Goal: Communication & Community: Answer question/provide support

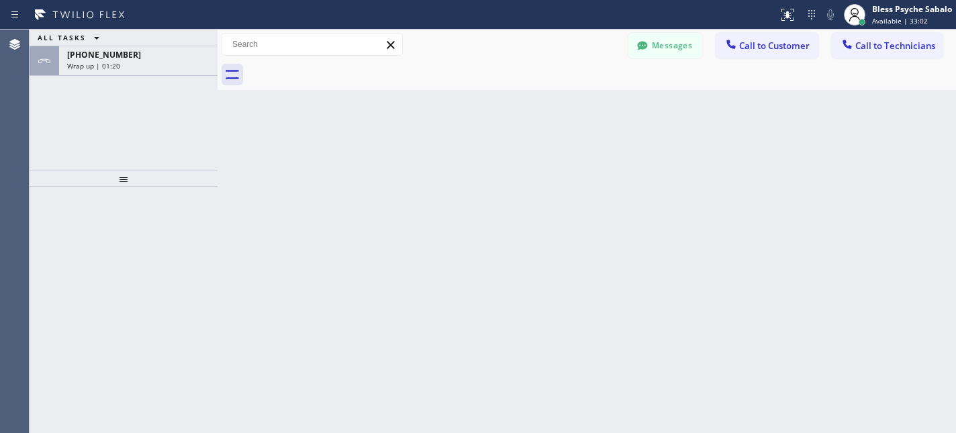
click at [484, 138] on div "Back to Dashboard Change Sender ID Customers Technicians SC [PERSON_NAME] [DATE…" at bounding box center [586, 231] width 738 height 403
click at [132, 77] on div "ALL TASKS ALL TASKS ACTIVE TASKS TASKS IN WRAP UP [PHONE_NUMBER] Wrap up | 01:21" at bounding box center [124, 100] width 188 height 141
drag, startPoint x: 180, startPoint y: 60, endPoint x: 183, endPoint y: 82, distance: 21.7
click at [180, 64] on div "Wrap up | 01:21" at bounding box center [138, 65] width 142 height 9
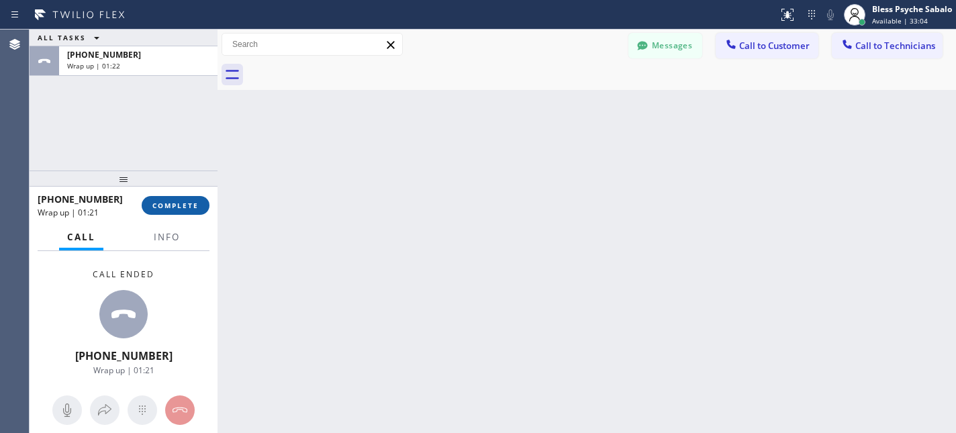
click at [177, 213] on button "COMPLETE" at bounding box center [176, 205] width 68 height 19
click at [370, 175] on div "Back to Dashboard Change Sender ID Customers Technicians SC [PERSON_NAME] [DATE…" at bounding box center [586, 231] width 738 height 403
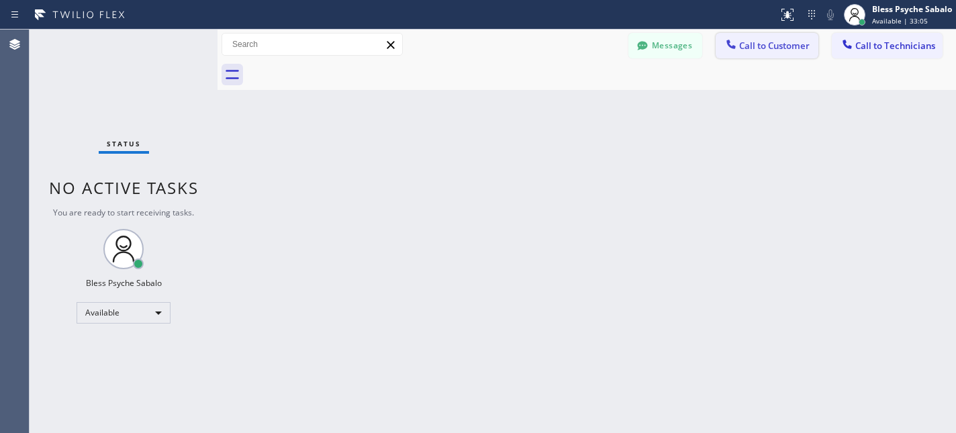
click at [780, 43] on span "Call to Customer" at bounding box center [774, 46] width 70 height 12
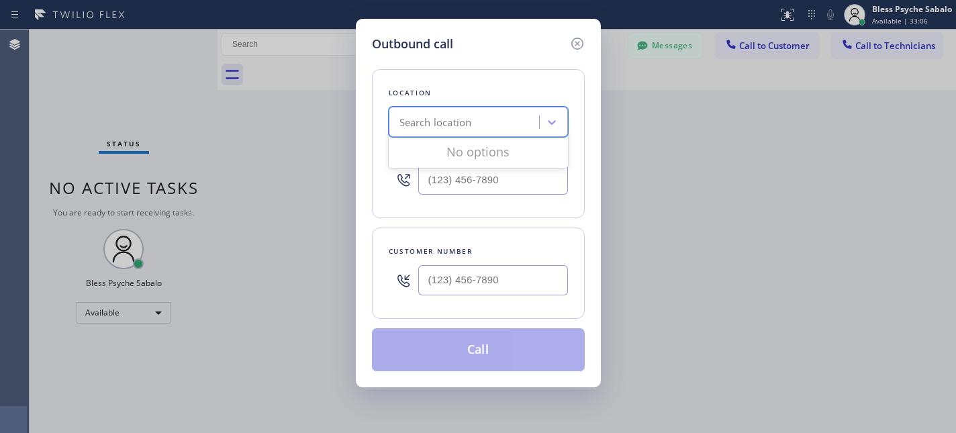
click at [503, 126] on div "Search location" at bounding box center [466, 122] width 146 height 23
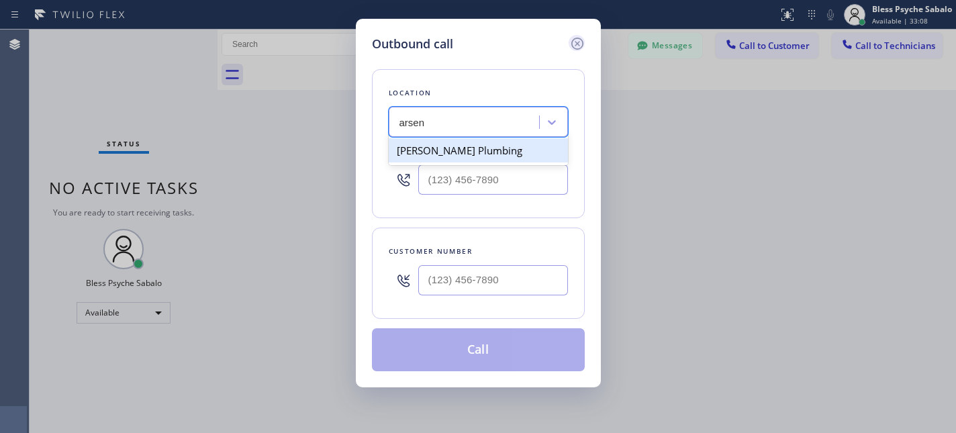
type input "arsen"
drag, startPoint x: 581, startPoint y: 38, endPoint x: 599, endPoint y: 54, distance: 23.8
click at [581, 38] on icon at bounding box center [577, 44] width 16 height 16
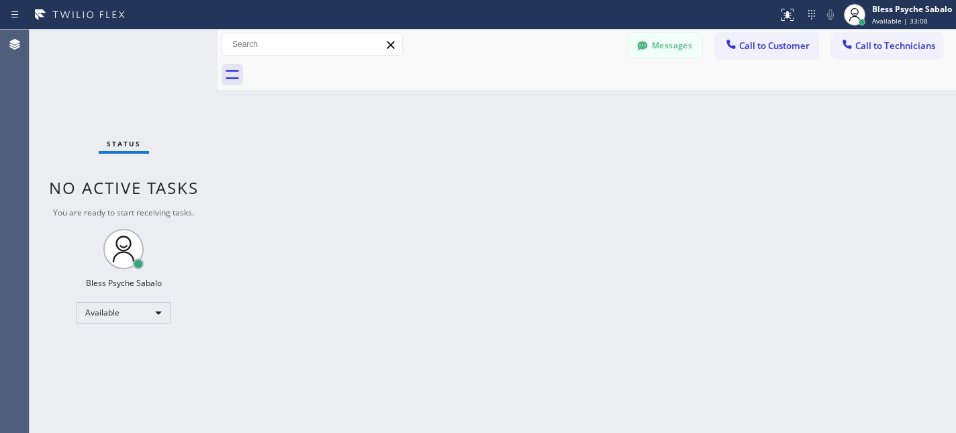
click at [664, 122] on div "Back to Dashboard Change Sender ID Customers Technicians SC [PERSON_NAME] [DATE…" at bounding box center [586, 231] width 738 height 403
click at [891, 41] on span "Call to Technicians" at bounding box center [895, 46] width 80 height 12
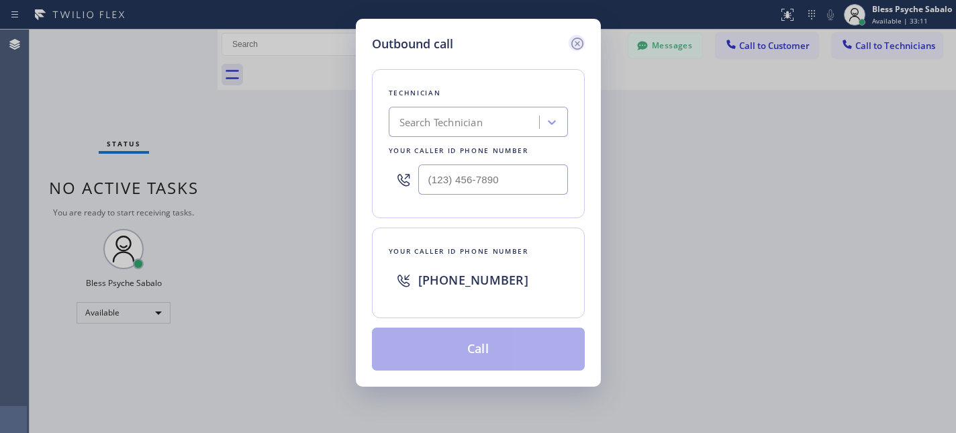
click at [570, 44] on icon at bounding box center [577, 44] width 16 height 16
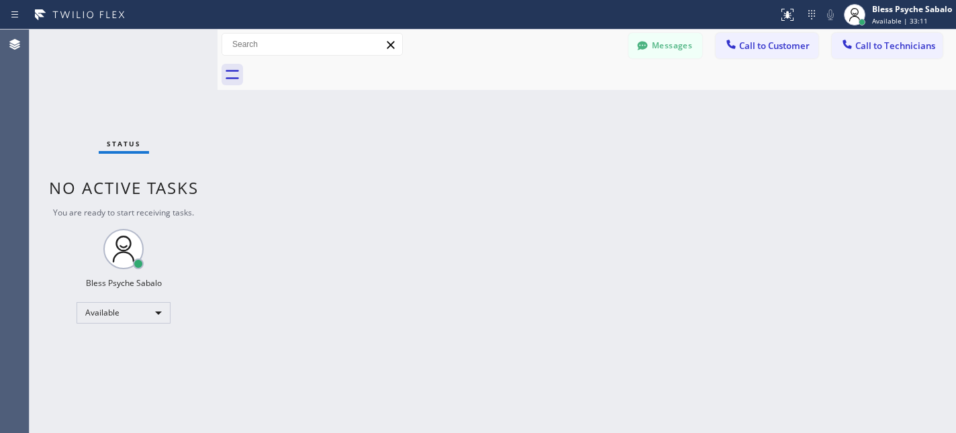
drag, startPoint x: 602, startPoint y: 113, endPoint x: 637, endPoint y: 77, distance: 50.8
click at [605, 111] on div "Back to Dashboard Change Sender ID Customers Technicians SC [PERSON_NAME] [DATE…" at bounding box center [586, 231] width 738 height 403
click at [643, 44] on icon at bounding box center [642, 45] width 10 height 9
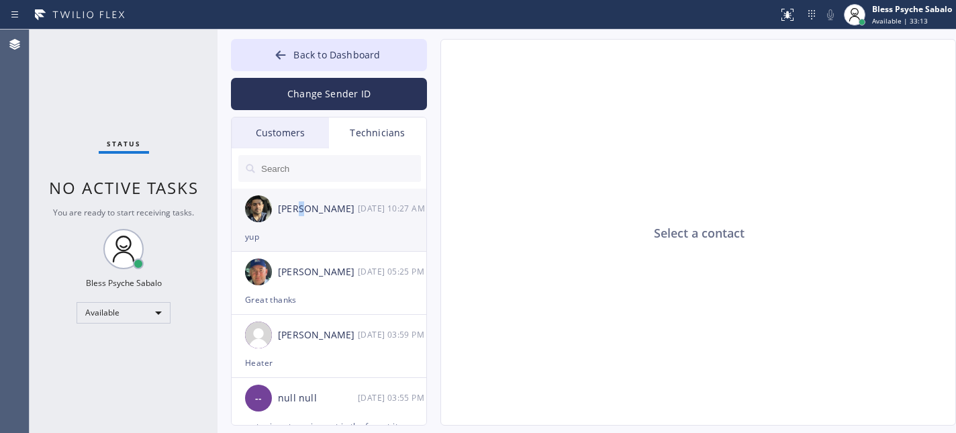
click at [301, 215] on div "[PERSON_NAME]" at bounding box center [318, 208] width 80 height 15
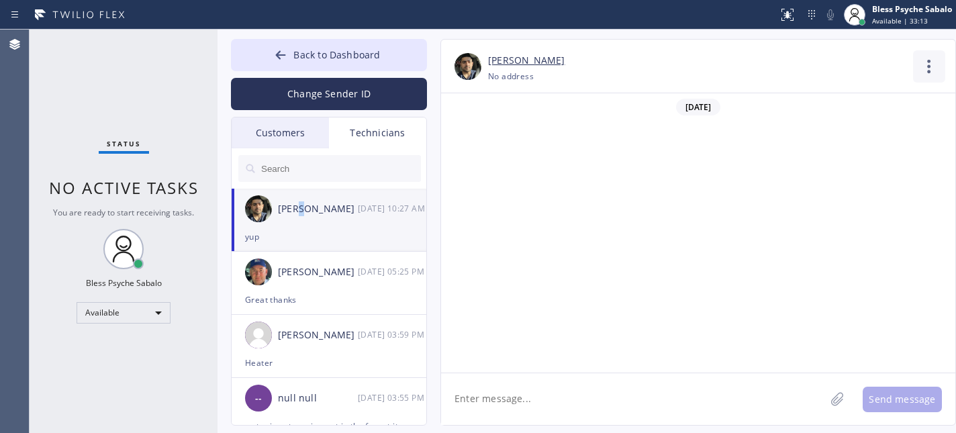
scroll to position [4524, 0]
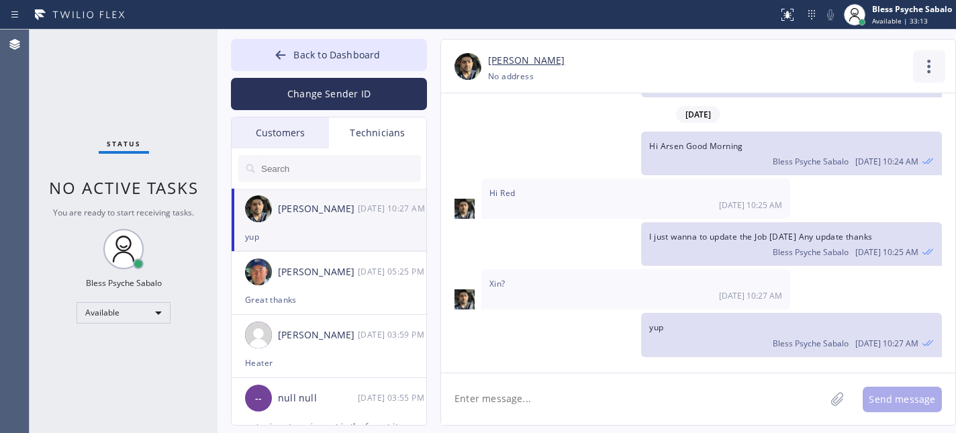
click at [930, 74] on icon at bounding box center [929, 66] width 32 height 32
click at [820, 138] on li "Call to Technician" at bounding box center [847, 137] width 195 height 35
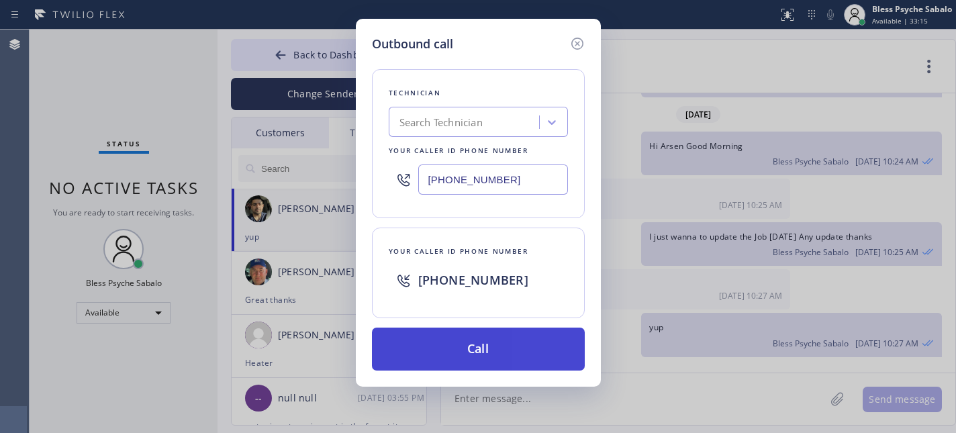
click at [556, 347] on button "Call" at bounding box center [478, 348] width 213 height 43
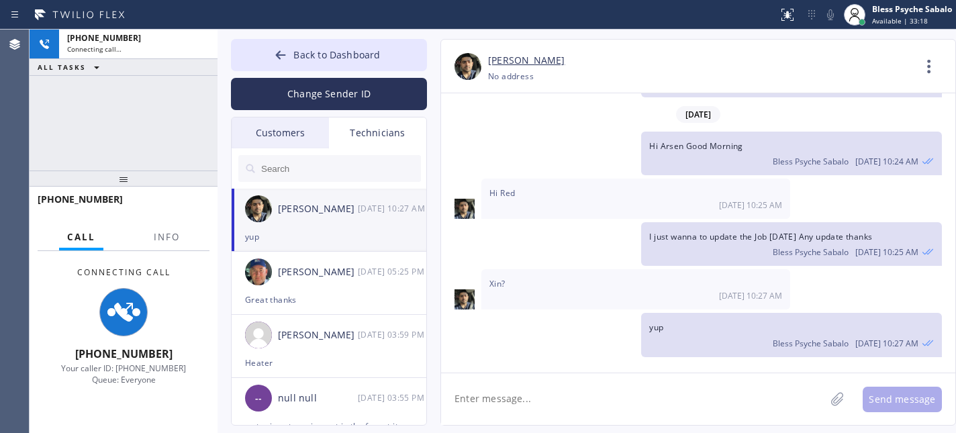
click at [554, 197] on div "Hi Red [DATE] 10:25 AM" at bounding box center [635, 199] width 309 height 40
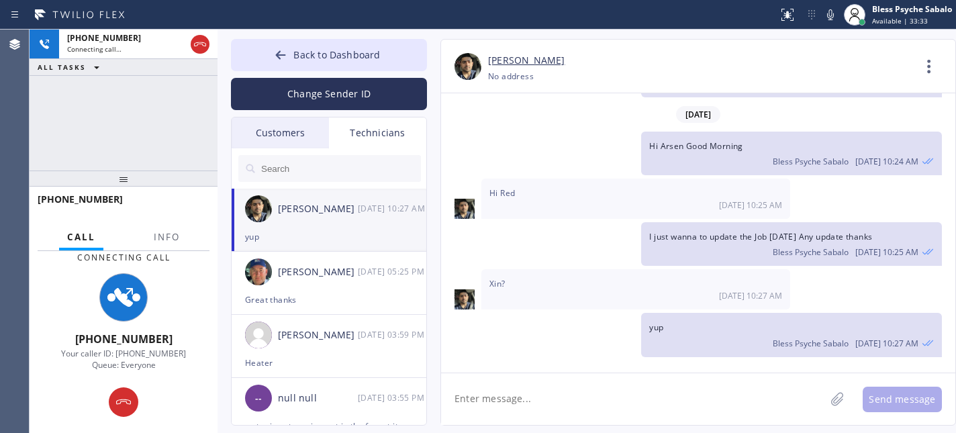
drag, startPoint x: 154, startPoint y: 164, endPoint x: 166, endPoint y: 189, distance: 27.6
click at [156, 164] on div "[PHONE_NUMBER] Connecting call… ALL TASKS ALL TASKS ACTIVE TASKS TASKS IN WRAP …" at bounding box center [124, 100] width 188 height 141
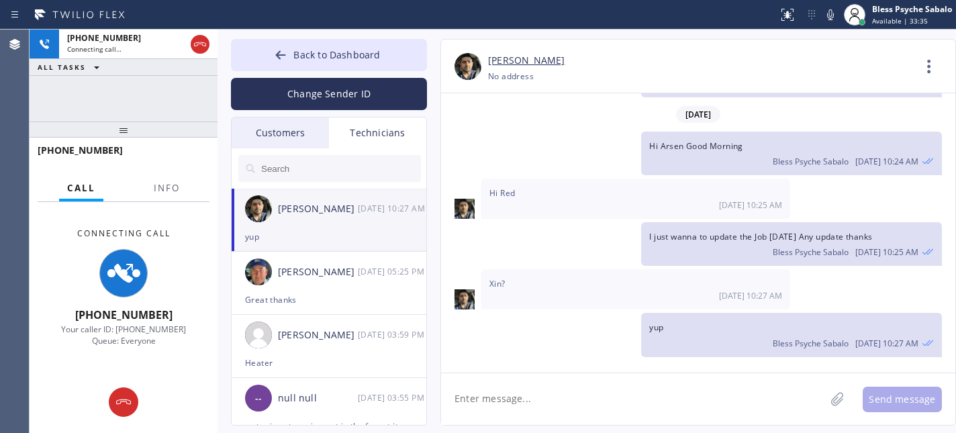
drag, startPoint x: 135, startPoint y: 169, endPoint x: 138, endPoint y: 129, distance: 40.4
click at [137, 130] on div at bounding box center [124, 129] width 188 height 16
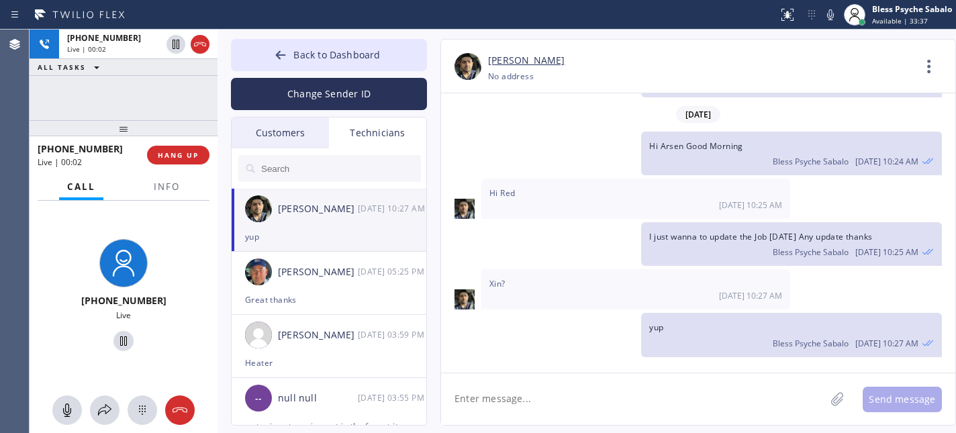
click at [156, 120] on div at bounding box center [124, 128] width 188 height 16
click at [932, 62] on icon at bounding box center [929, 66] width 32 height 32
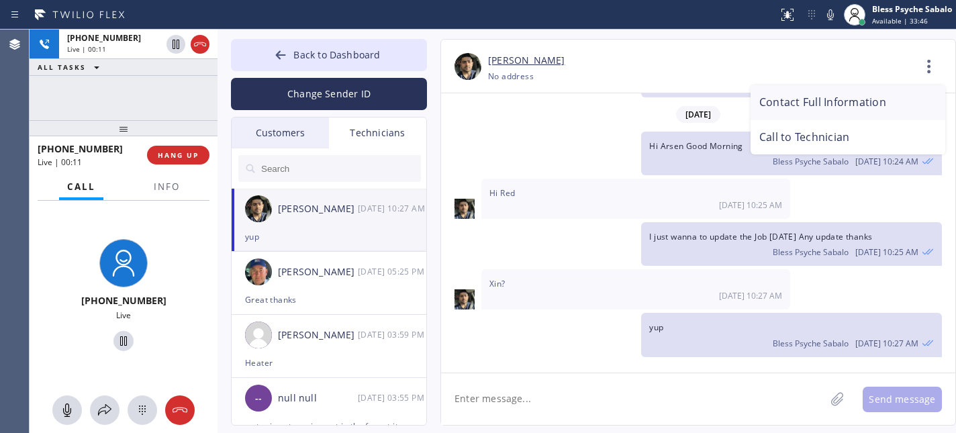
click at [855, 95] on li "Contact Full Information" at bounding box center [847, 102] width 195 height 35
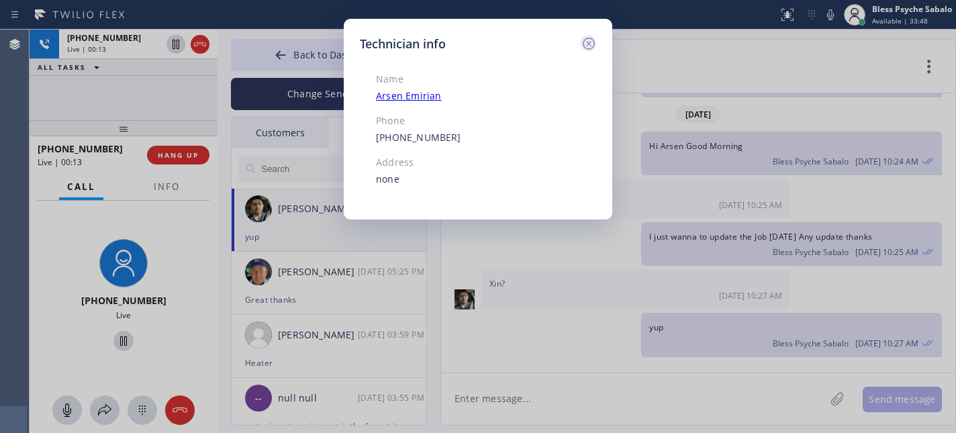
click at [587, 40] on icon at bounding box center [588, 44] width 16 height 16
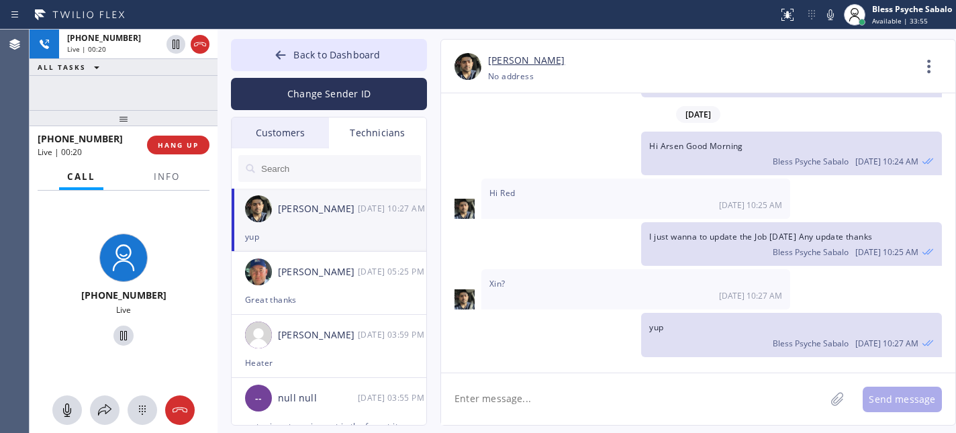
drag, startPoint x: 128, startPoint y: 126, endPoint x: 127, endPoint y: 116, distance: 10.1
click at [127, 116] on div at bounding box center [124, 118] width 188 height 16
click at [135, 114] on div at bounding box center [124, 118] width 188 height 16
click at [180, 149] on span "HANG UP" at bounding box center [178, 144] width 41 height 9
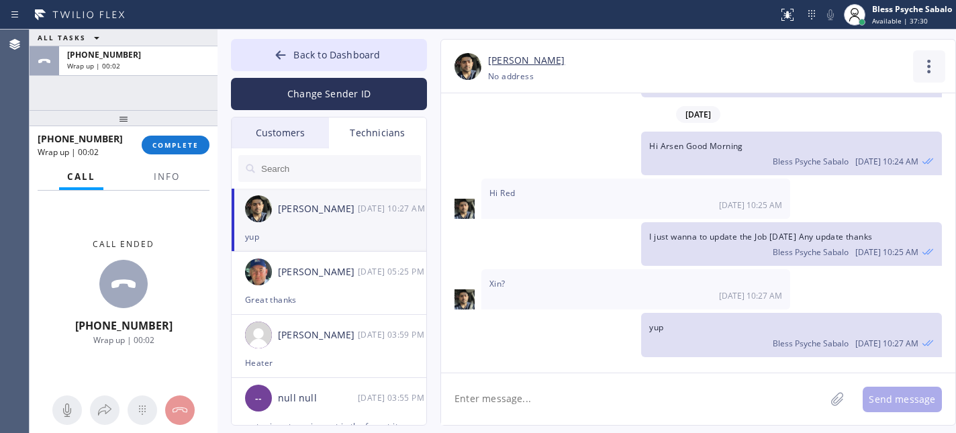
click at [917, 70] on icon at bounding box center [929, 66] width 32 height 32
click at [854, 134] on li "Call to Technician" at bounding box center [847, 137] width 195 height 35
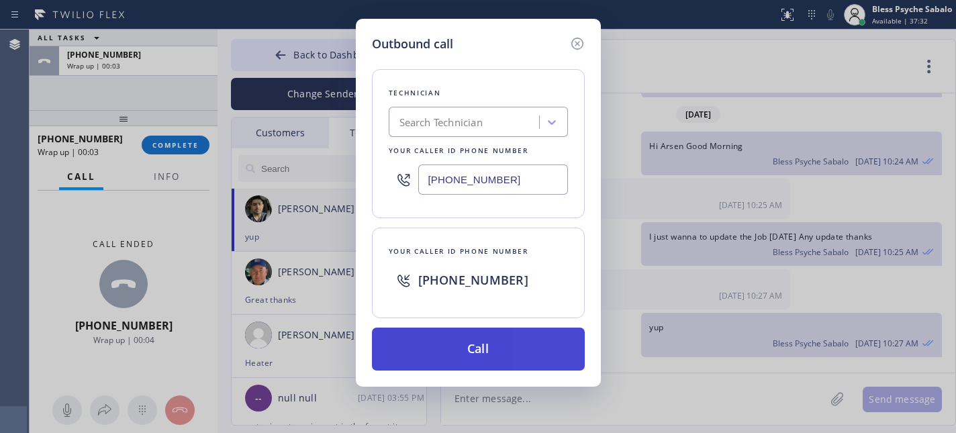
click at [506, 352] on button "Call" at bounding box center [478, 348] width 213 height 43
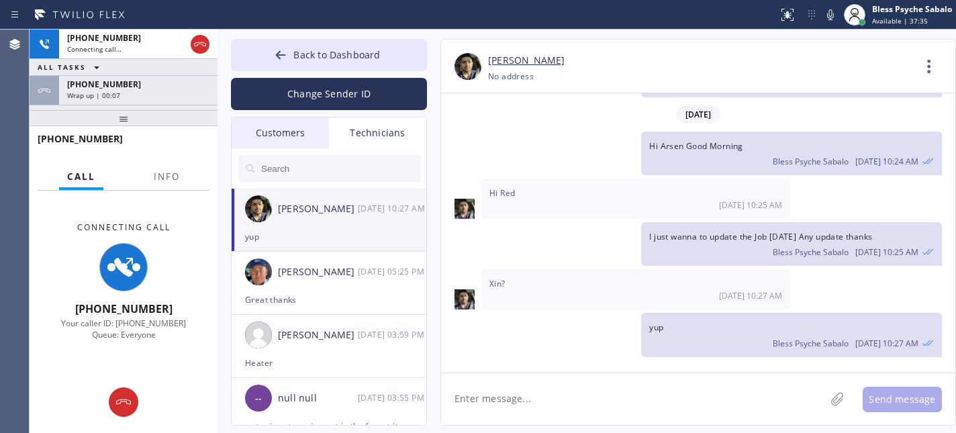
click at [91, 110] on div at bounding box center [124, 118] width 188 height 16
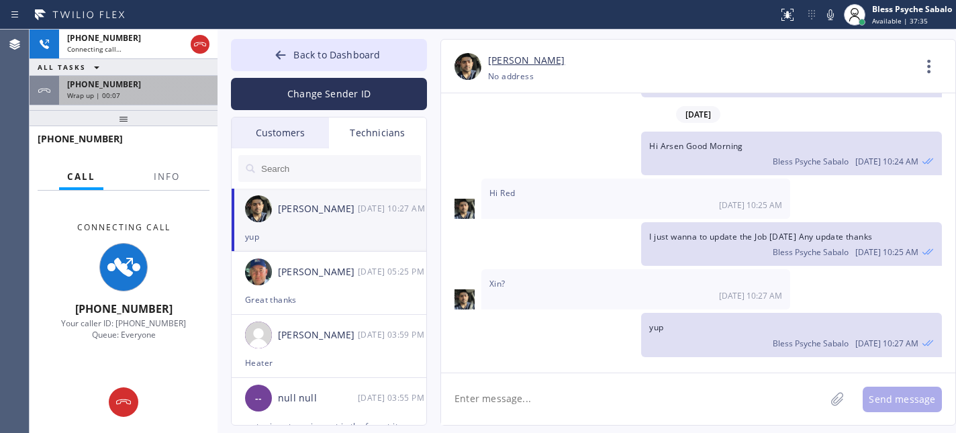
click at [154, 101] on div "[PHONE_NUMBER] Wrap up | 00:07" at bounding box center [135, 91] width 153 height 30
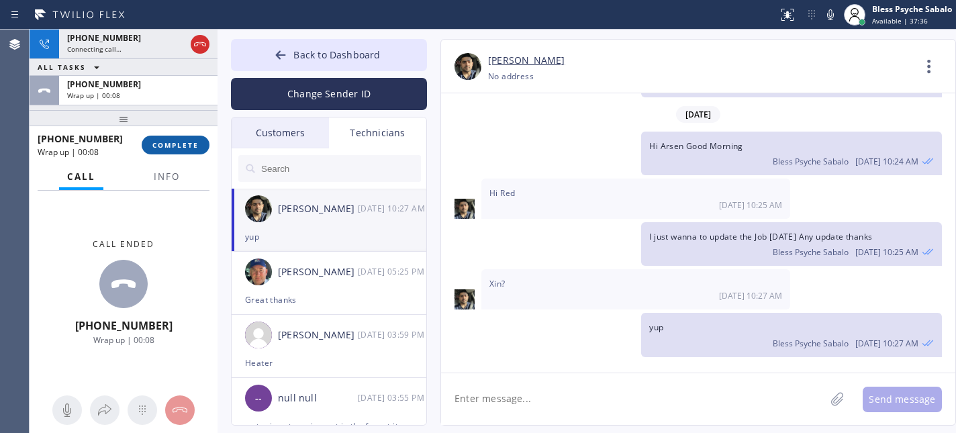
click at [184, 136] on button "COMPLETE" at bounding box center [176, 145] width 68 height 19
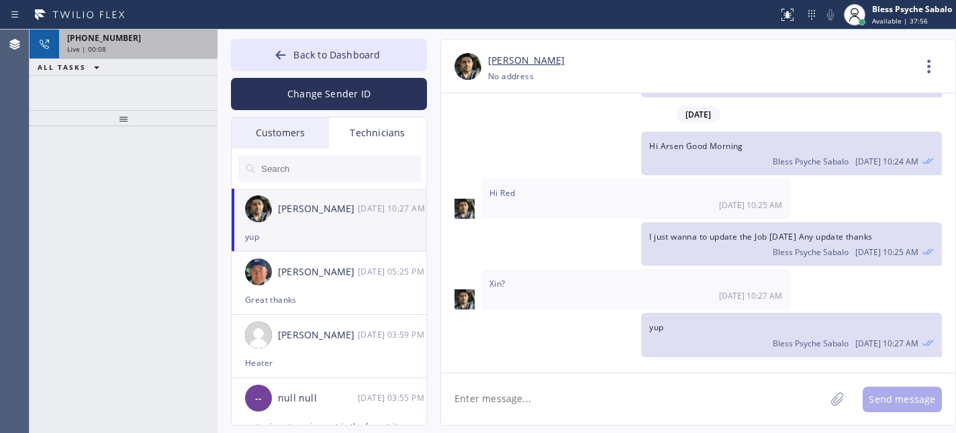
click at [205, 46] on div "Live | 00:08" at bounding box center [138, 48] width 142 height 9
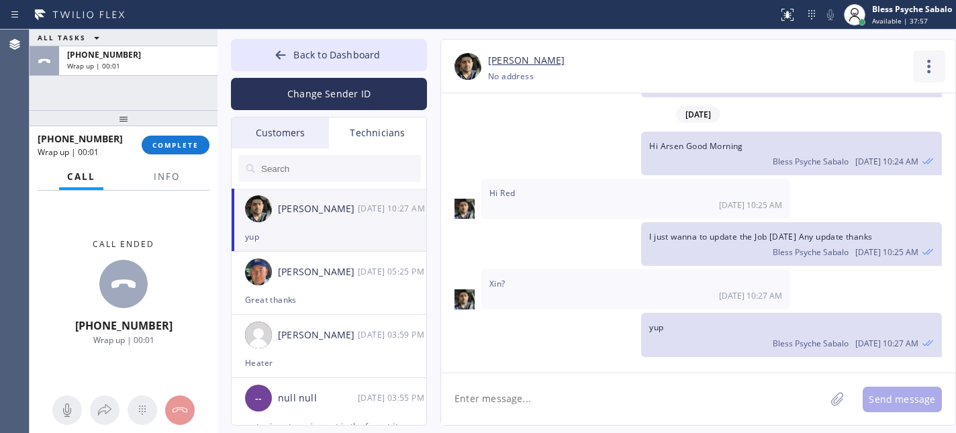
click at [925, 70] on icon at bounding box center [929, 66] width 32 height 32
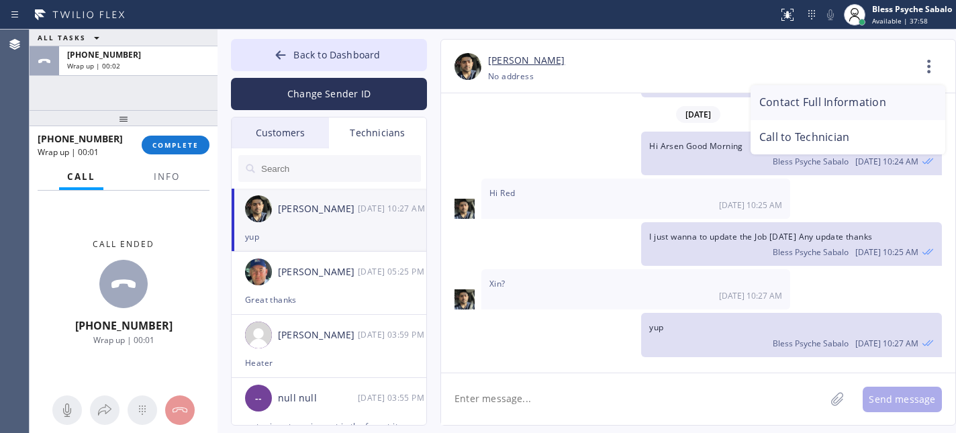
click at [827, 105] on li "Contact Full Information" at bounding box center [847, 102] width 195 height 35
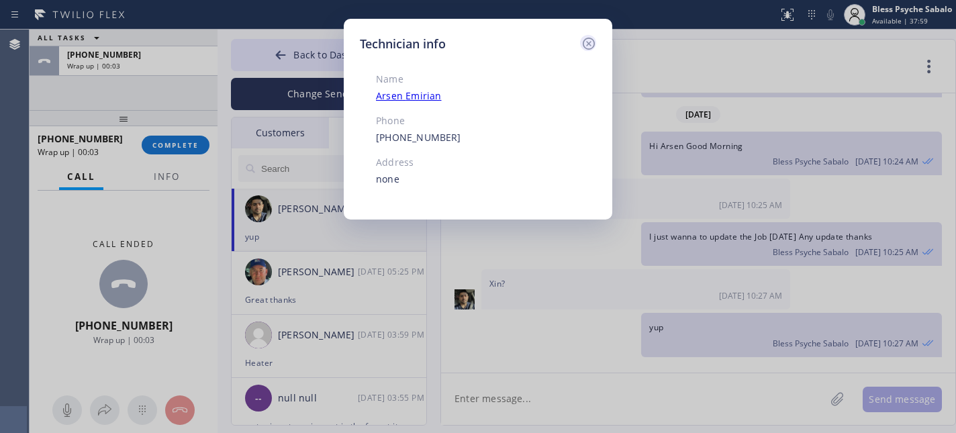
click at [584, 44] on icon at bounding box center [588, 44] width 16 height 16
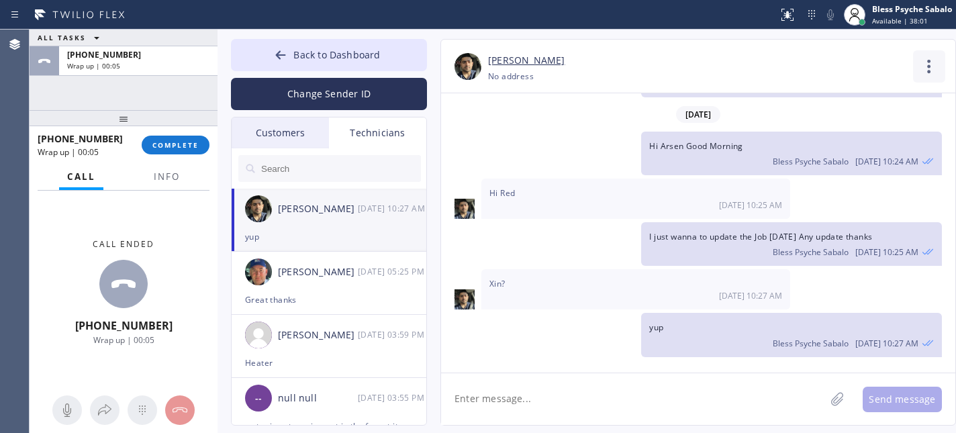
click at [931, 72] on icon at bounding box center [929, 66] width 32 height 32
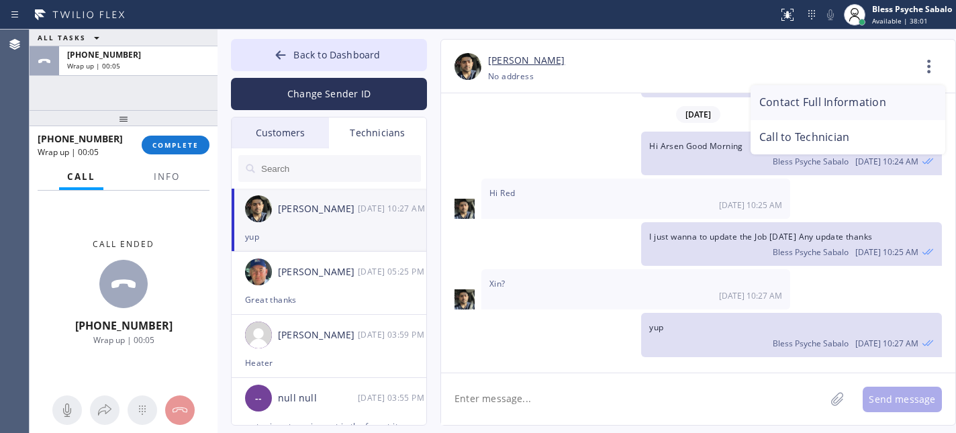
click at [864, 118] on li "Contact Full Information" at bounding box center [847, 102] width 195 height 35
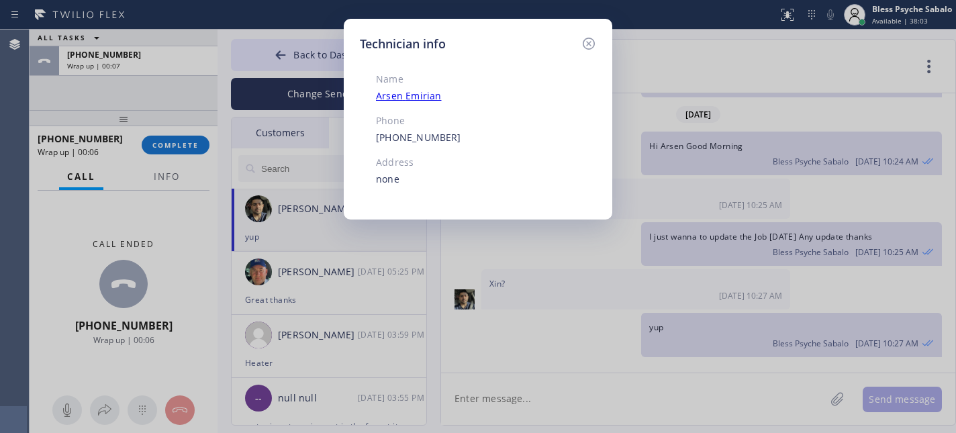
drag, startPoint x: 570, startPoint y: 44, endPoint x: 599, endPoint y: 47, distance: 29.0
click at [576, 46] on div "Technician info" at bounding box center [478, 44] width 236 height 18
click at [589, 48] on icon at bounding box center [589, 44] width 12 height 12
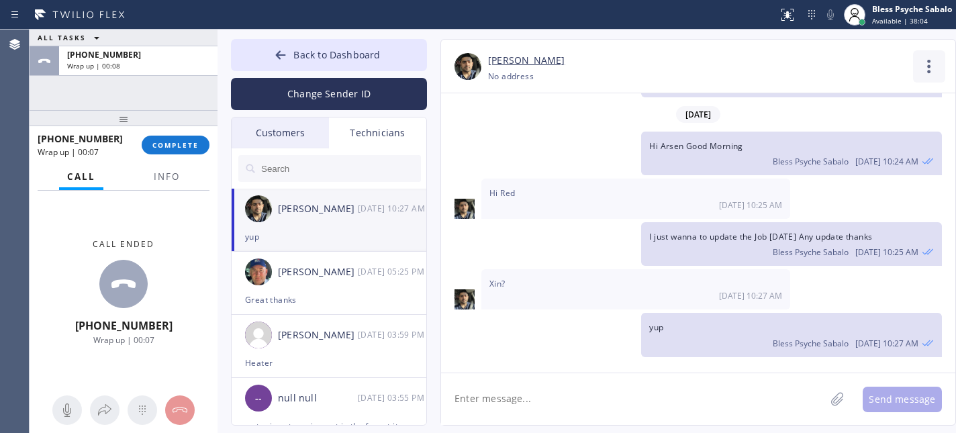
click at [927, 74] on icon at bounding box center [929, 66] width 32 height 32
click at [831, 133] on li "Call to Technician" at bounding box center [847, 137] width 195 height 35
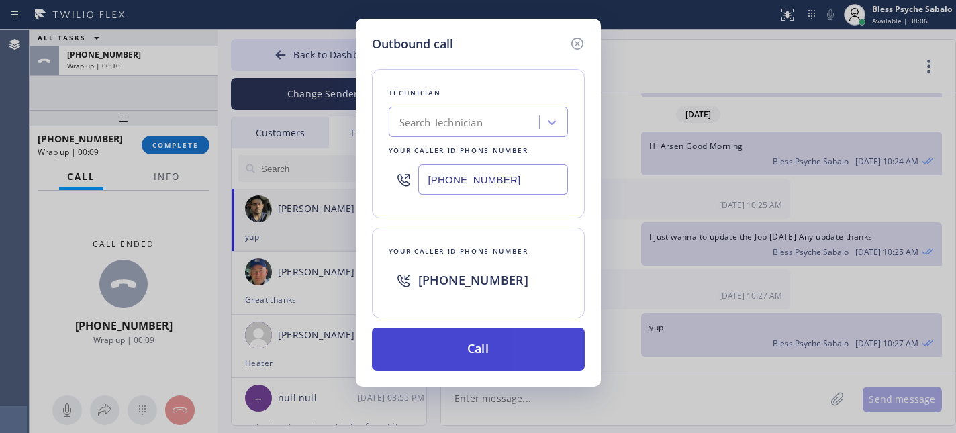
drag, startPoint x: 486, startPoint y: 350, endPoint x: 523, endPoint y: 197, distance: 157.6
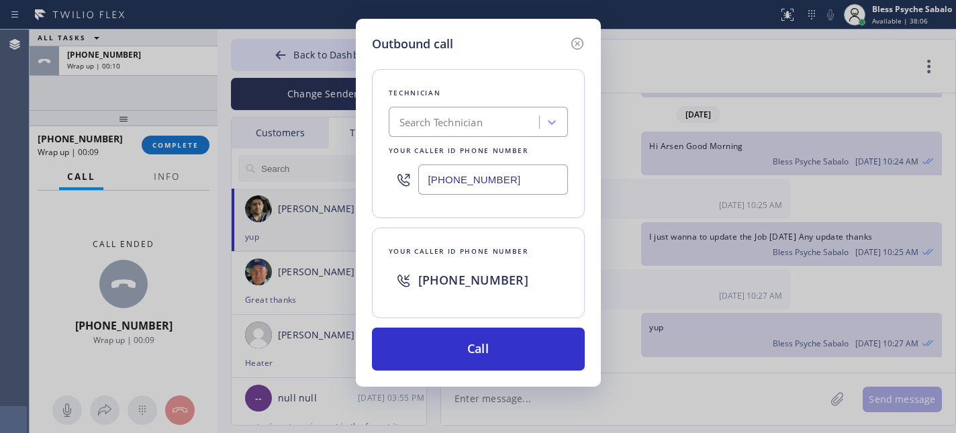
click at [486, 346] on button "Call" at bounding box center [478, 348] width 213 height 43
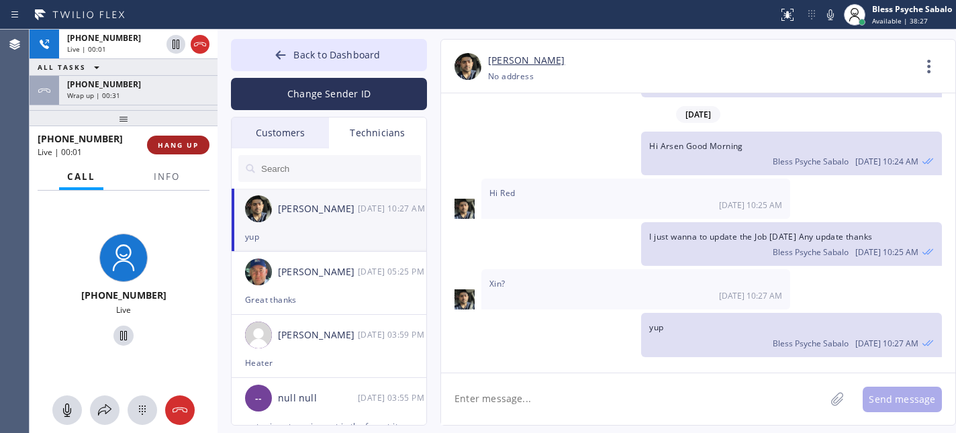
drag, startPoint x: 153, startPoint y: 149, endPoint x: 158, endPoint y: 144, distance: 7.6
click at [154, 149] on button "HANG UP" at bounding box center [178, 145] width 62 height 19
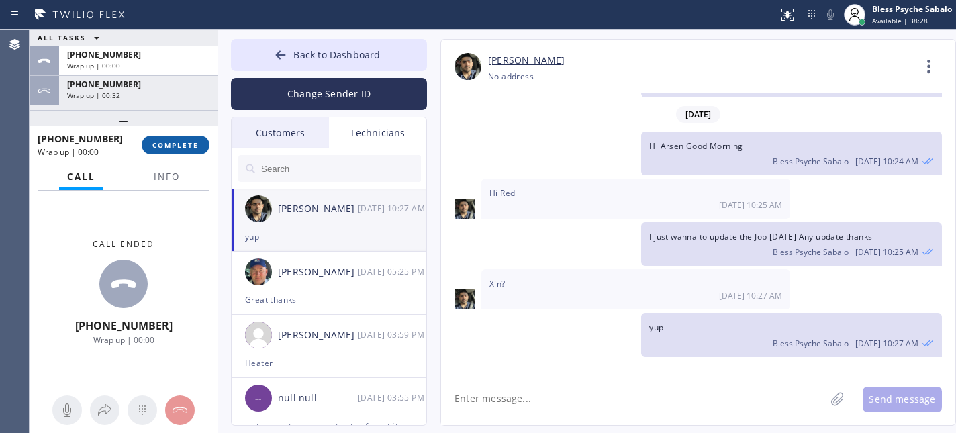
click at [172, 145] on span "COMPLETE" at bounding box center [175, 144] width 46 height 9
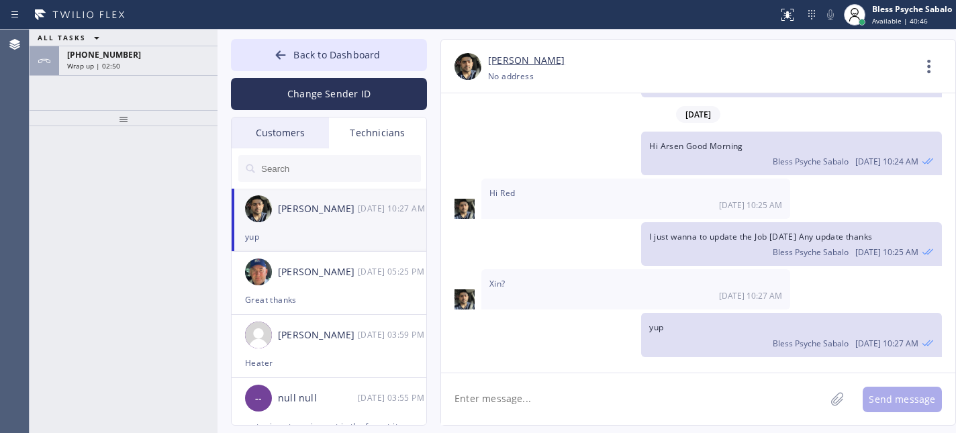
click at [181, 87] on div "ALL TASKS ALL TASKS ACTIVE TASKS TASKS IN WRAP UP [PHONE_NUMBER] Wrap up | 02:50" at bounding box center [124, 70] width 188 height 81
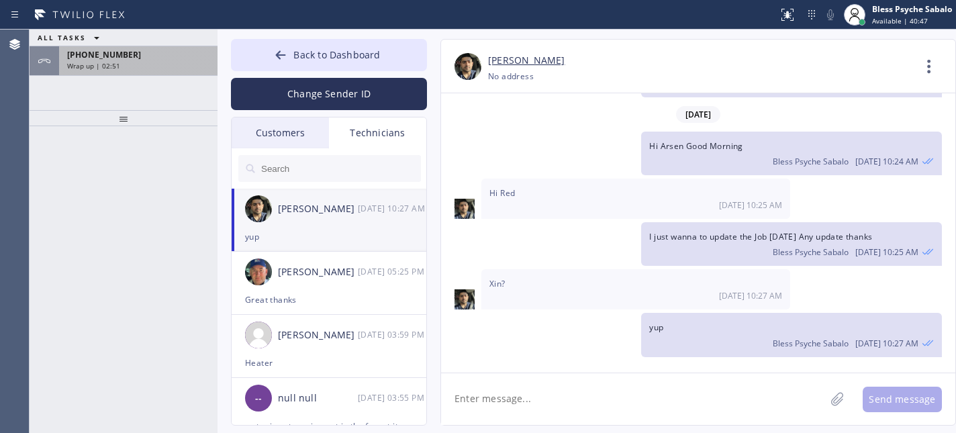
click at [187, 47] on div "[PHONE_NUMBER] Wrap up | 02:51" at bounding box center [135, 61] width 153 height 30
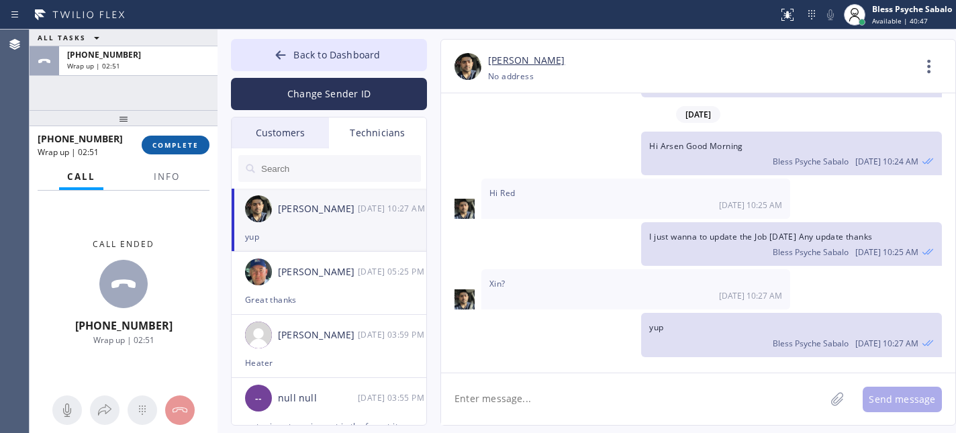
click at [174, 150] on button "COMPLETE" at bounding box center [176, 145] width 68 height 19
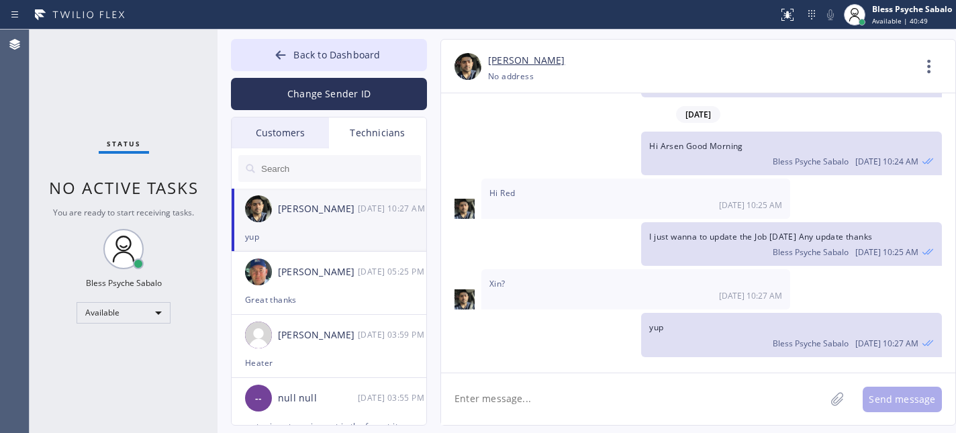
click at [170, 136] on div "Status No active tasks You are ready to start receiving tasks. Bless Psyche Sab…" at bounding box center [124, 231] width 188 height 403
drag, startPoint x: 580, startPoint y: 399, endPoint x: 581, endPoint y: 380, distance: 18.8
click at [580, 396] on textarea at bounding box center [633, 399] width 384 height 52
click at [543, 401] on textarea at bounding box center [633, 399] width 384 height 52
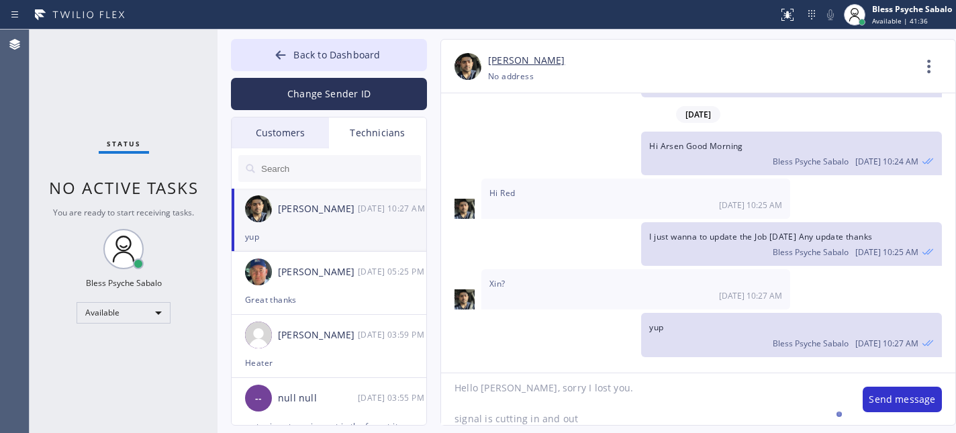
type textarea "Hello [PERSON_NAME], sorry I lost you. signal is cutting in and out."
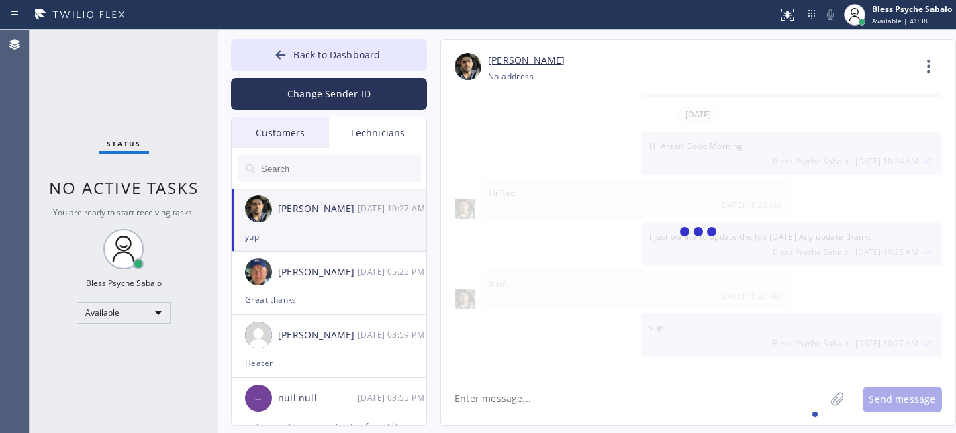
scroll to position [4571, 0]
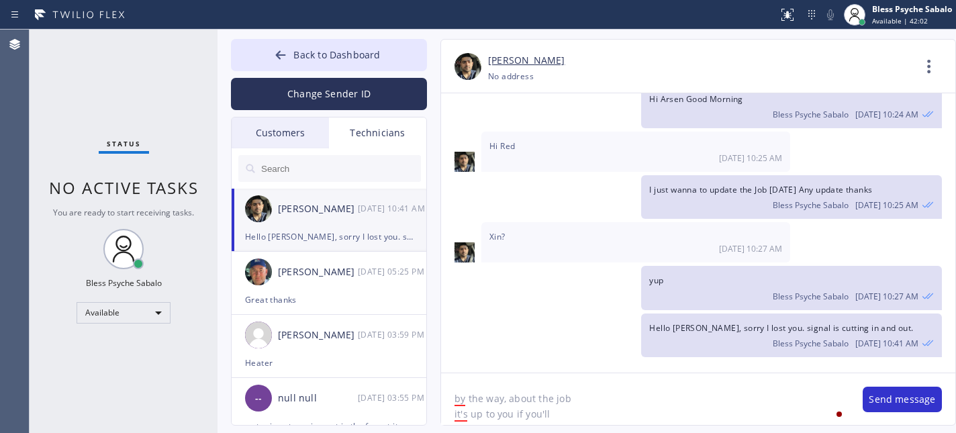
click at [570, 413] on textarea "by the way, about the job it's up to you if you'll" at bounding box center [645, 399] width 408 height 52
click at [471, 376] on div "It's" at bounding box center [476, 374] width 19 height 21
click at [599, 417] on textarea "by the way, about the job It's up to you if you'll" at bounding box center [645, 399] width 408 height 52
click at [668, 411] on textarea "by the way, about the job It's up to you if you'll do that but we're not abliga…" at bounding box center [645, 399] width 408 height 52
drag, startPoint x: 668, startPoint y: 411, endPoint x: 721, endPoint y: 23, distance: 392.1
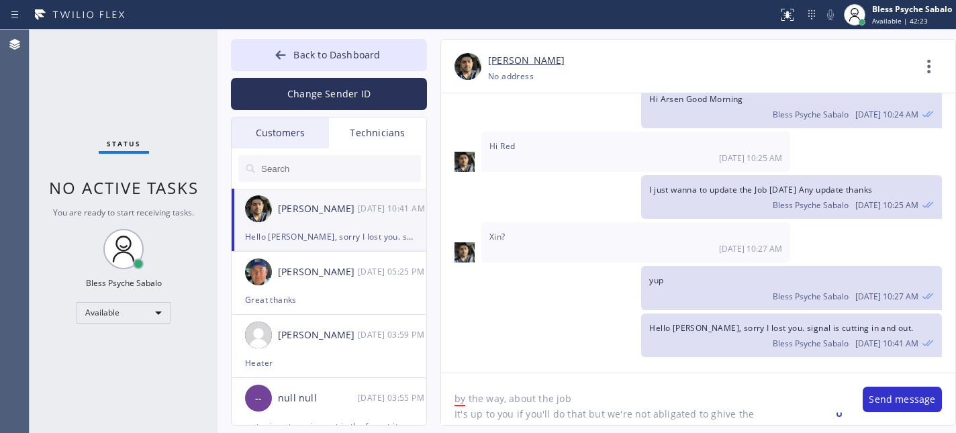
click at [721, 23] on div at bounding box center [388, 14] width 767 height 21
click at [731, 42] on div "[PERSON_NAME] [PHONE_NUMBER] Choose phone number [PHONE_NUMBER] No address Cont…" at bounding box center [698, 67] width 514 height 54
click at [668, 415] on textarea "by the way, about the job It's up to you if you'll do that but we're not abliga…" at bounding box center [645, 399] width 408 height 52
click at [715, 419] on textarea "by the way, about the job It's up to you if you'll do that but we're not obliga…" at bounding box center [645, 399] width 408 height 52
drag, startPoint x: 717, startPoint y: 413, endPoint x: 707, endPoint y: 376, distance: 38.9
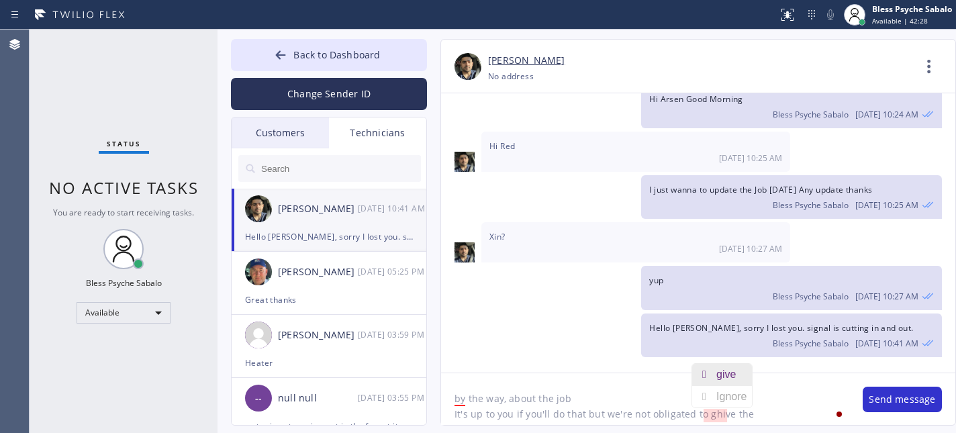
click at [707, 376] on div at bounding box center [704, 374] width 24 height 21
click at [745, 419] on textarea "by the way, about the job It's up to you if you'll do that but we're not obliga…" at bounding box center [645, 399] width 408 height 52
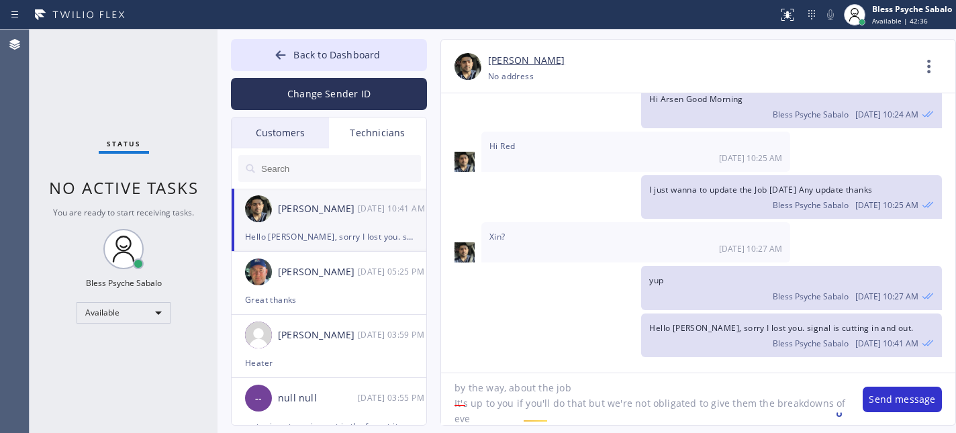
scroll to position [11, 0]
type textarea "by the way, about the job It's up to you if you'll do that but we're not obliga…"
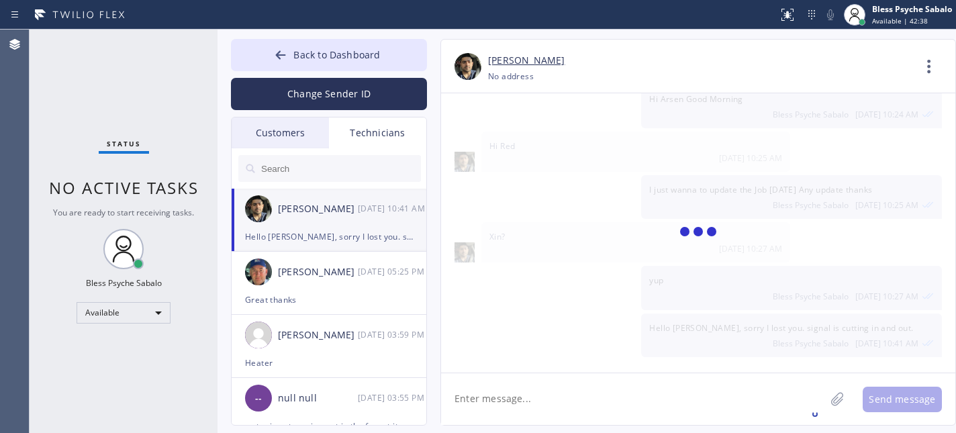
scroll to position [4631, 0]
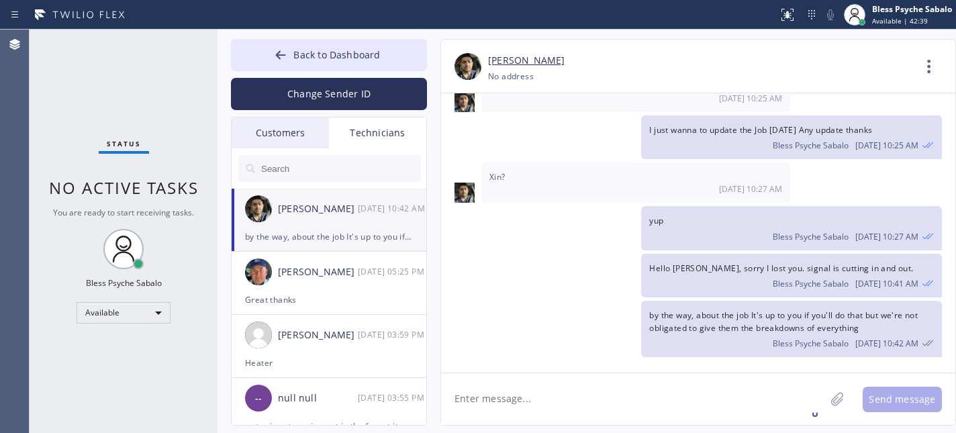
click at [145, 24] on div at bounding box center [388, 14] width 767 height 21
click at [552, 130] on div "I just wanna to update the Job [DATE] Any update thanks Bless Psyche Sabalo [DA…" at bounding box center [691, 137] width 501 height 44
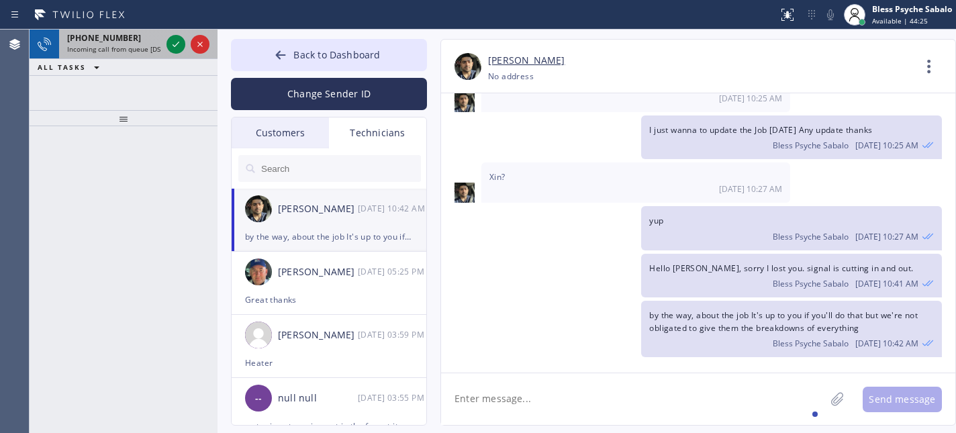
click at [108, 46] on span "Incoming call from queue [DSRs]" at bounding box center [118, 48] width 103 height 9
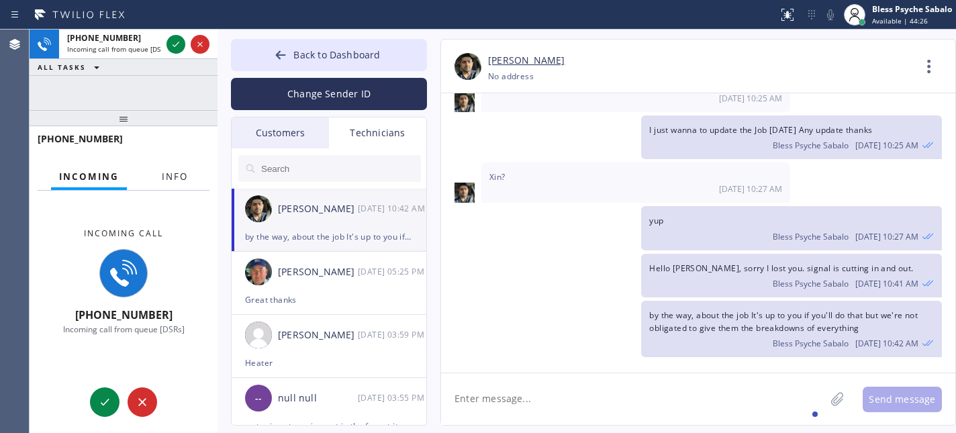
drag, startPoint x: 167, startPoint y: 185, endPoint x: 173, endPoint y: 179, distance: 9.0
click at [169, 183] on button "Info" at bounding box center [175, 177] width 42 height 26
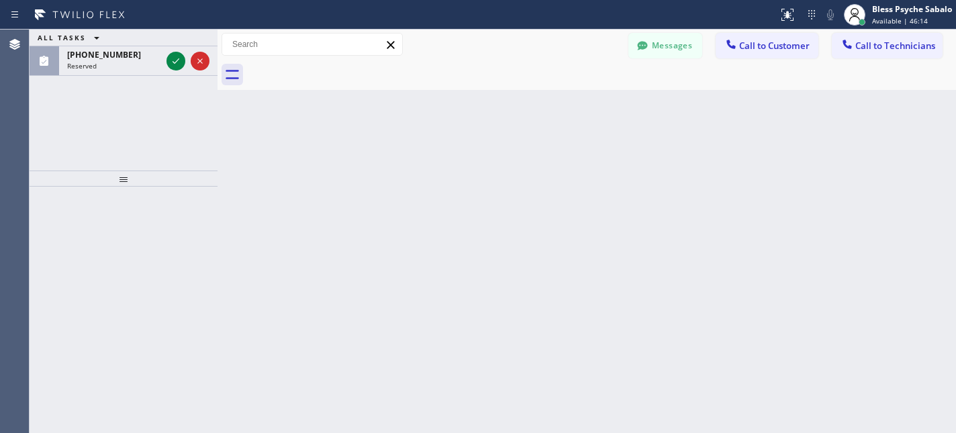
drag, startPoint x: 127, startPoint y: 70, endPoint x: 146, endPoint y: 87, distance: 24.7
click at [138, 81] on div "ALL TASKS ALL TASKS ACTIVE TASKS TASKS IN WRAP UP (818) 915-4634 Reserved" at bounding box center [124, 100] width 188 height 141
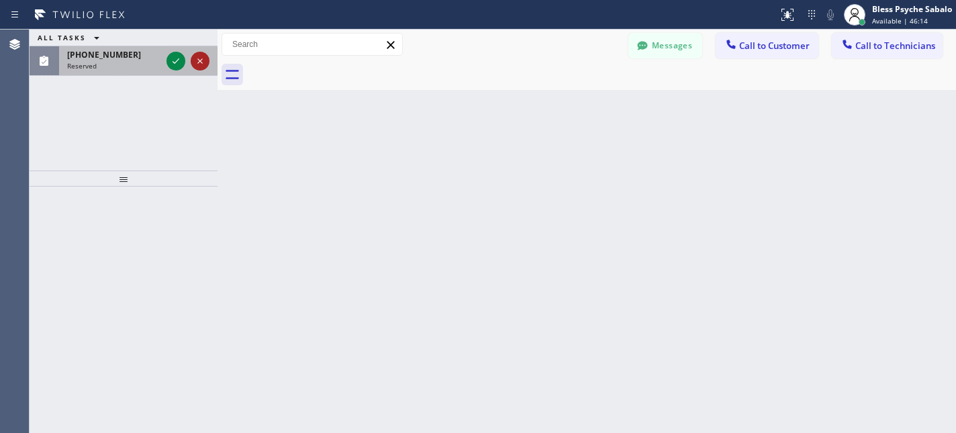
click at [199, 67] on icon at bounding box center [200, 61] width 16 height 16
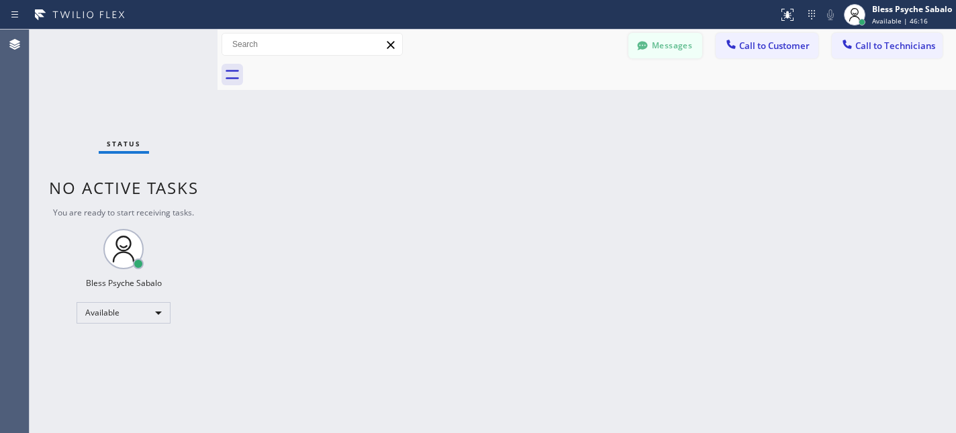
click at [677, 54] on button "Messages" at bounding box center [665, 46] width 74 height 26
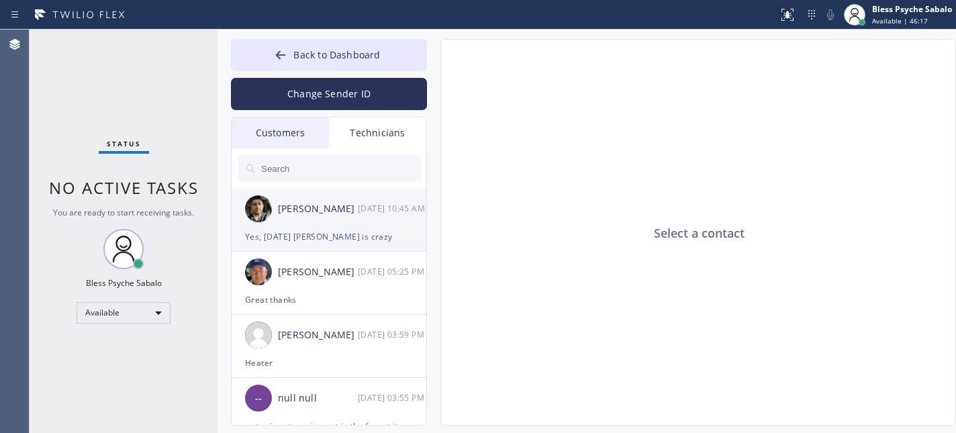
click at [363, 224] on div "Arsen Emirian 10/10 10:45 AM" at bounding box center [330, 209] width 196 height 40
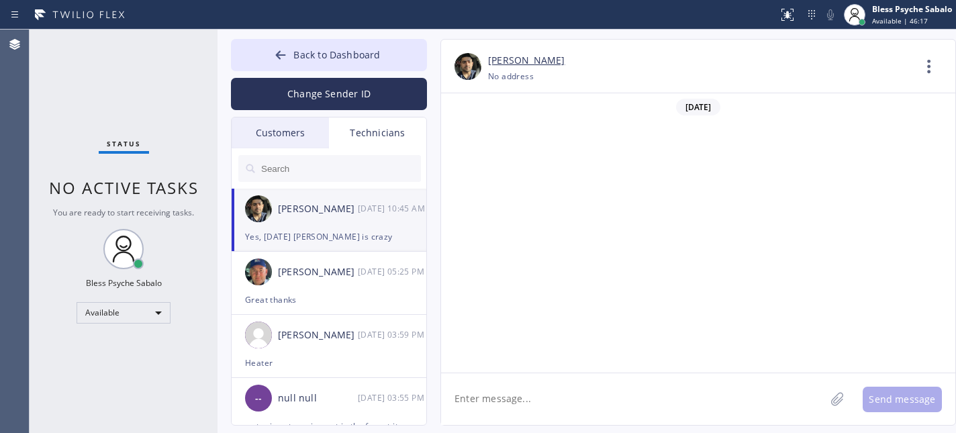
scroll to position [4675, 0]
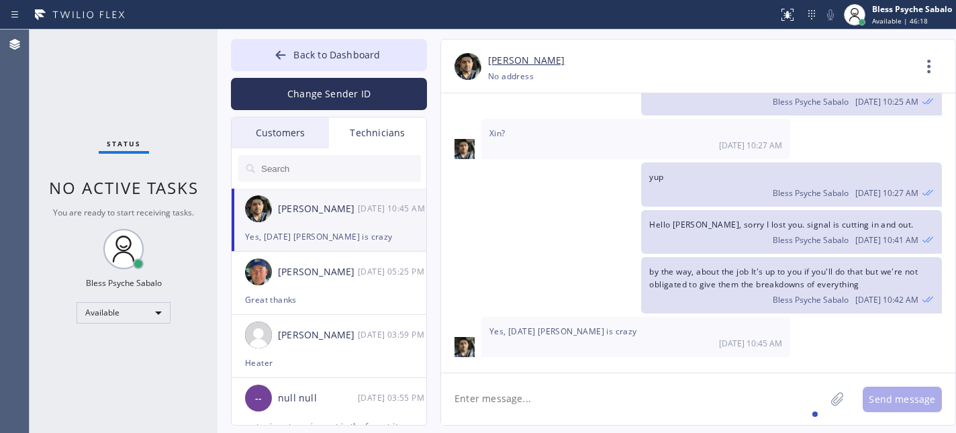
click at [586, 398] on textarea at bounding box center [633, 399] width 384 height 52
click at [927, 68] on icon at bounding box center [929, 66] width 32 height 32
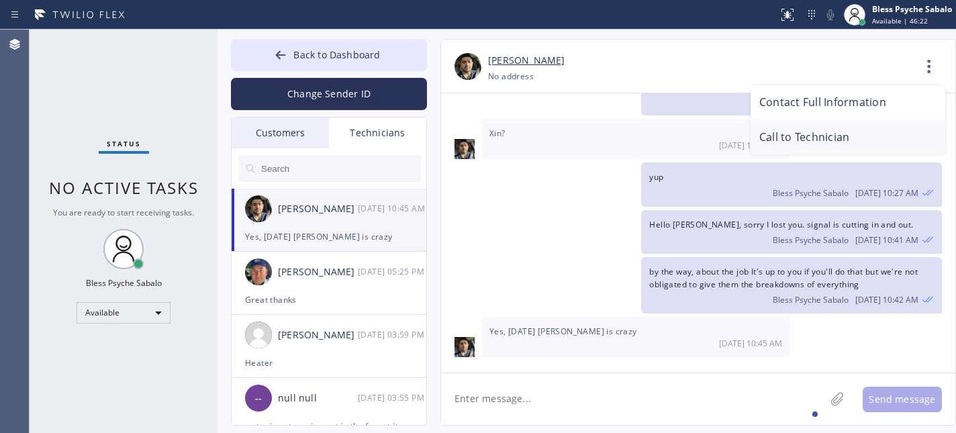
click at [852, 132] on li "Call to Technician" at bounding box center [847, 137] width 195 height 35
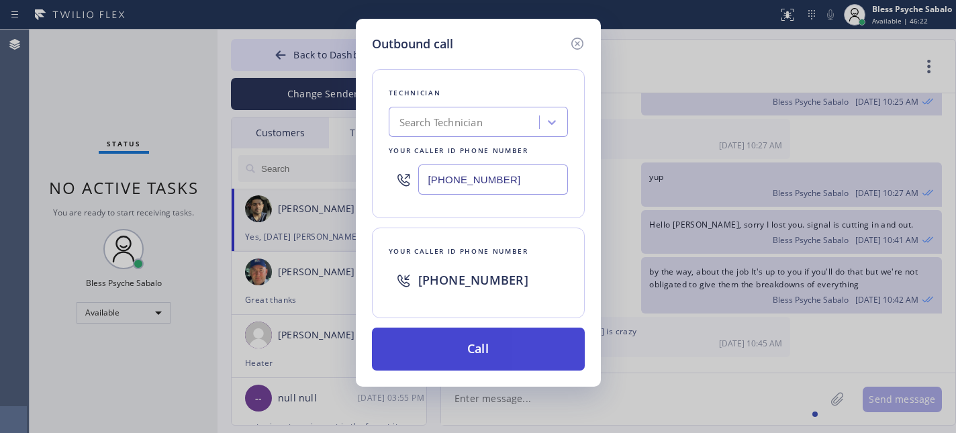
click at [551, 346] on button "Call" at bounding box center [478, 348] width 213 height 43
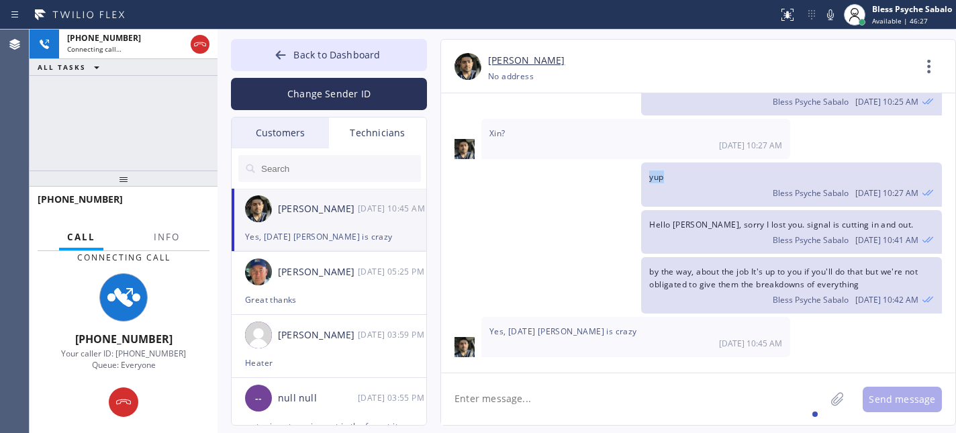
drag, startPoint x: 648, startPoint y: 170, endPoint x: 680, endPoint y: 173, distance: 32.4
click at [680, 173] on div "yup Bless Psyche Sabalo 10/10 10:27 AM" at bounding box center [791, 184] width 301 height 44
click at [705, 223] on span "Hello [PERSON_NAME], sorry I lost you. signal is cutting in and out." at bounding box center [781, 224] width 264 height 11
click at [707, 223] on span "Hello [PERSON_NAME], sorry I lost you. signal is cutting in and out." at bounding box center [781, 224] width 264 height 11
click at [707, 224] on span "Hello [PERSON_NAME], sorry I lost you. signal is cutting in and out." at bounding box center [781, 224] width 264 height 11
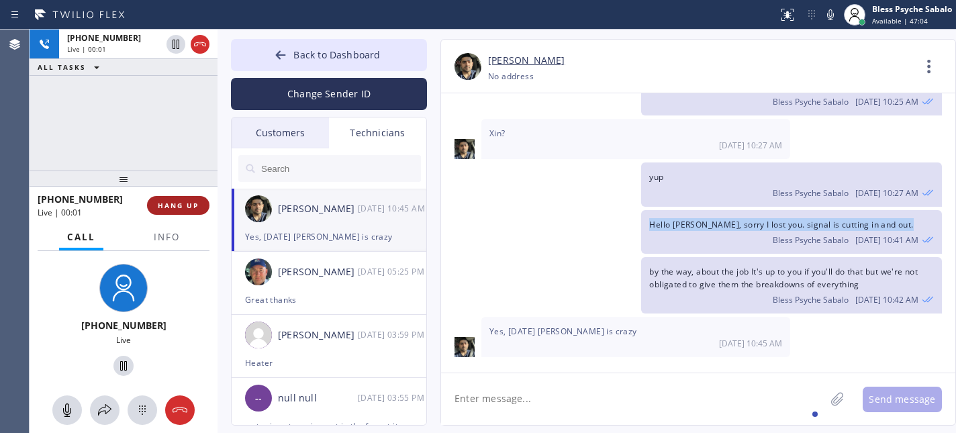
click at [166, 205] on span "HANG UP" at bounding box center [178, 205] width 41 height 9
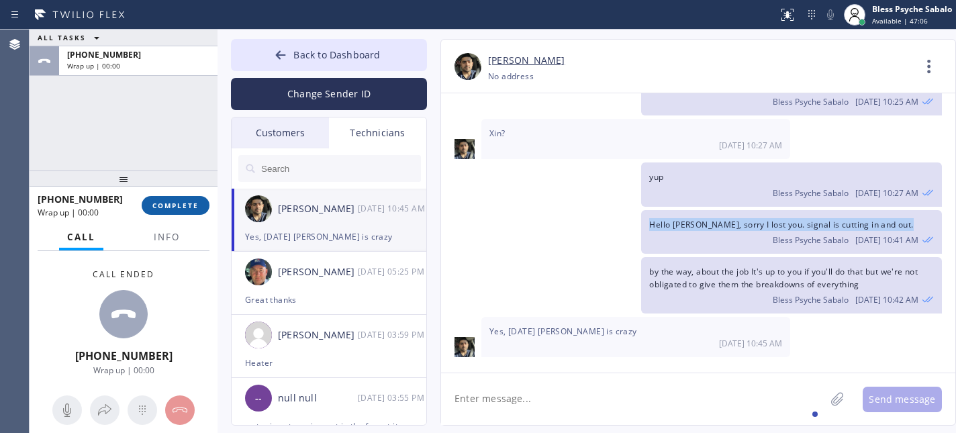
click at [184, 197] on button "COMPLETE" at bounding box center [176, 205] width 68 height 19
click at [572, 387] on textarea at bounding box center [633, 399] width 384 height 52
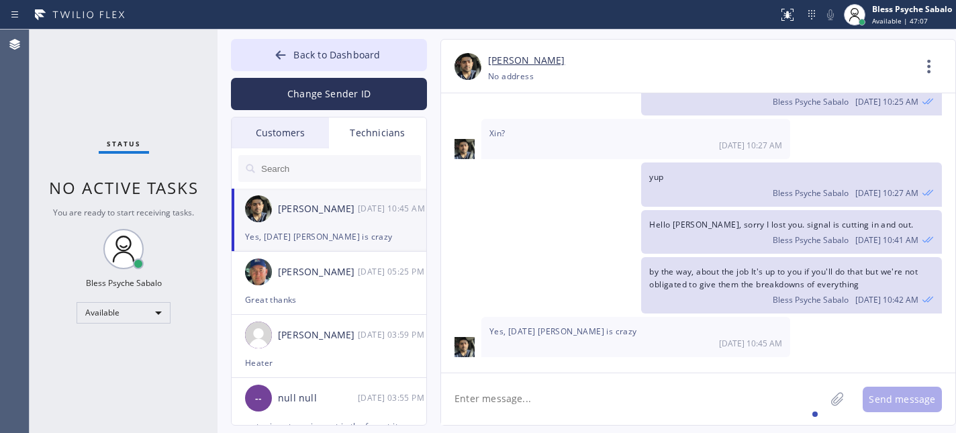
click at [573, 399] on textarea at bounding box center [633, 399] width 384 height 52
type textarea "Yeah, I heard a lot of crazy stuff on Verizon"
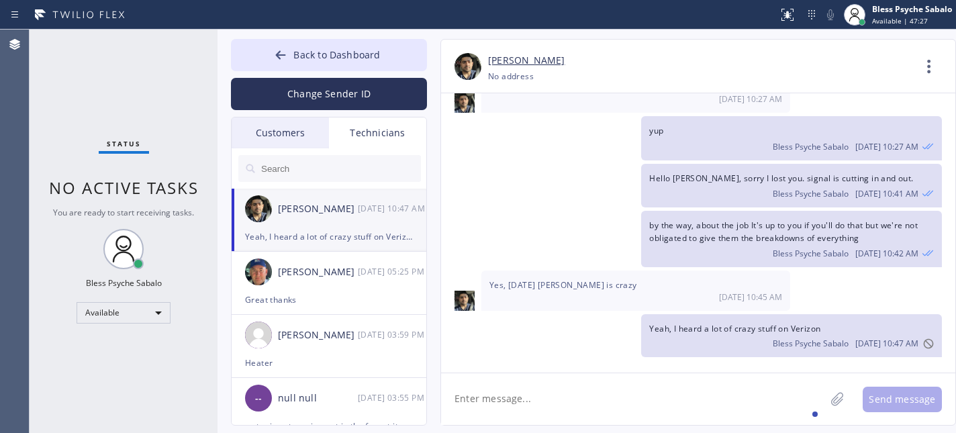
scroll to position [4720, 0]
click at [494, 227] on div "by the way, about the job It's up to you if you'll do that but we're not obliga…" at bounding box center [691, 239] width 501 height 56
drag, startPoint x: 154, startPoint y: 94, endPoint x: 154, endPoint y: 65, distance: 28.9
click at [154, 95] on div "Status No active tasks You are ready to start receiving tasks. Bless Psyche Sab…" at bounding box center [124, 231] width 188 height 403
click at [141, 141] on div "Status" at bounding box center [124, 146] width 50 height 15
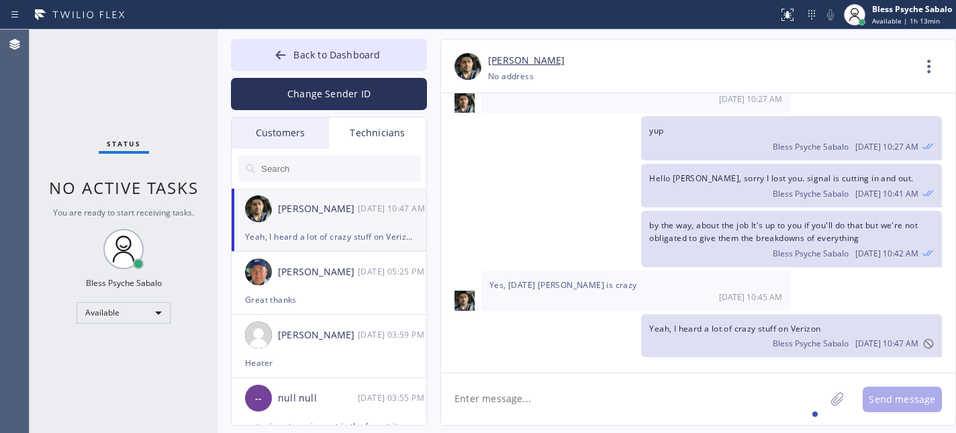
click at [325, 212] on div "[PERSON_NAME]" at bounding box center [318, 208] width 80 height 15
click at [323, 212] on div "[PERSON_NAME]" at bounding box center [318, 208] width 80 height 15
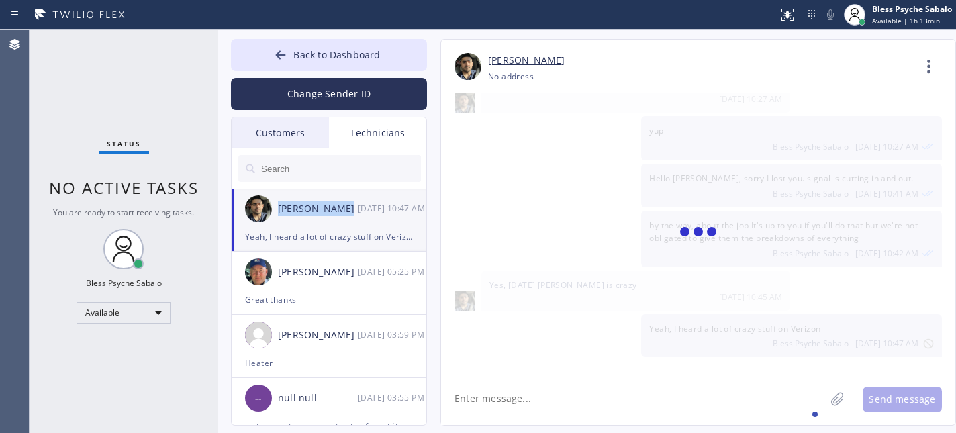
click at [323, 212] on div "[PERSON_NAME]" at bounding box center [318, 208] width 80 height 15
click at [599, 221] on div "by the way, about the job It's up to you if you'll do that but we're not obliga…" at bounding box center [691, 239] width 501 height 56
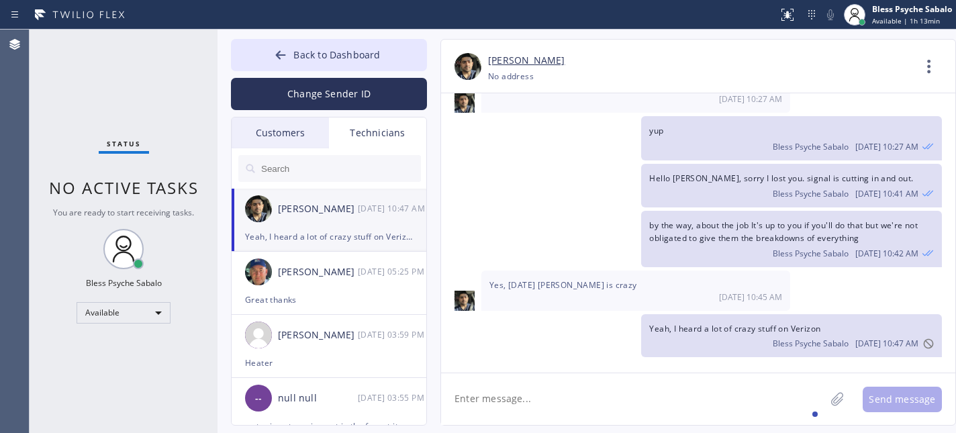
click at [756, 78] on div "+18189154634 Choose phone number +18189154634 No address" at bounding box center [700, 75] width 425 height 15
click at [323, 51] on span "Back to Dashboard" at bounding box center [336, 54] width 87 height 13
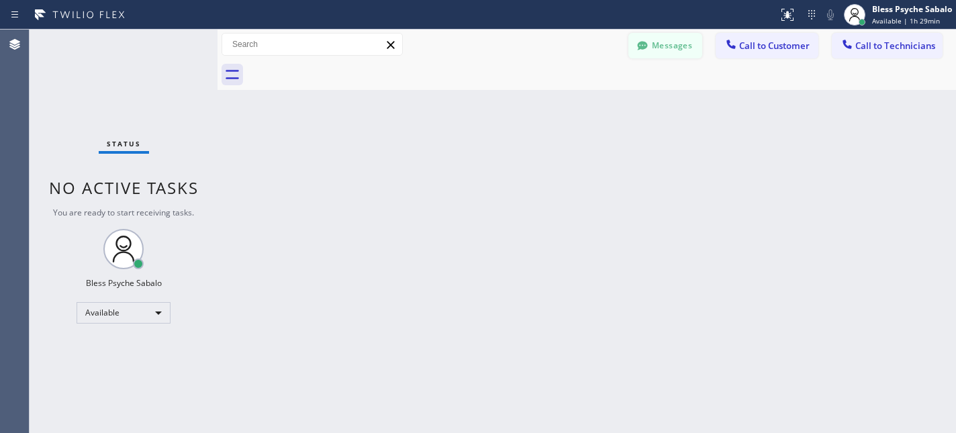
click at [640, 52] on icon at bounding box center [642, 45] width 13 height 13
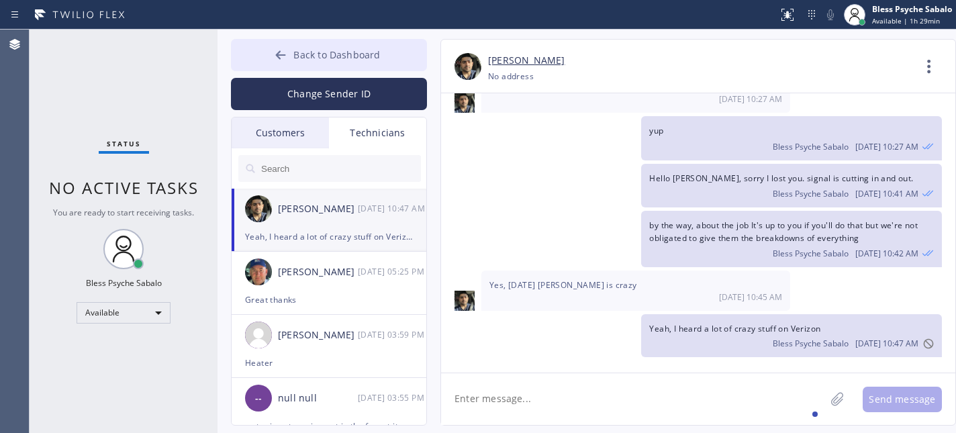
click at [356, 62] on button "Back to Dashboard" at bounding box center [329, 55] width 196 height 32
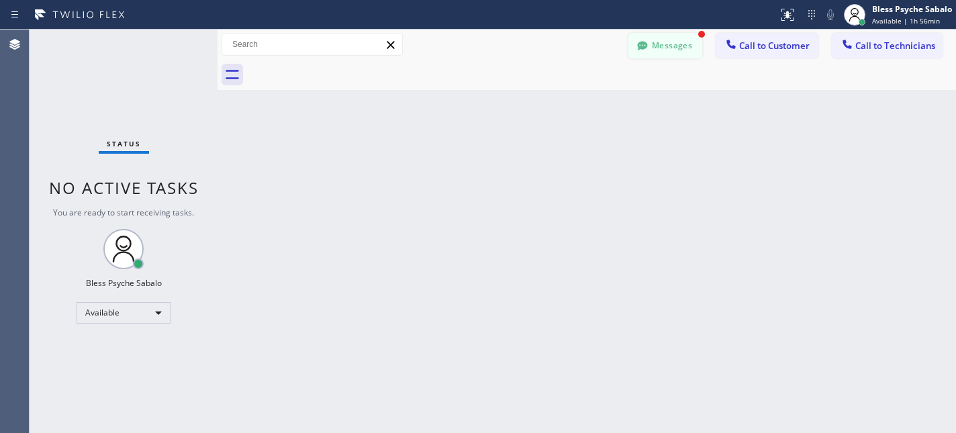
click at [658, 46] on button "Messages" at bounding box center [665, 46] width 74 height 26
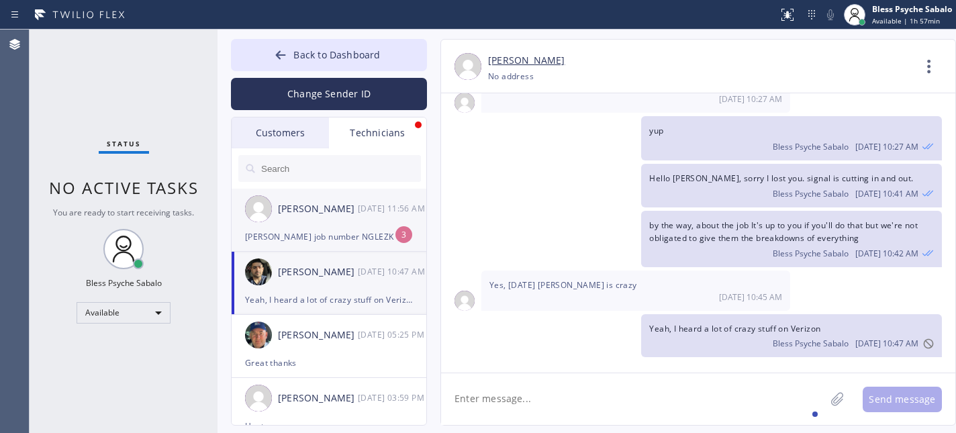
click at [401, 218] on div "Matthew McCaw 10/10 11:56 AM" at bounding box center [330, 209] width 196 height 40
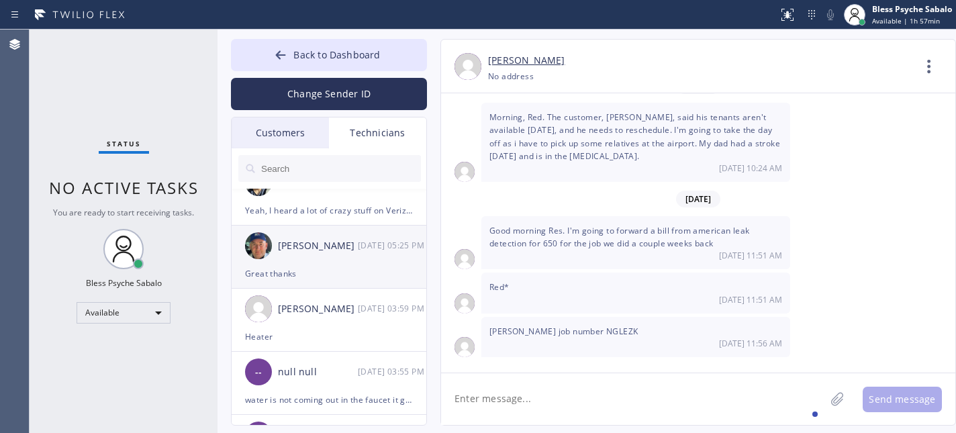
scroll to position [0, 0]
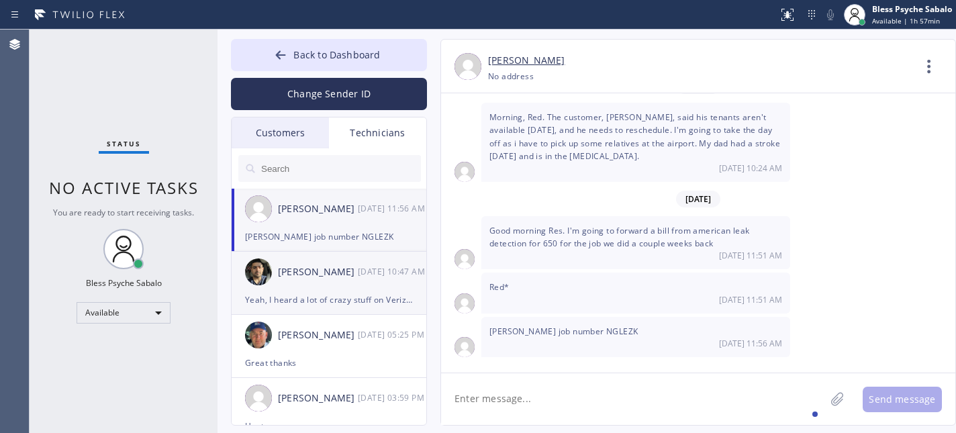
click at [336, 258] on div "Arsen Emirian 10/10 10:47 AM" at bounding box center [330, 272] width 196 height 40
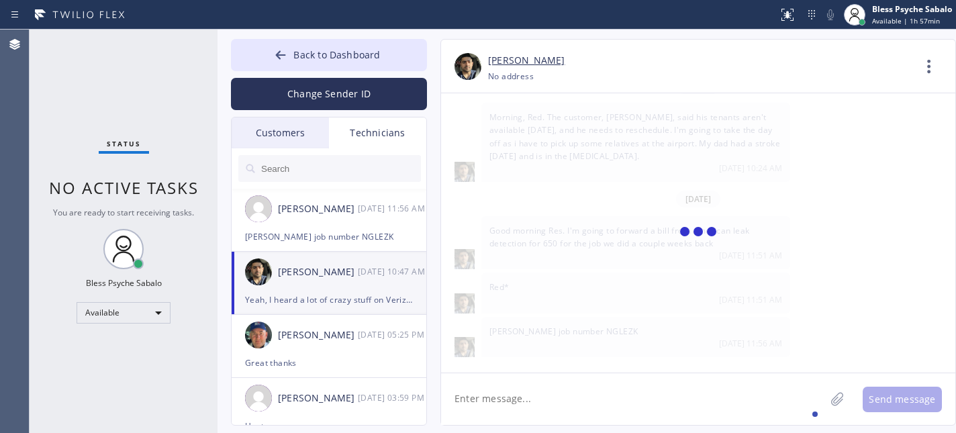
click at [336, 277] on div "[PERSON_NAME]" at bounding box center [318, 271] width 80 height 15
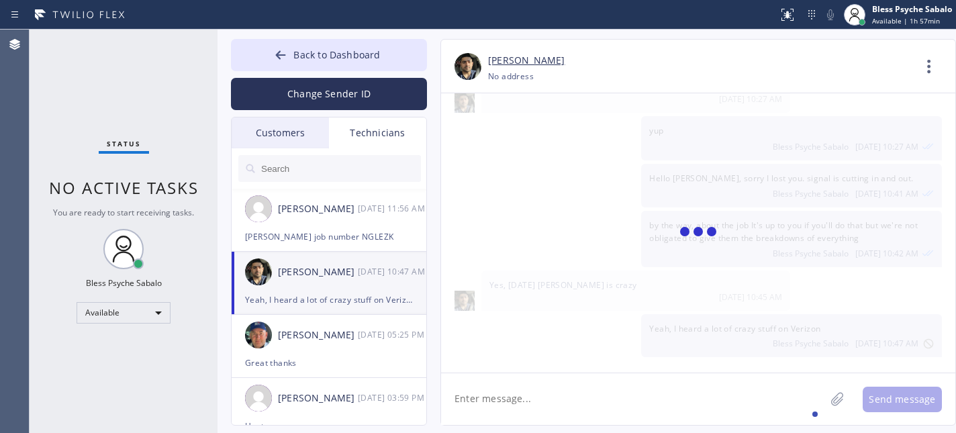
scroll to position [4720, 0]
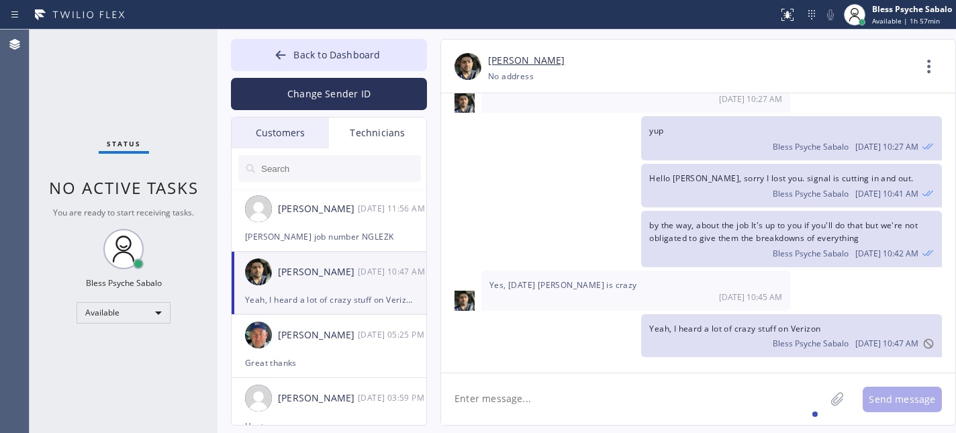
click at [574, 414] on textarea at bounding box center [633, 399] width 384 height 52
type textarea "Hello Arsen, wanted to grab this job?"
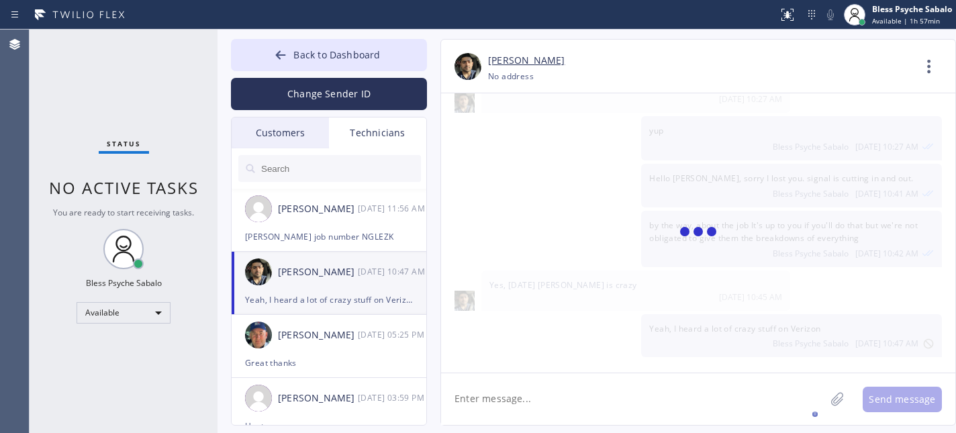
scroll to position [4768, 0]
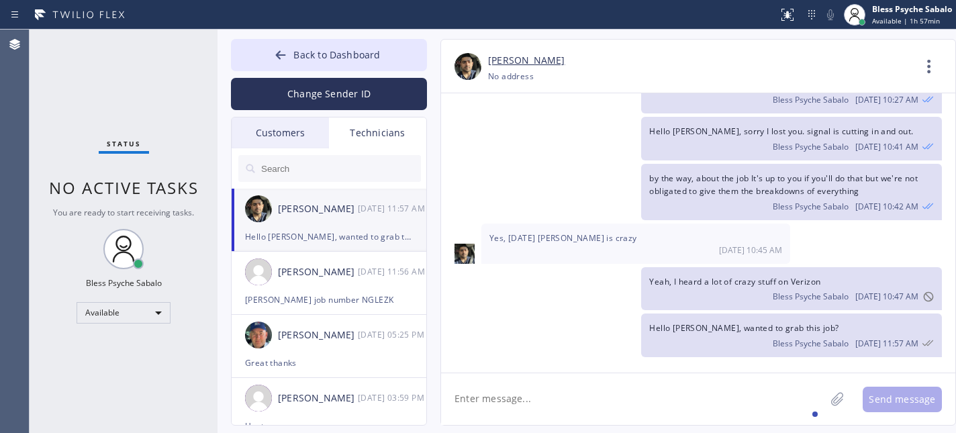
click at [704, 240] on div "Yes, today Verison is crazy 10/10 10:45 AM" at bounding box center [635, 243] width 309 height 40
click at [929, 70] on icon at bounding box center [928, 66] width 3 height 13
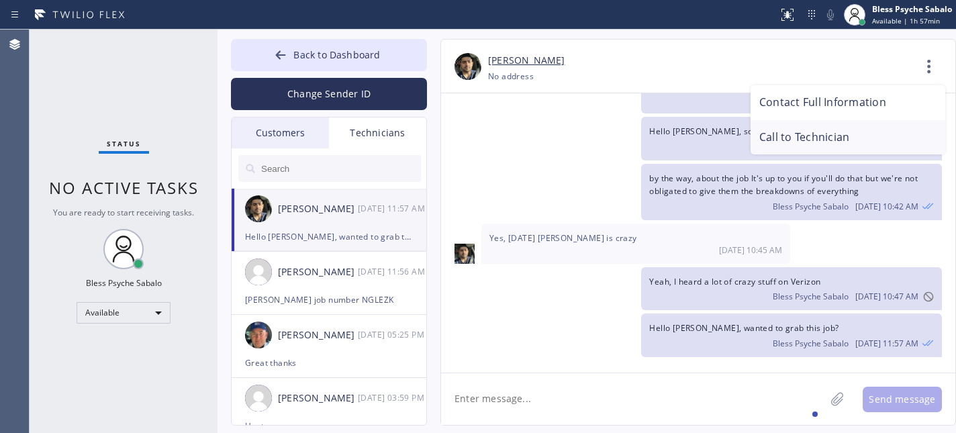
click at [868, 137] on li "Call to Technician" at bounding box center [847, 137] width 195 height 35
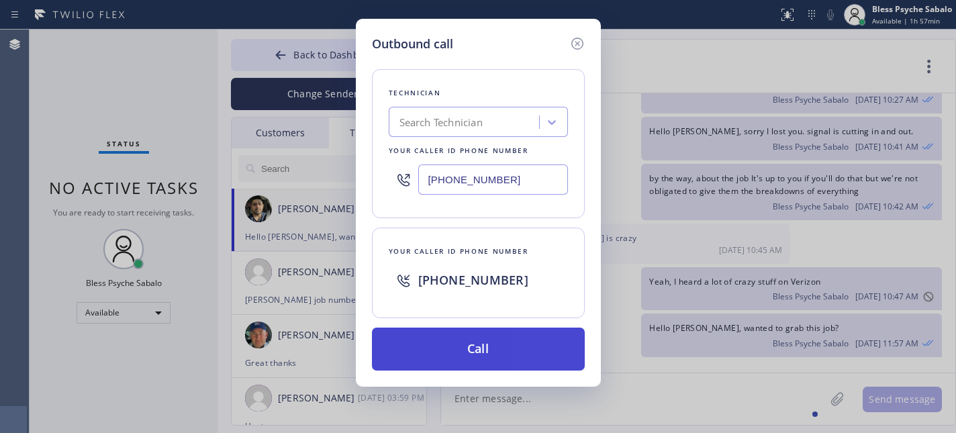
click at [567, 361] on button "Call" at bounding box center [478, 348] width 213 height 43
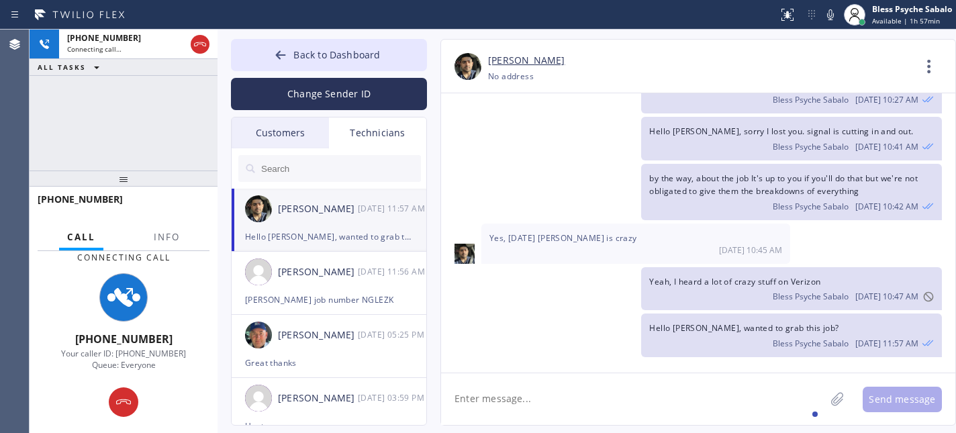
click at [144, 114] on div "[PHONE_NUMBER] Connecting call… ALL TASKS ALL TASKS ACTIVE TASKS TASKS IN WRAP …" at bounding box center [124, 100] width 188 height 141
click at [532, 172] on div "by the way, about the job It's up to you if you'll do that but we're not obliga…" at bounding box center [691, 192] width 501 height 56
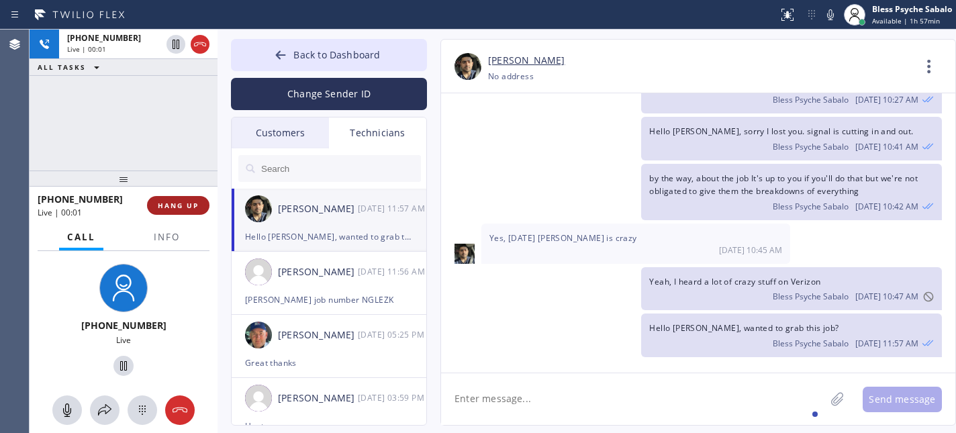
click at [191, 201] on span "HANG UP" at bounding box center [178, 205] width 41 height 9
click at [153, 135] on div "+18189154634 Live | 00:02 ALL TASKS ALL TASKS ACTIVE TASKS TASKS IN WRAP UP" at bounding box center [124, 100] width 188 height 141
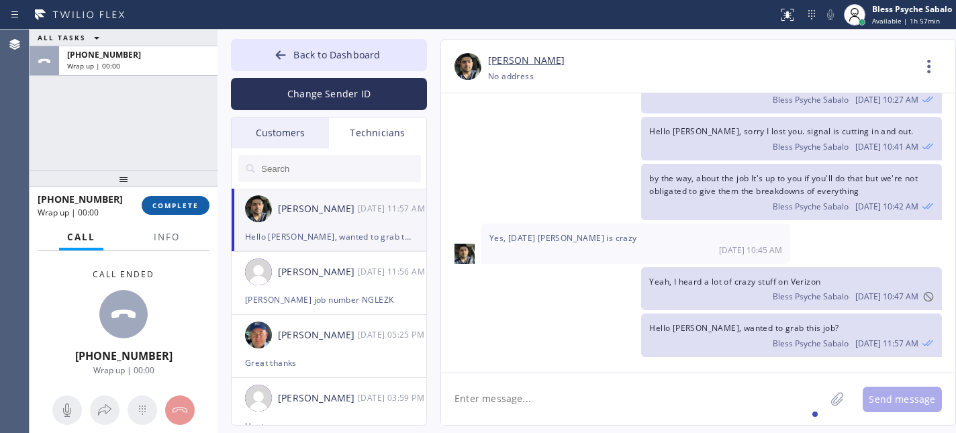
click at [178, 205] on span "COMPLETE" at bounding box center [175, 205] width 46 height 9
click at [168, 181] on div at bounding box center [124, 178] width 188 height 16
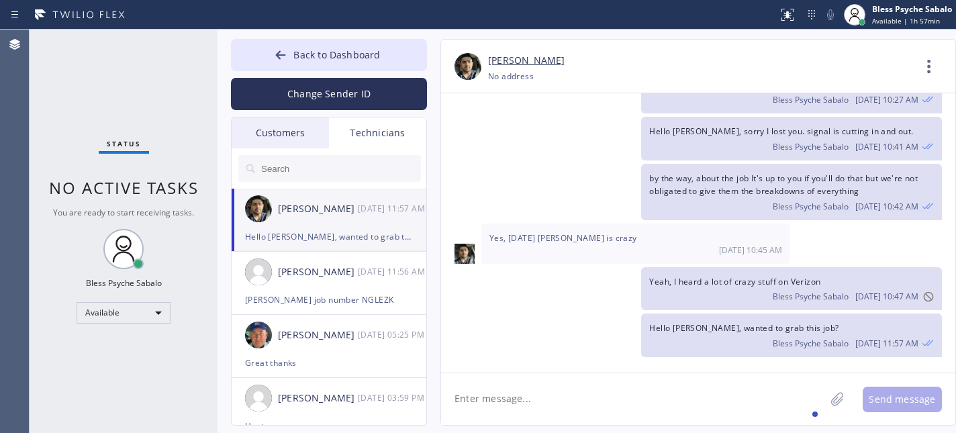
click at [352, 158] on input "text" at bounding box center [340, 168] width 161 height 27
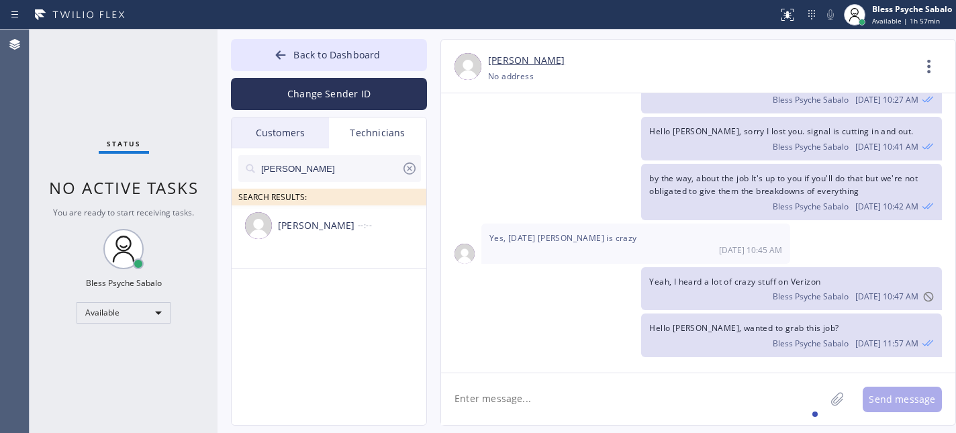
type input "hovik"
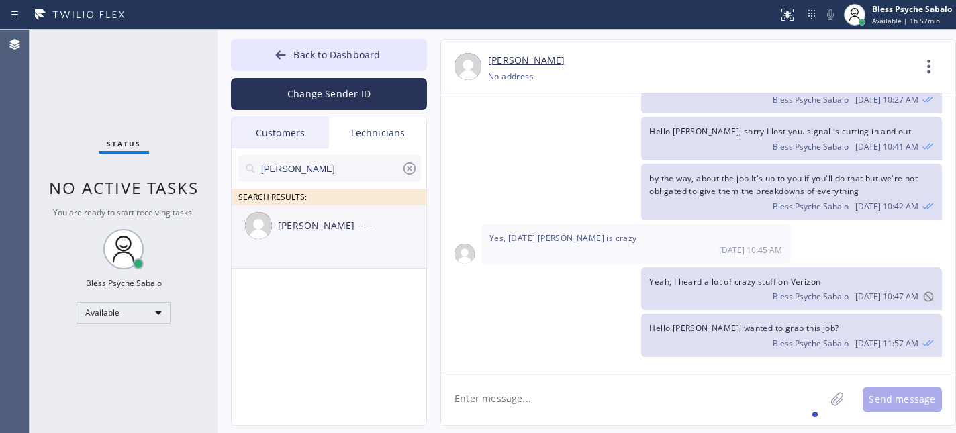
click at [294, 238] on div "Hovik Khachaturyan --:--" at bounding box center [330, 225] width 196 height 40
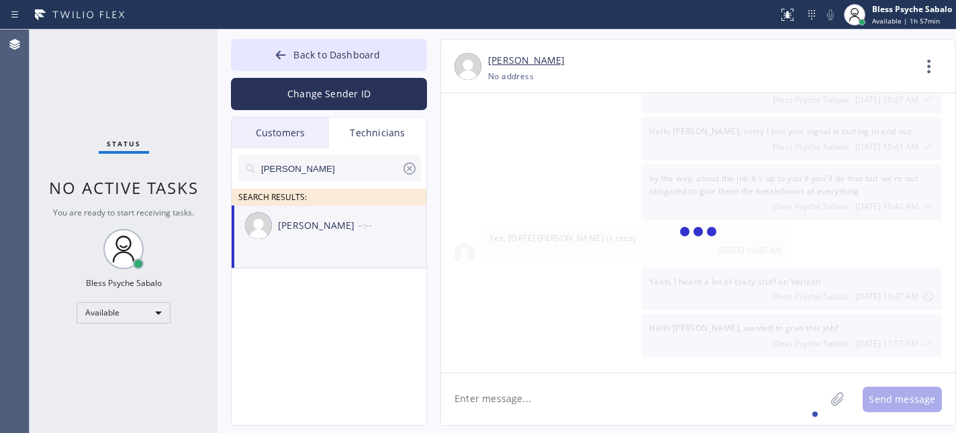
scroll to position [21951, 0]
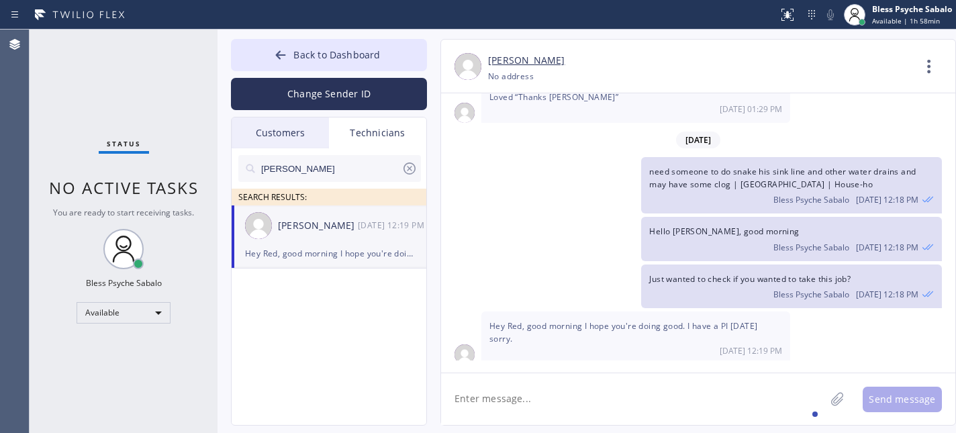
click at [407, 162] on icon at bounding box center [409, 168] width 16 height 16
click at [346, 234] on div "Hovik Khachaturyan 10/09 12:19 PM" at bounding box center [330, 225] width 196 height 40
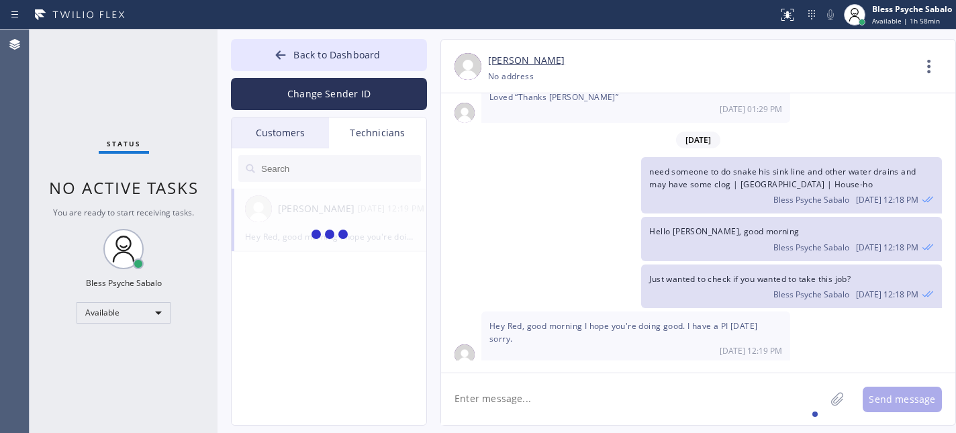
click at [573, 385] on textarea at bounding box center [633, 399] width 384 height 52
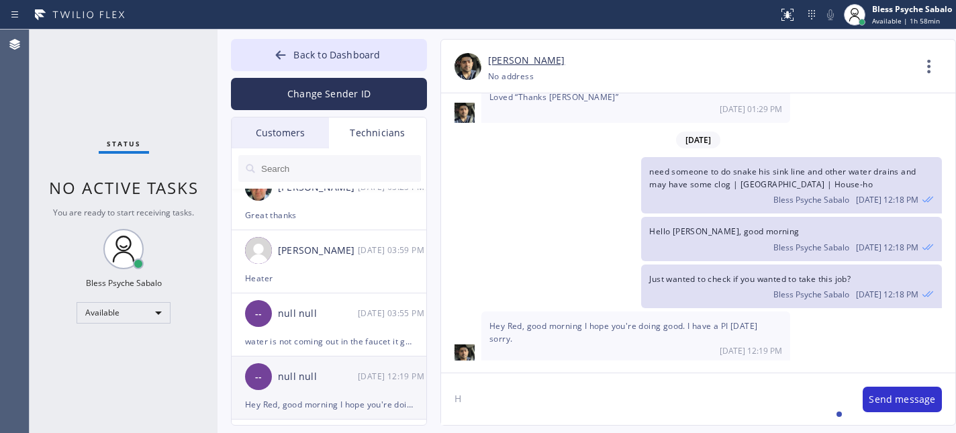
scroll to position [179, 0]
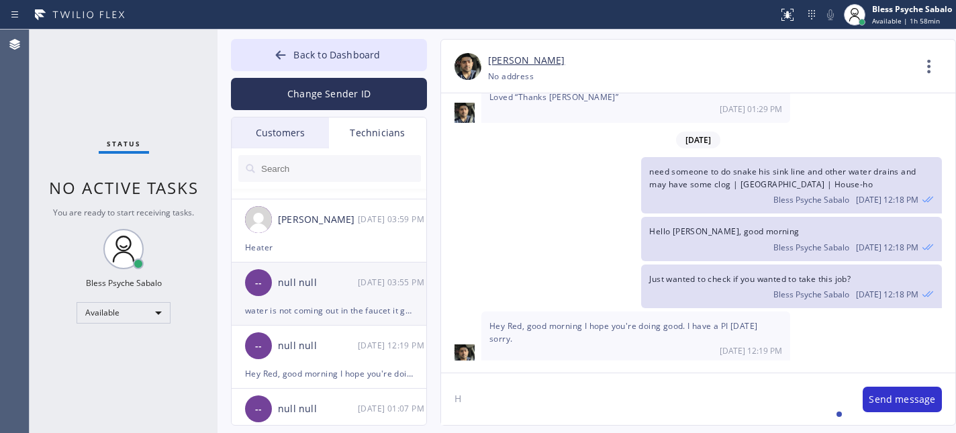
type textarea "H"
click at [336, 291] on div "-- null null 10/09 03:55 PM" at bounding box center [330, 282] width 196 height 40
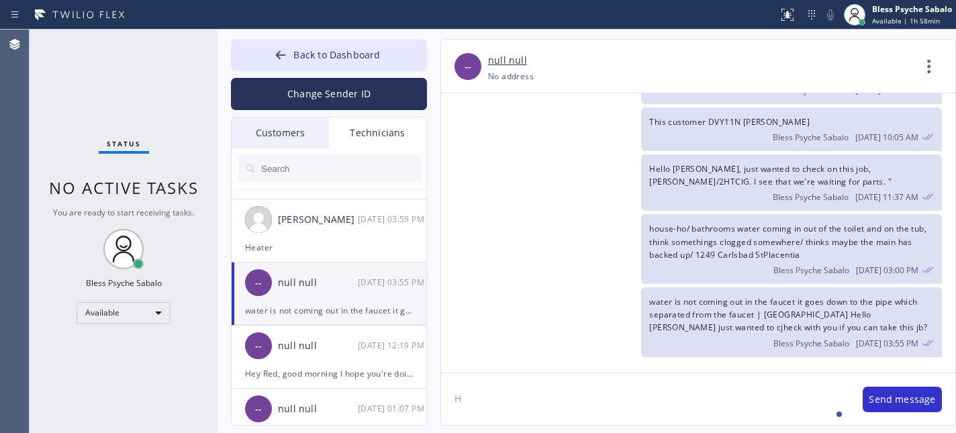
scroll to position [8843, 0]
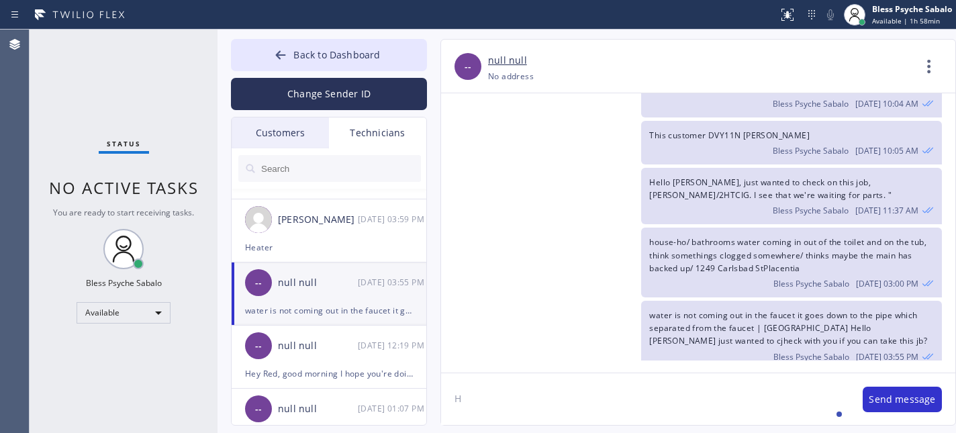
click at [395, 137] on div "Technicians" at bounding box center [377, 132] width 97 height 31
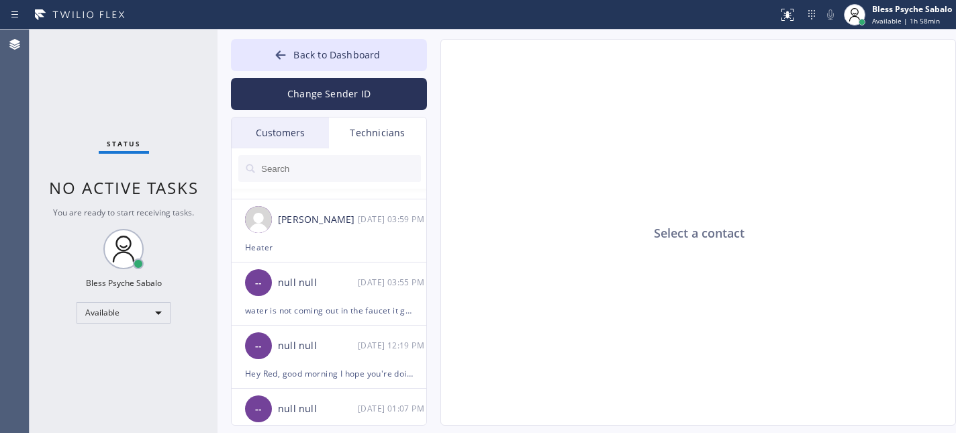
click at [366, 169] on input "text" at bounding box center [340, 168] width 161 height 27
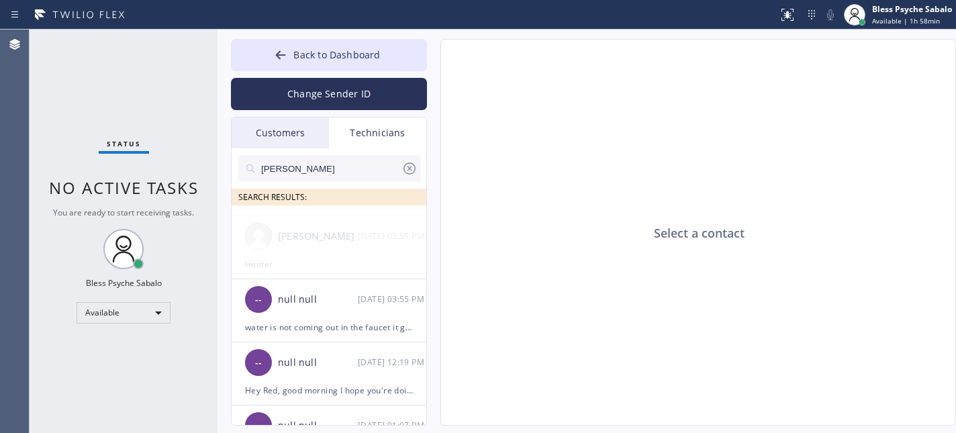
scroll to position [0, 0]
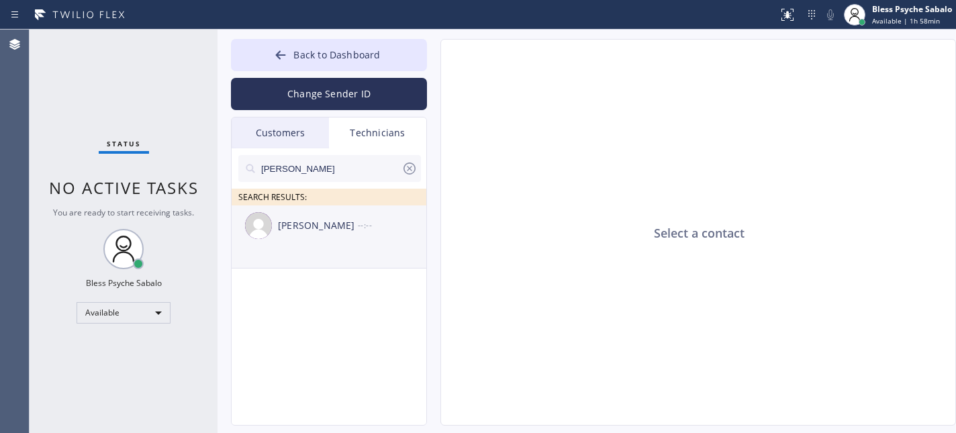
type input "hovik"
click at [361, 245] on div "Hovik Khachaturyan --:--" at bounding box center [330, 225] width 196 height 40
click at [361, 244] on div "Hovik Khachaturyan --:--" at bounding box center [330, 225] width 196 height 40
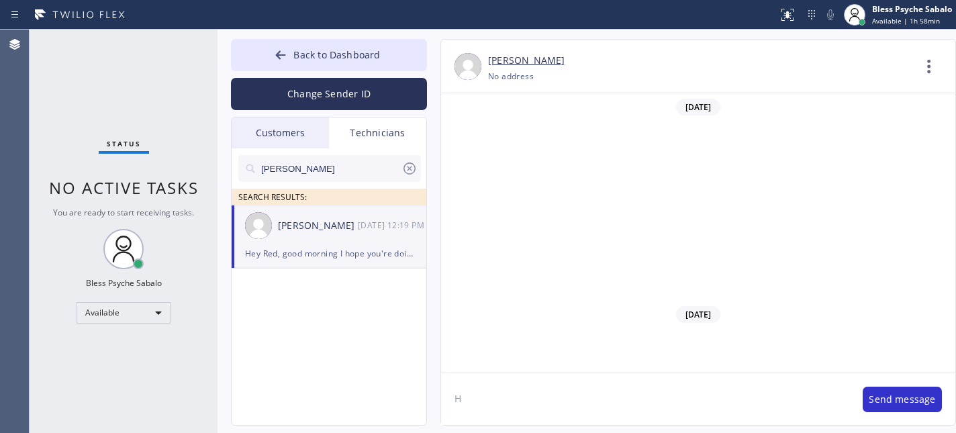
scroll to position [21951, 0]
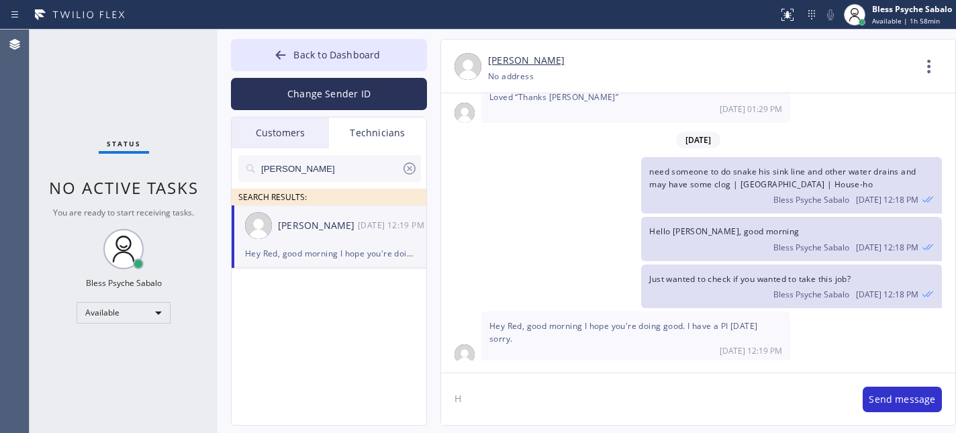
click at [551, 383] on textarea "H" at bounding box center [645, 399] width 408 height 52
type textarea "Hello Hovik, good morning"
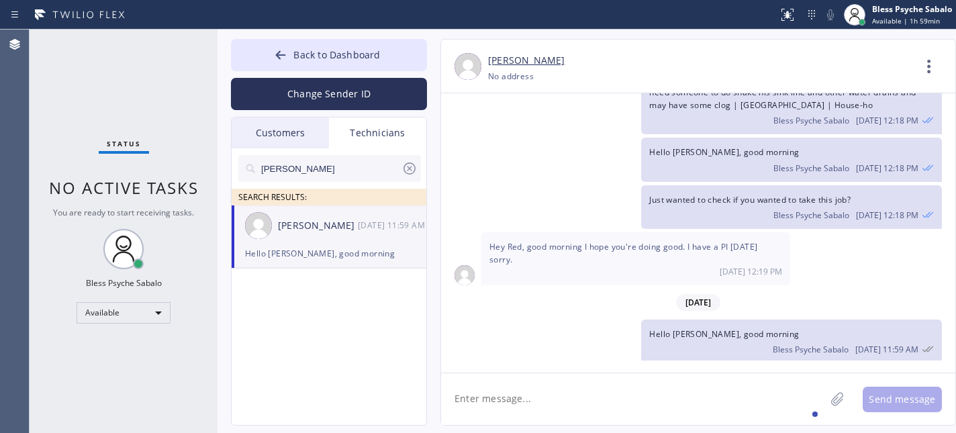
paste textarea "Main line is clogged and went under the crawl space and there's water coming ou…"
type textarea "Main line is clogged and went under the crawl space and there's water coming ou…"
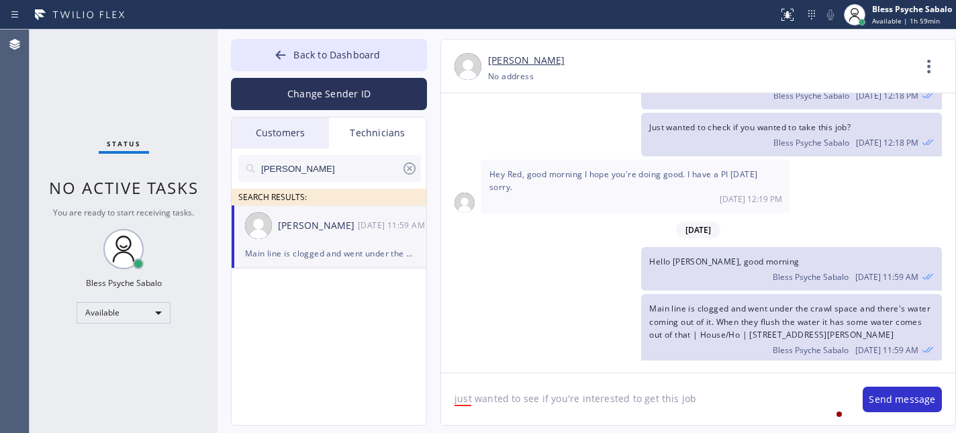
type textarea "just wanted to see if you're interested to get this job?"
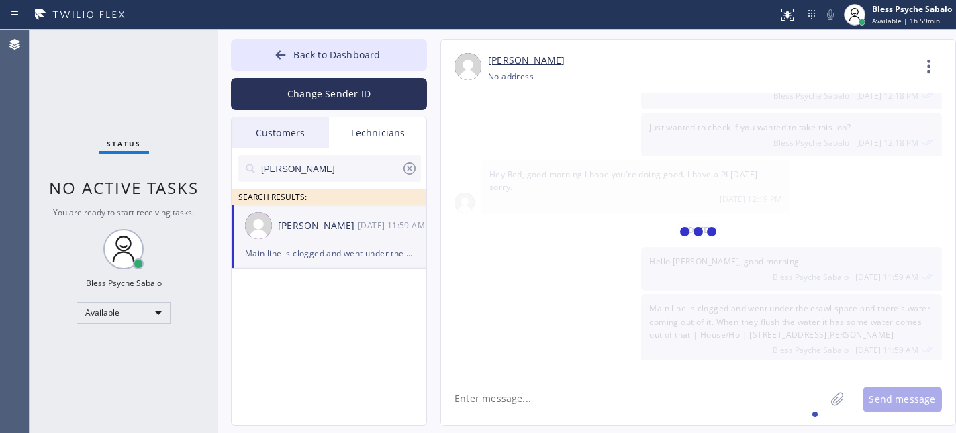
scroll to position [22150, 0]
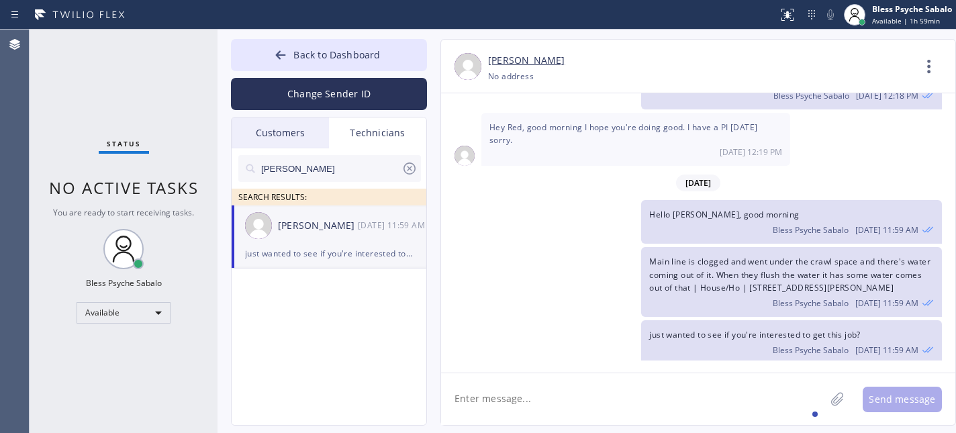
click at [634, 334] on div "just wanted to see if you're interested to get this job? Bless Psyche Sabalo 10…" at bounding box center [691, 342] width 501 height 44
drag, startPoint x: 177, startPoint y: 54, endPoint x: 181, endPoint y: 0, distance: 53.8
click at [177, 52] on div "Status No active tasks You are ready to start receiving tasks. Bless Psyche Sab…" at bounding box center [124, 231] width 188 height 403
click at [264, 276] on ul "Hovik Khachaturyan 10/10 11:59 AM just wanted to see if you're interested to ge…" at bounding box center [330, 251] width 196 height 93
click at [412, 169] on icon at bounding box center [409, 168] width 16 height 16
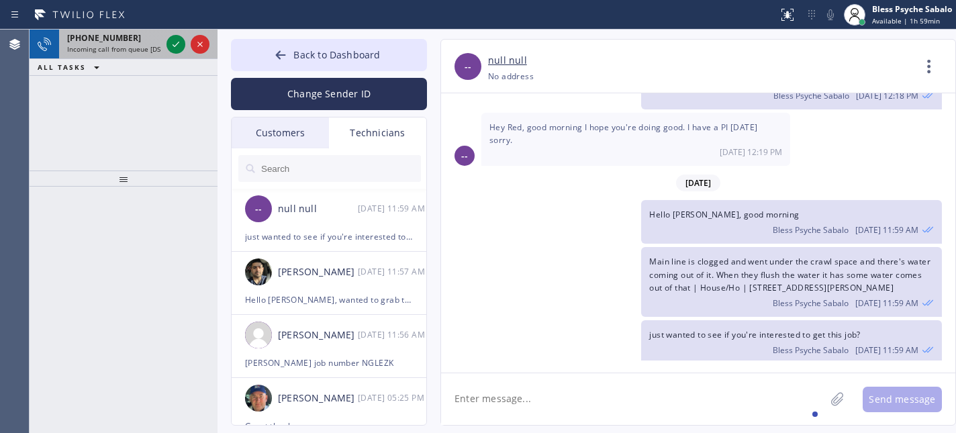
click at [111, 44] on span "Incoming call from queue [DSRs]" at bounding box center [118, 48] width 103 height 9
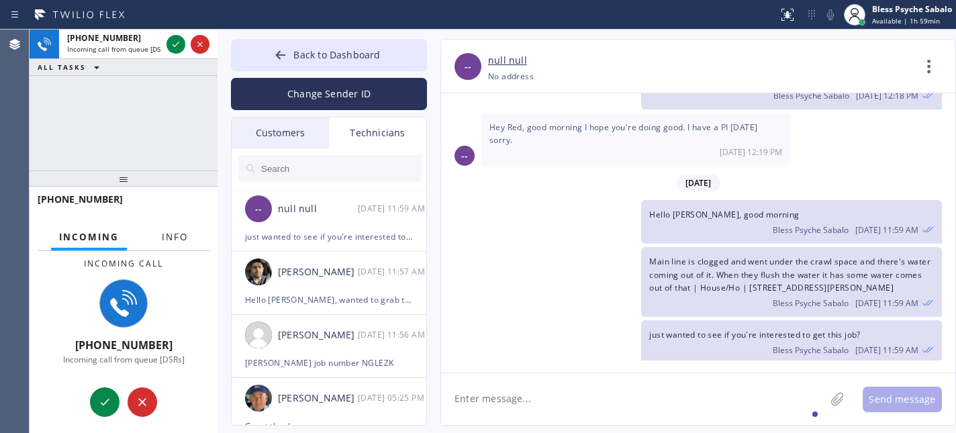
click at [173, 228] on button "Info" at bounding box center [175, 237] width 42 height 26
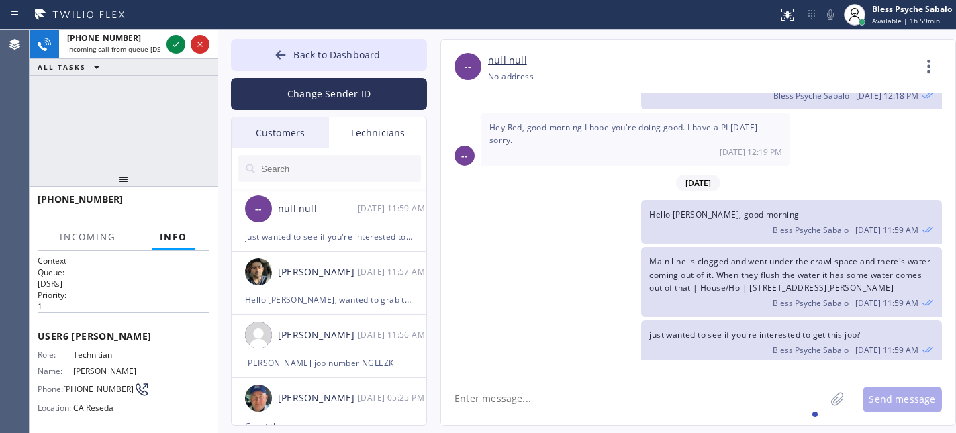
click at [170, 231] on span "Info" at bounding box center [174, 237] width 28 height 12
click at [172, 49] on icon at bounding box center [176, 44] width 16 height 16
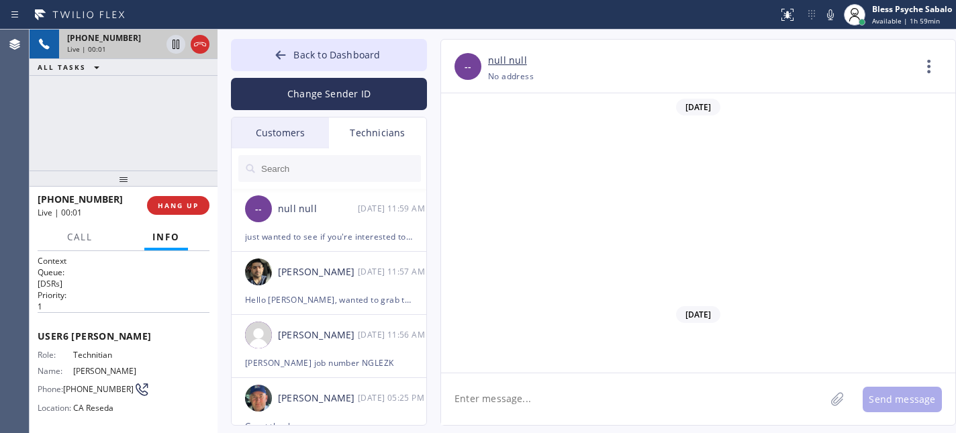
scroll to position [22150, 0]
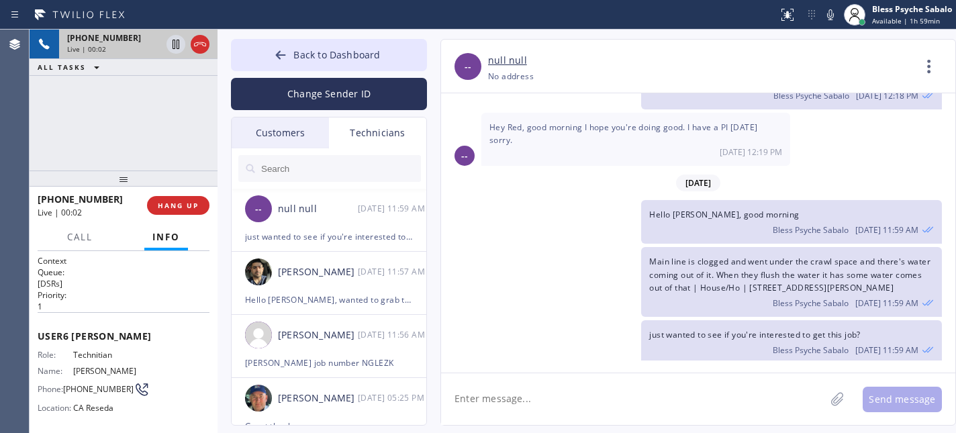
click at [667, 209] on span "Hello Hovik, good morning" at bounding box center [724, 214] width 150 height 11
click at [669, 262] on span "Main line is clogged and went under the crawl space and there's water coming ou…" at bounding box center [789, 274] width 281 height 37
click at [668, 260] on span "Main line is clogged and went under the crawl space and there's water coming ou…" at bounding box center [789, 274] width 281 height 37
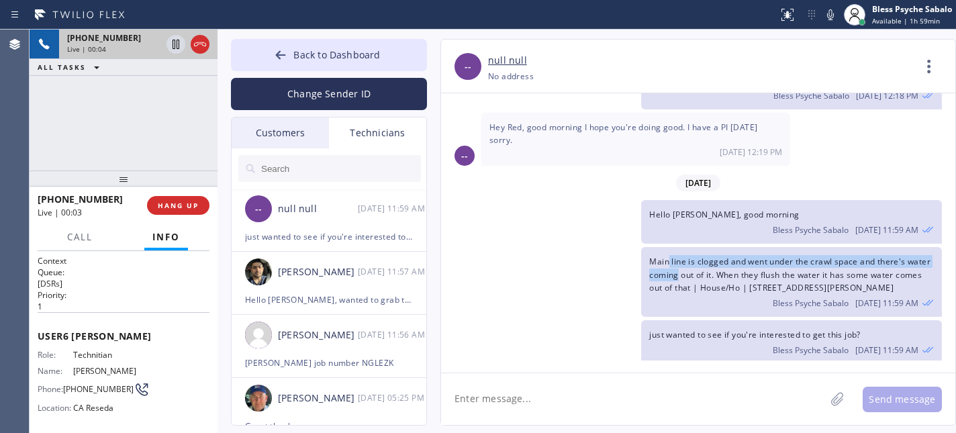
click at [668, 259] on div "Main line is clogged and went under the crawl space and there's water coming ou…" at bounding box center [791, 282] width 301 height 70
click at [652, 256] on span "Main line is clogged and went under the crawl space and there's water coming ou…" at bounding box center [789, 274] width 281 height 37
drag, startPoint x: 647, startPoint y: 251, endPoint x: 902, endPoint y: 283, distance: 257.0
click at [902, 283] on div "Main line is clogged and went under the crawl space and there's water coming ou…" at bounding box center [791, 282] width 301 height 70
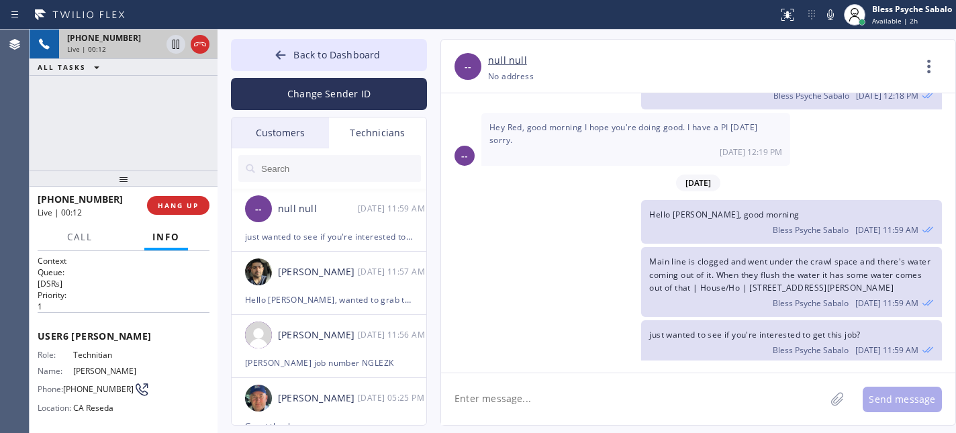
click at [600, 238] on div "06/09/2025 Hi Horvick, My name is Red, and I’m with your new dispatch team. Wou…" at bounding box center [698, 226] width 514 height 267
click at [697, 280] on span "Main line is clogged and went under the crawl space and there's water coming ou…" at bounding box center [789, 274] width 281 height 37
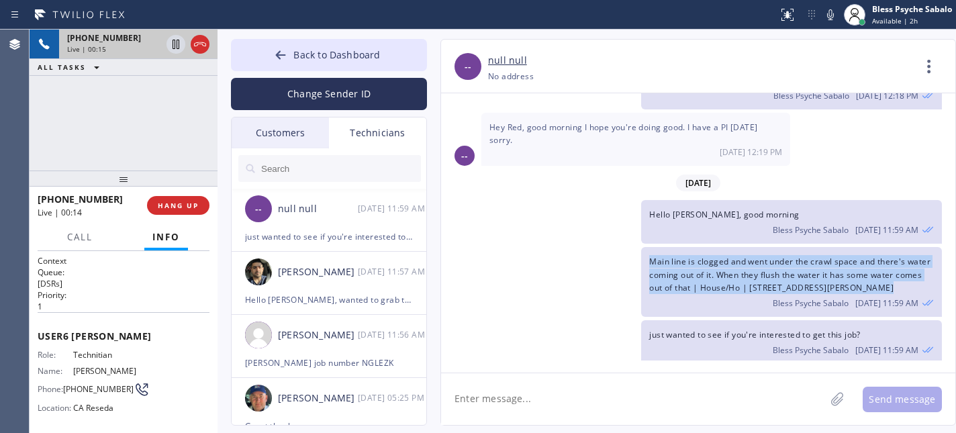
click at [697, 280] on span "Main line is clogged and went under the crawl space and there's water coming ou…" at bounding box center [789, 274] width 281 height 37
click at [906, 283] on div "Main line is clogged and went under the crawl space and there's water coming ou…" at bounding box center [791, 282] width 301 height 70
drag, startPoint x: 895, startPoint y: 279, endPoint x: 642, endPoint y: 243, distance: 254.9
click at [642, 247] on div "Main line is clogged and went under the crawl space and there's water coming ou…" at bounding box center [791, 282] width 301 height 70
click at [645, 247] on div "Main line is clogged and went under the crawl space and there's water coming ou…" at bounding box center [791, 282] width 301 height 70
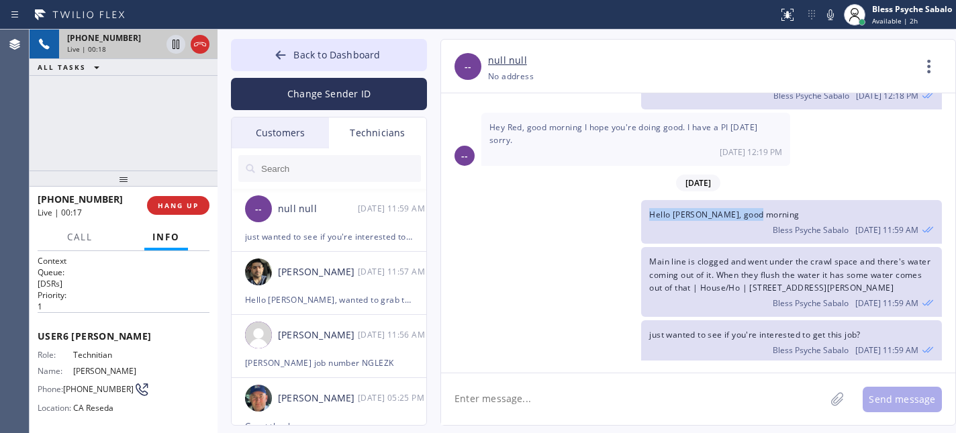
drag, startPoint x: 645, startPoint y: 203, endPoint x: 792, endPoint y: 211, distance: 147.2
click at [792, 211] on div "Hello Hovik, good morning Bless Psyche Sabalo 10/10 11:59 AM" at bounding box center [791, 222] width 301 height 44
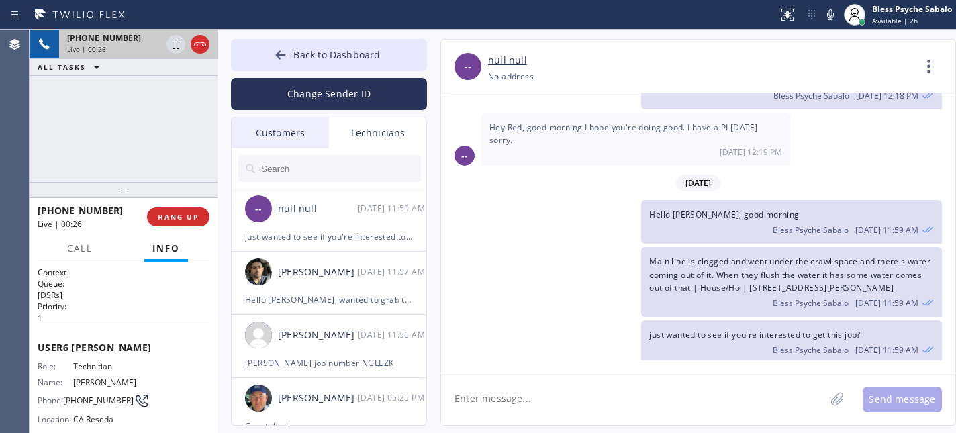
drag, startPoint x: 115, startPoint y: 181, endPoint x: 121, endPoint y: 195, distance: 14.7
click at [121, 195] on div at bounding box center [124, 190] width 188 height 16
click at [199, 47] on icon at bounding box center [200, 44] width 16 height 16
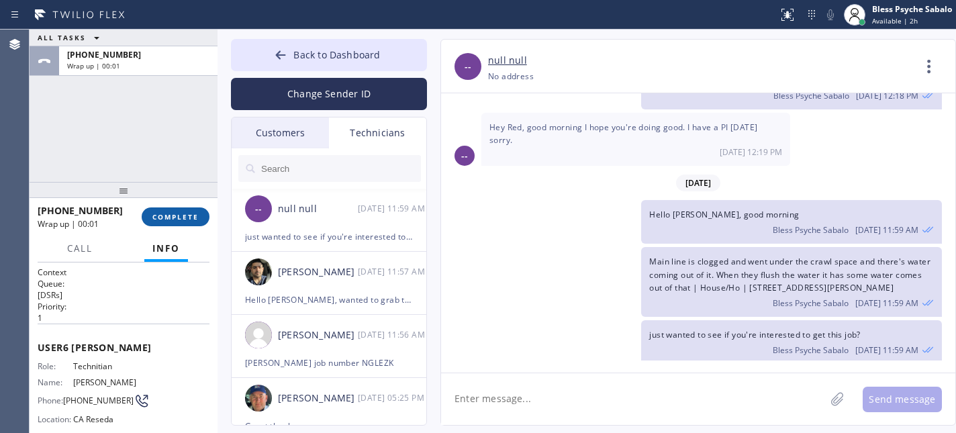
click at [164, 215] on span "COMPLETE" at bounding box center [175, 216] width 46 height 9
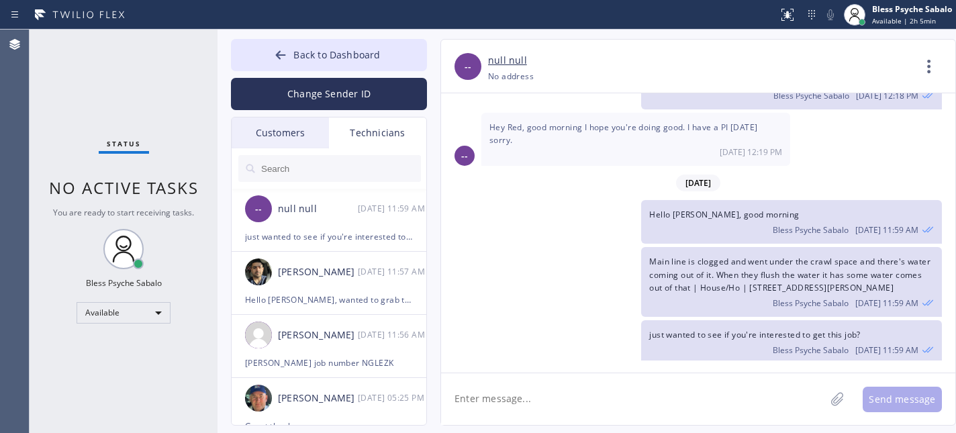
scroll to position [22149, 0]
drag, startPoint x: 485, startPoint y: 234, endPoint x: 497, endPoint y: 221, distance: 17.1
click at [485, 234] on div "Hello Hovik, good morning Bless Psyche Sabalo 10/10 11:59 AM" at bounding box center [691, 223] width 501 height 44
click at [599, 393] on textarea at bounding box center [633, 399] width 384 height 52
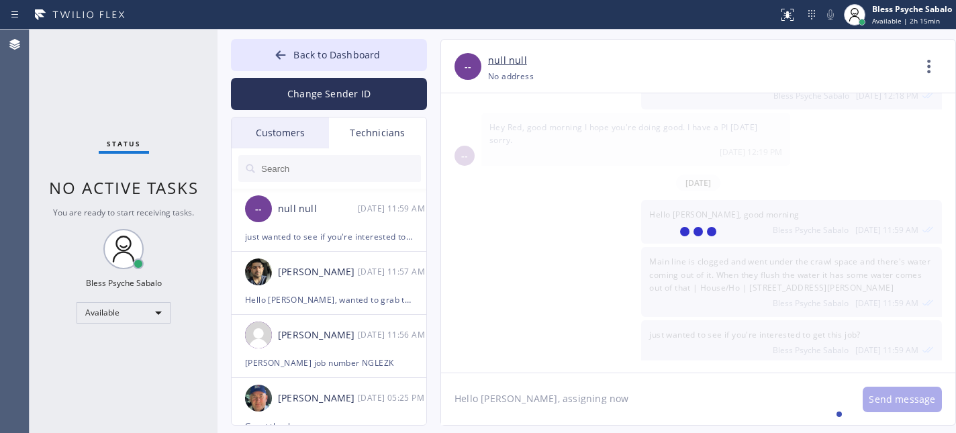
type textarea "Hello Hovik, assigning now"
click at [586, 392] on textarea "Hello Hovik, assigning now" at bounding box center [645, 399] width 408 height 52
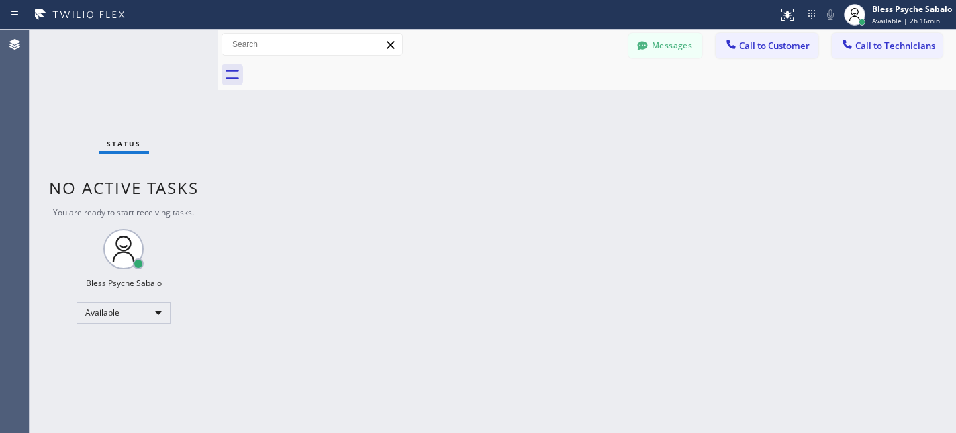
drag, startPoint x: 628, startPoint y: 341, endPoint x: 562, endPoint y: 140, distance: 211.2
click at [629, 323] on div "Back to Dashboard Change Sender ID Customers Technicians SC Steve Collier 10/09…" at bounding box center [586, 231] width 738 height 403
click at [674, 60] on div at bounding box center [601, 75] width 709 height 30
click at [667, 44] on button "Messages" at bounding box center [665, 46] width 74 height 26
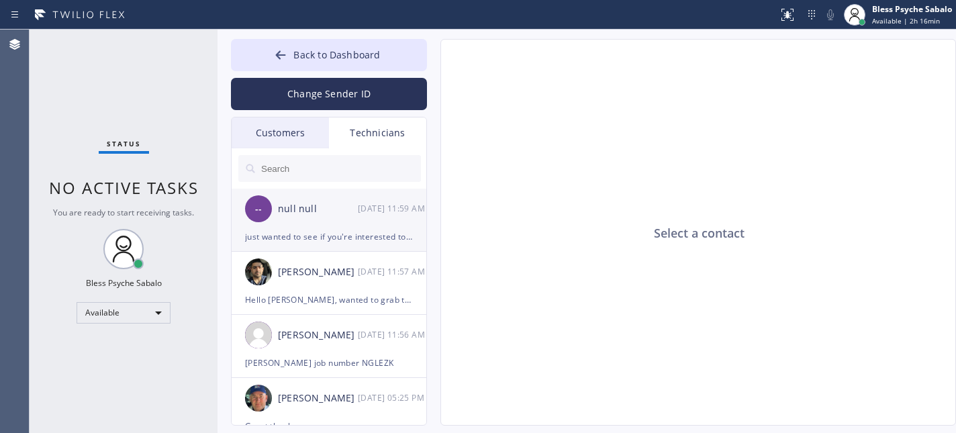
click at [323, 238] on div "just wanted to see if you're interested to get this job?" at bounding box center [329, 236] width 168 height 15
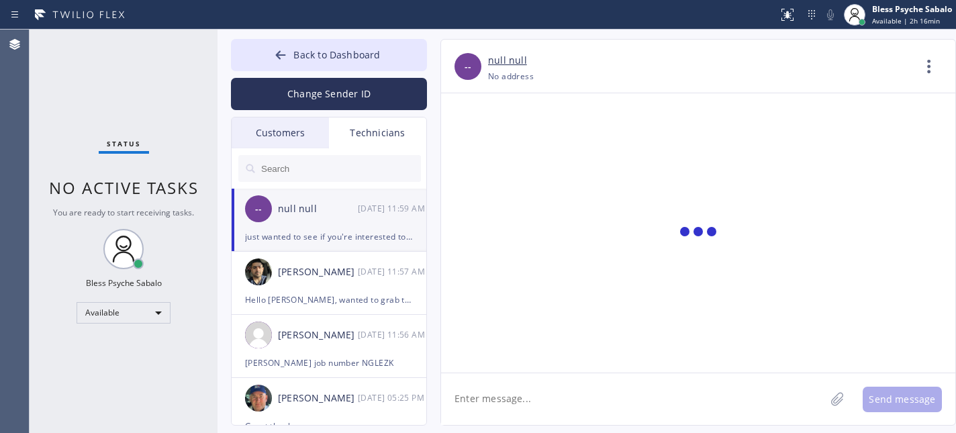
click at [554, 384] on textarea at bounding box center [633, 399] width 384 height 52
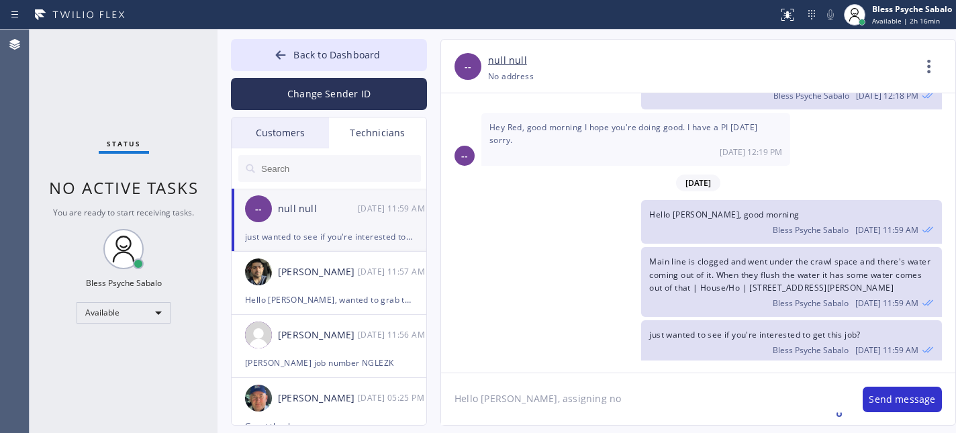
type textarea "Hello Hovik, assigning now"
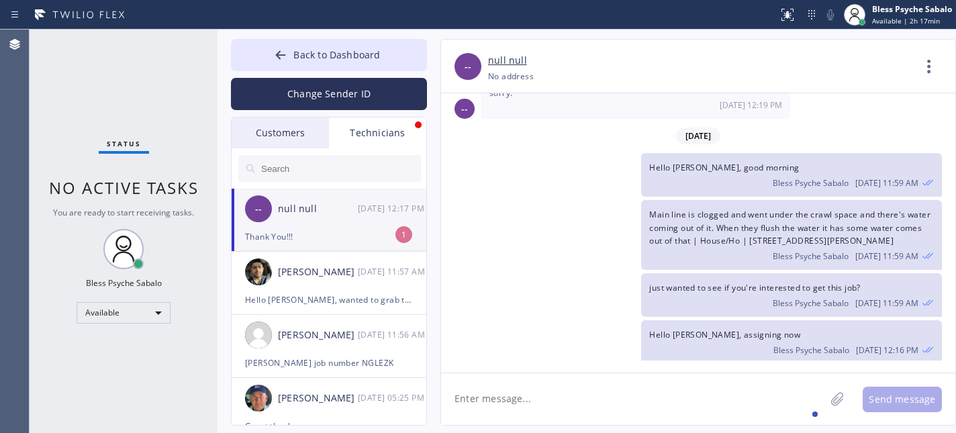
scroll to position [22241, 0]
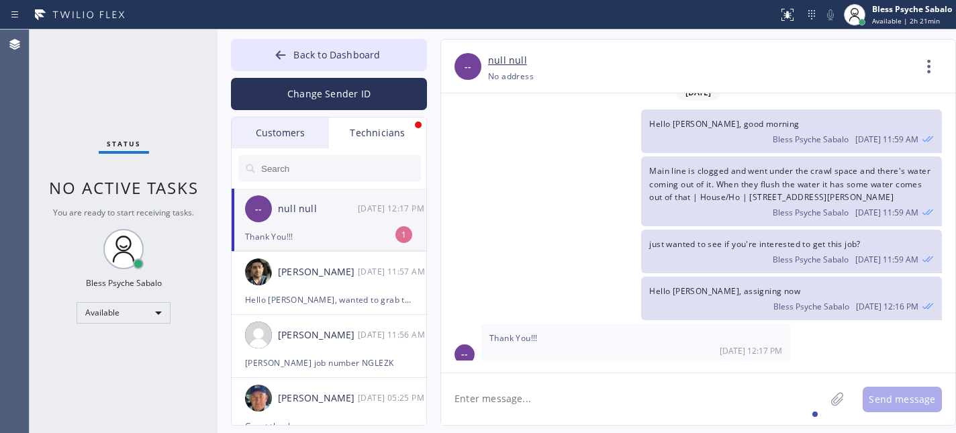
click at [356, 236] on div "Thank You!!!" at bounding box center [329, 236] width 168 height 15
click at [529, 230] on div "just wanted to see if you're interested to get this job? Bless Psyche Sabalo 10…" at bounding box center [691, 252] width 501 height 44
click at [381, 57] on button "Back to Dashboard" at bounding box center [329, 55] width 196 height 32
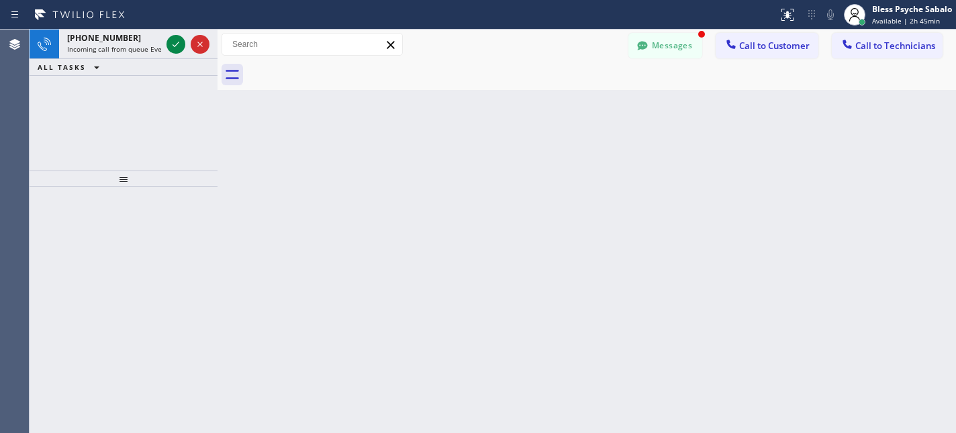
click at [140, 38] on div "+18185363148" at bounding box center [114, 37] width 94 height 11
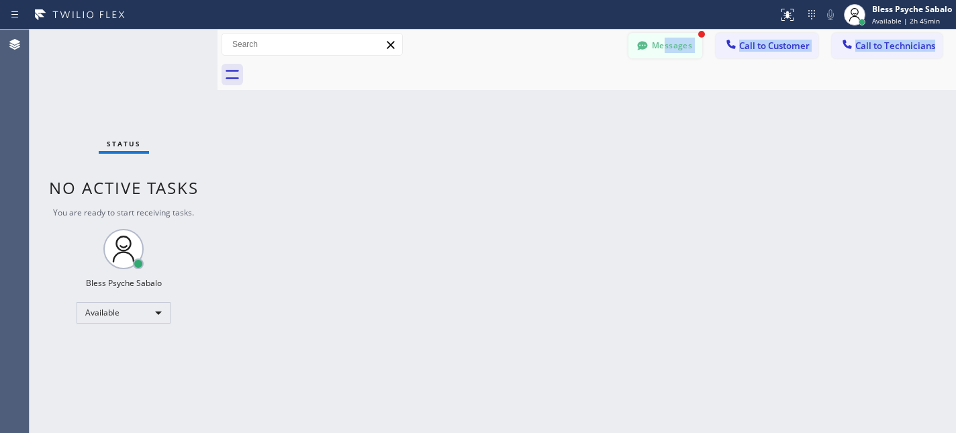
click at [666, 58] on div "Messages Call to Customer Call to Technicians Outbound call Location Search loc…" at bounding box center [586, 60] width 738 height 60
click at [702, 54] on div "Messages" at bounding box center [671, 44] width 87 height 23
click at [685, 50] on button "Messages" at bounding box center [665, 46] width 74 height 26
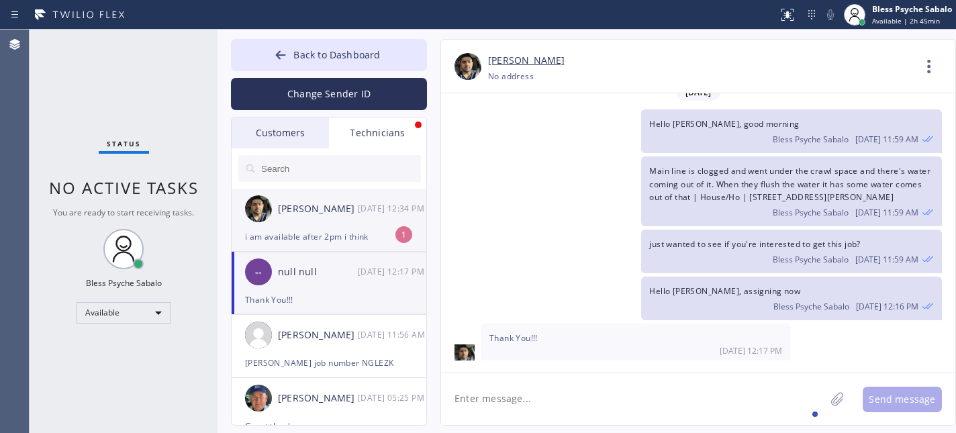
click at [355, 230] on div "i am available after 2pm i think" at bounding box center [329, 236] width 168 height 15
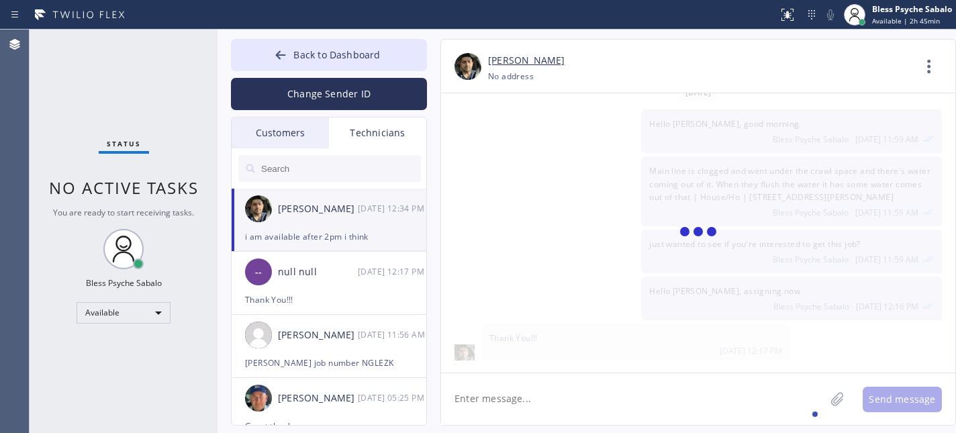
scroll to position [4812, 0]
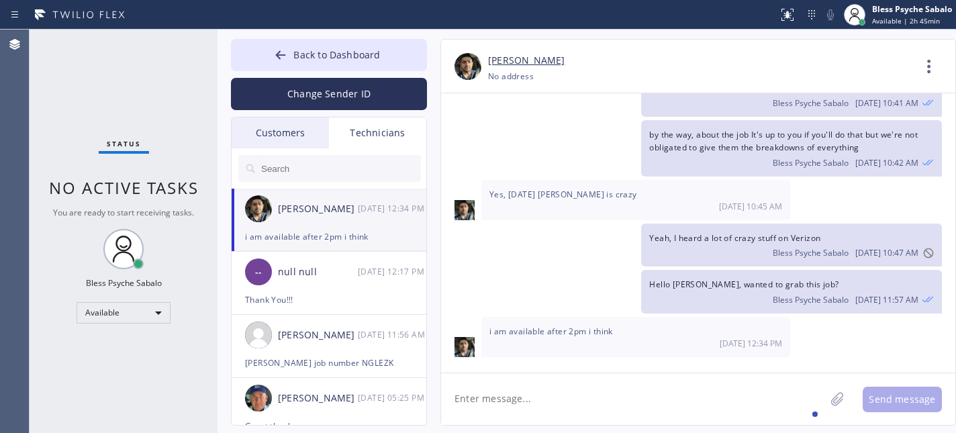
click at [549, 387] on textarea at bounding box center [633, 399] width 384 height 52
drag, startPoint x: 658, startPoint y: 290, endPoint x: 769, endPoint y: 281, distance: 111.1
click at [769, 281] on div "Hello Arsen, wanted to grab this job? Bless Psyche Sabalo 10/10 11:57 AM" at bounding box center [691, 292] width 501 height 44
click at [731, 281] on span "Hello Arsen, wanted to grab this job?" at bounding box center [743, 284] width 189 height 11
click at [730, 281] on span "Hello Arsen, wanted to grab this job?" at bounding box center [743, 284] width 189 height 11
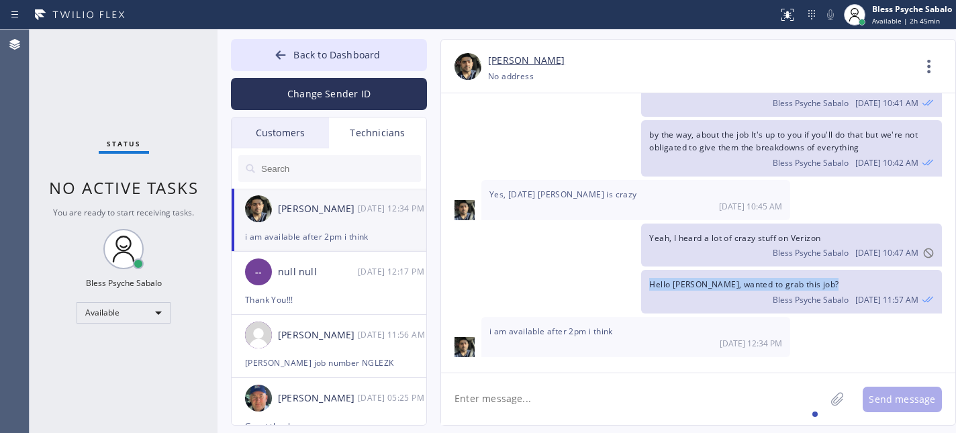
click at [730, 281] on span "Hello Arsen, wanted to grab this job?" at bounding box center [743, 284] width 189 height 11
click at [689, 361] on div "10/07/2025 tnt is saying no hot water has 2 tank wh and saying only the kitchen…" at bounding box center [698, 232] width 514 height 279
click at [620, 404] on textarea at bounding box center [633, 399] width 384 height 52
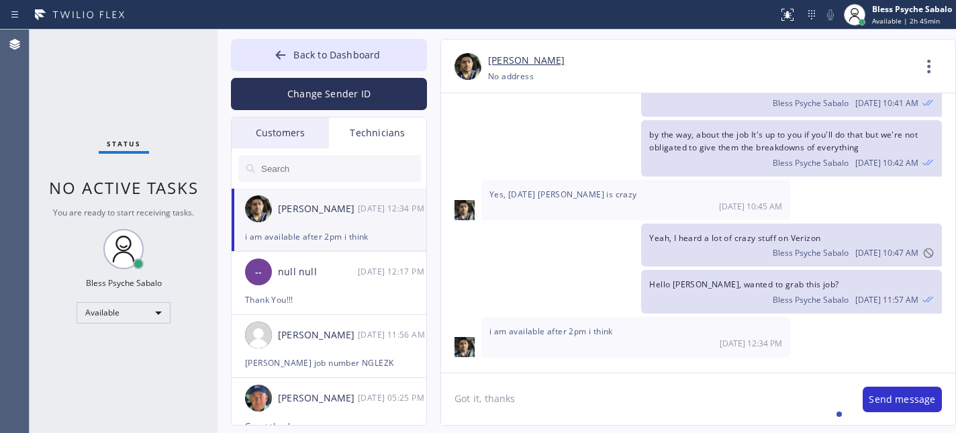
type textarea "Got it, thanks"
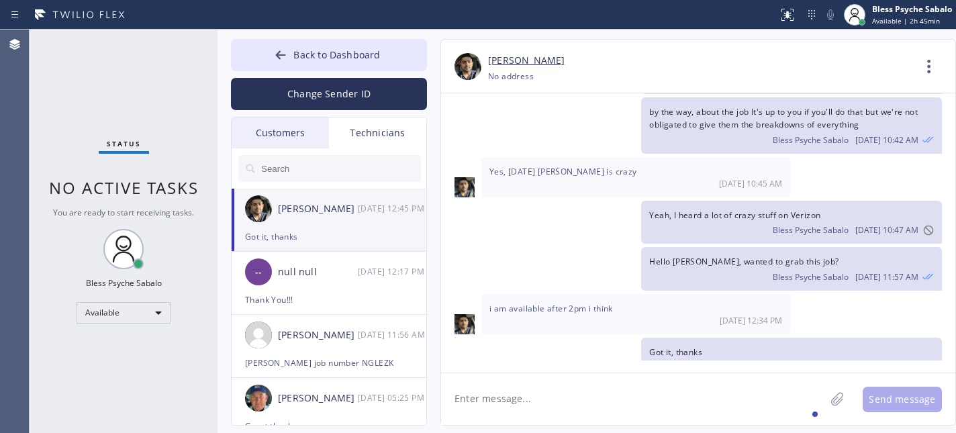
scroll to position [4859, 0]
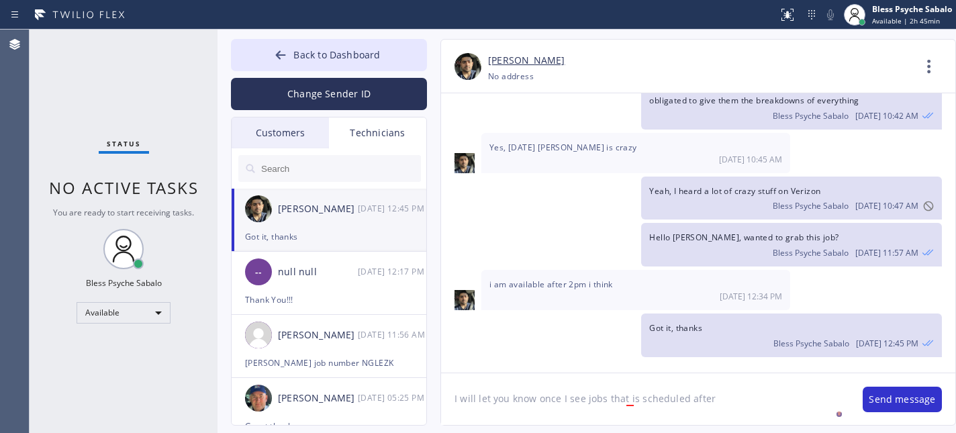
type textarea "I will let you know once I see jobs that is scheduled after 2"
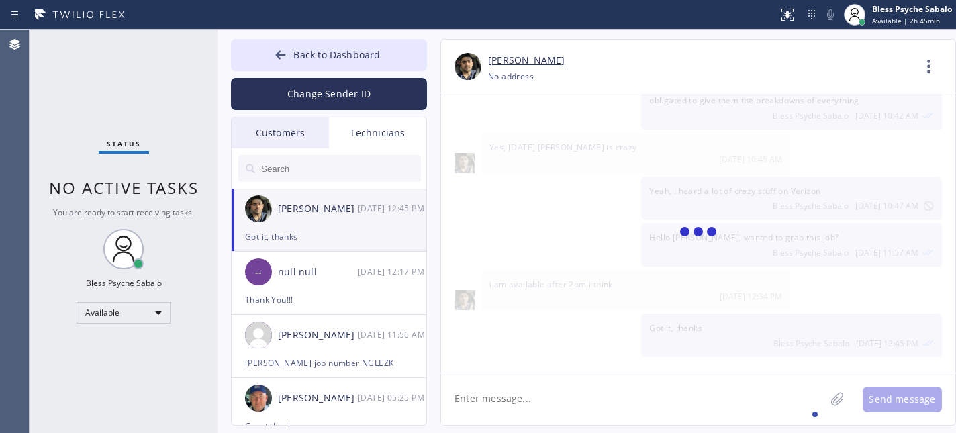
scroll to position [4907, 0]
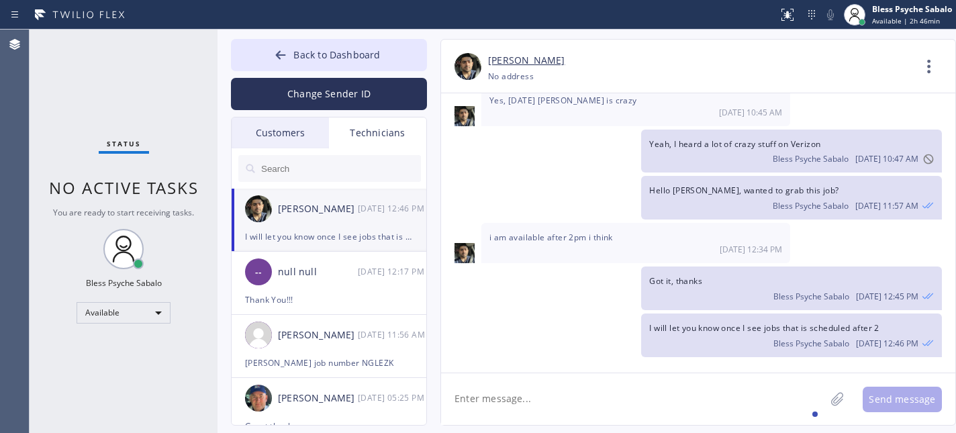
click at [546, 213] on div "Hello Arsen, wanted to grab this job? Bless Psyche Sabalo 10/10 11:57 AM" at bounding box center [691, 198] width 501 height 44
drag, startPoint x: 176, startPoint y: 158, endPoint x: 195, endPoint y: 145, distance: 23.1
click at [178, 154] on div "Status No active tasks You are ready to start receiving tasks. Bless Psyche Sab…" at bounding box center [124, 231] width 188 height 403
click at [83, 121] on div "Status No active tasks You are ready to start receiving tasks. Bless Psyche Sab…" at bounding box center [124, 231] width 188 height 403
click at [578, 259] on div "i am available after 2pm i think 10/10 12:34 PM" at bounding box center [635, 243] width 309 height 40
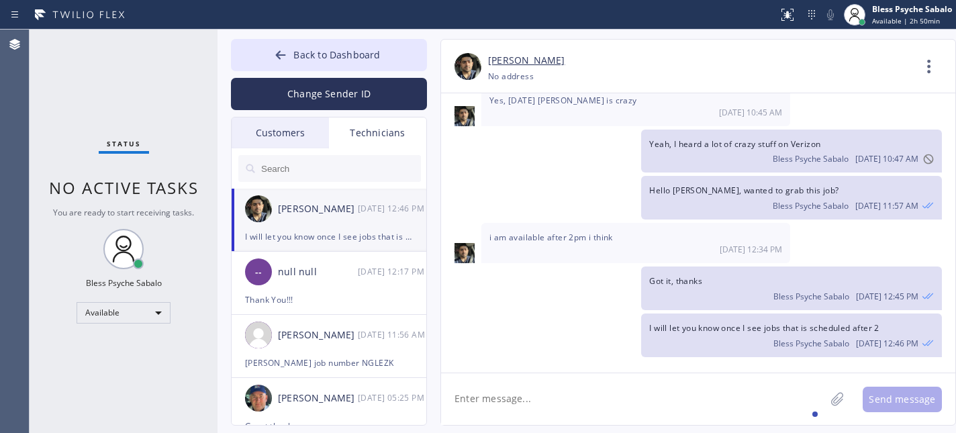
click at [629, 346] on div "I will let you know once I see jobs that is scheduled after 2 Bless Psyche Saba…" at bounding box center [691, 335] width 501 height 44
click at [637, 374] on textarea at bounding box center [633, 399] width 384 height 52
click at [540, 287] on div "Got it, thanks Bless Psyche Sabalo 10/10 12:45 PM" at bounding box center [691, 288] width 501 height 44
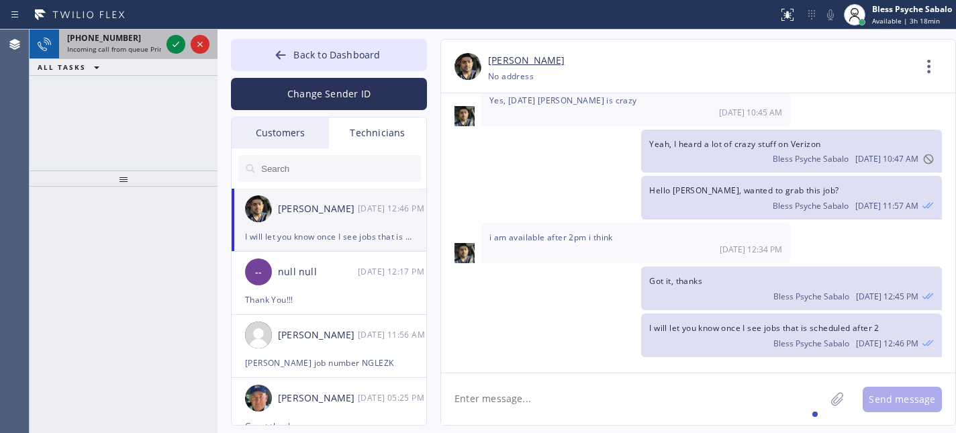
click at [130, 44] on span "Incoming call from queue Primary PL" at bounding box center [125, 48] width 117 height 9
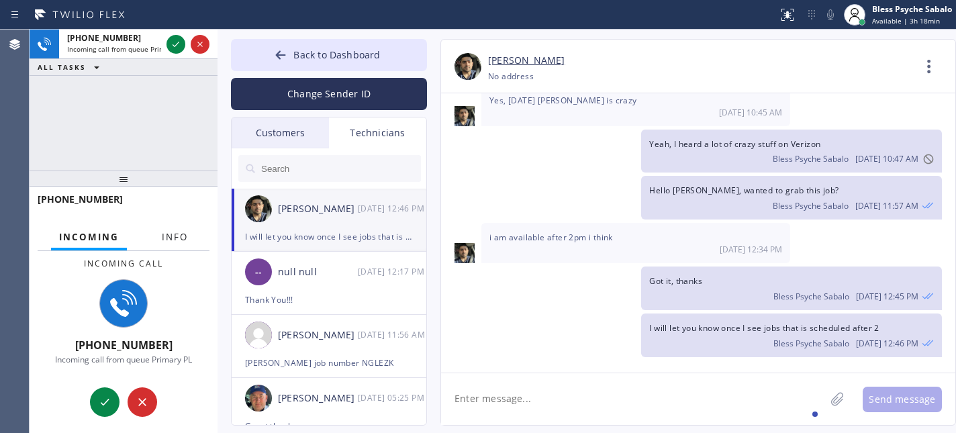
drag, startPoint x: 177, startPoint y: 235, endPoint x: 266, endPoint y: 144, distance: 127.7
click at [177, 235] on span "Info" at bounding box center [175, 237] width 26 height 12
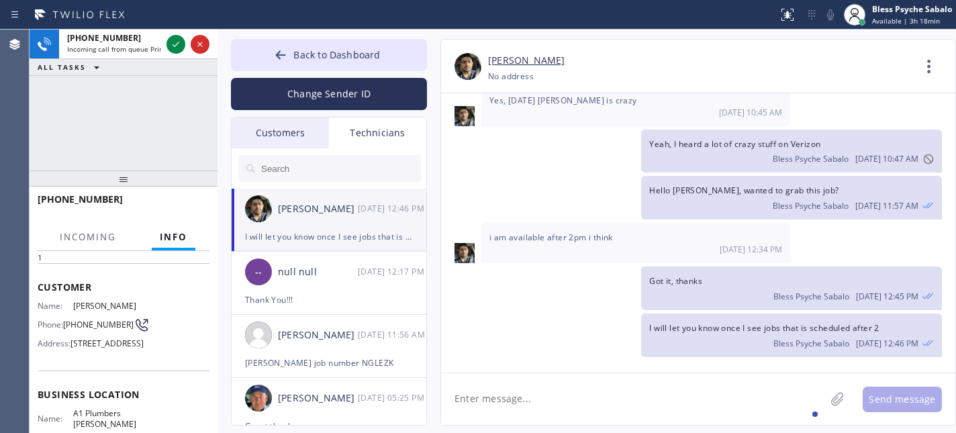
scroll to position [89, 0]
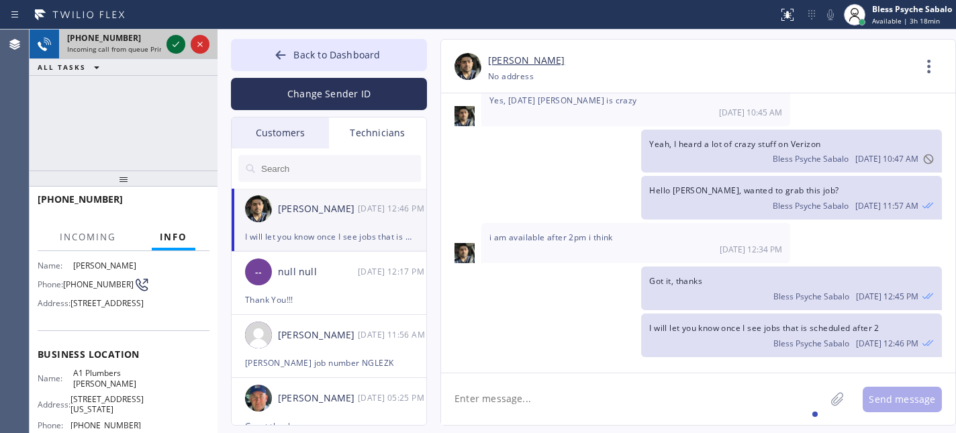
click at [172, 44] on icon at bounding box center [175, 44] width 7 height 5
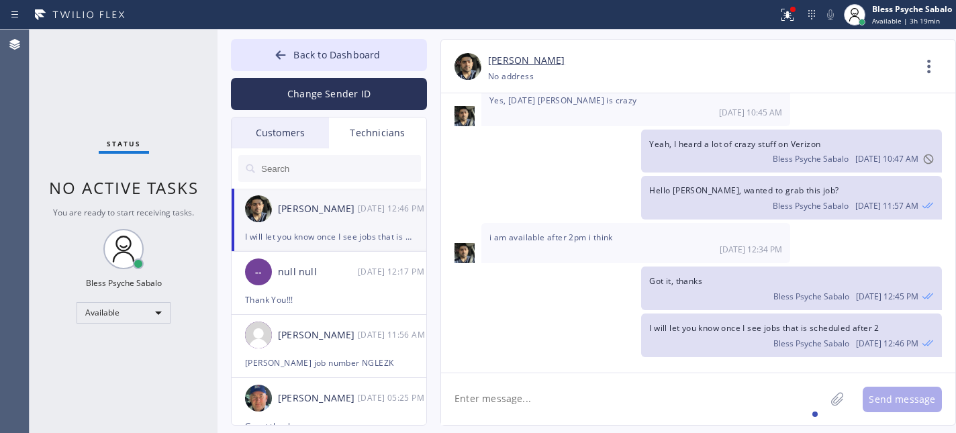
click at [349, 34] on div "Back to Dashboard Change Sender ID Customers Technicians SC [PERSON_NAME] [DATE…" at bounding box center [586, 231] width 738 height 403
click at [353, 46] on button "Back to Dashboard" at bounding box center [329, 55] width 196 height 32
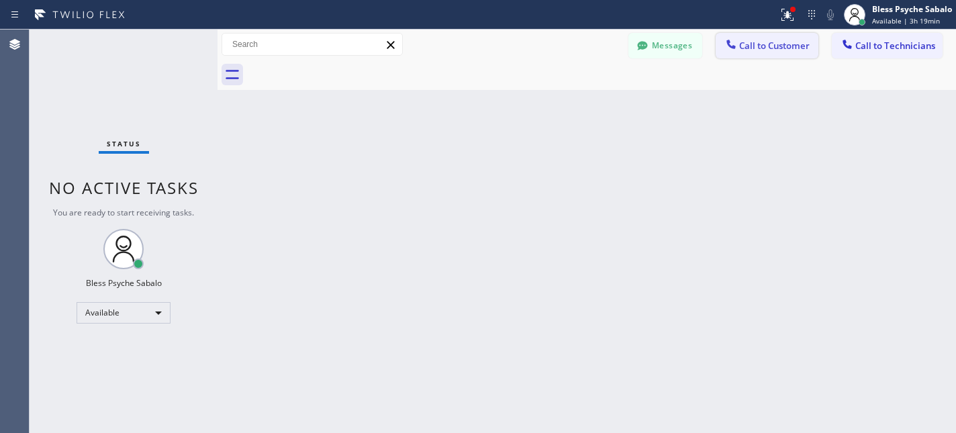
click at [753, 44] on span "Call to Customer" at bounding box center [774, 46] width 70 height 12
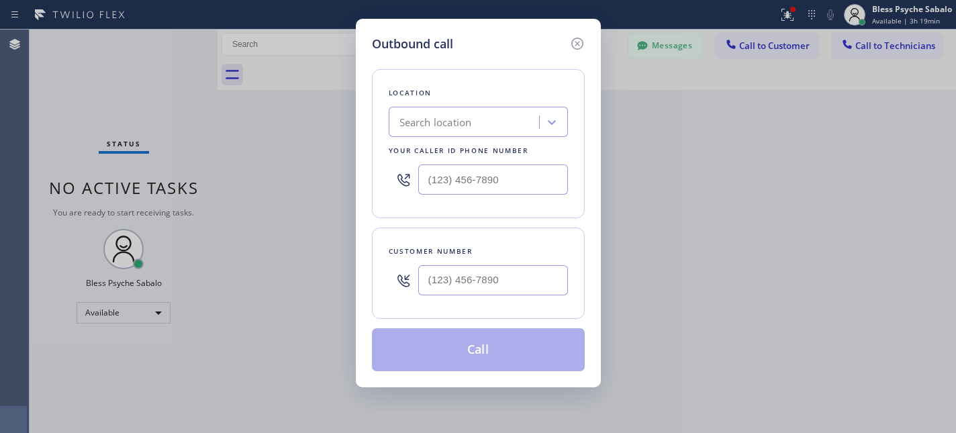
click at [425, 122] on div "Search location" at bounding box center [435, 122] width 72 height 15
paste input "A1 Plumbers Marina Del Rey"
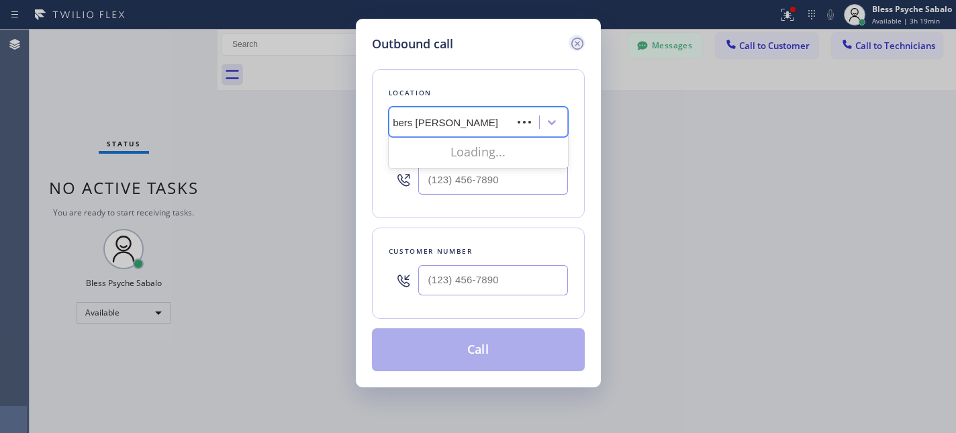
scroll to position [0, 24]
type input "A1 Plumbers Marina Del Rey"
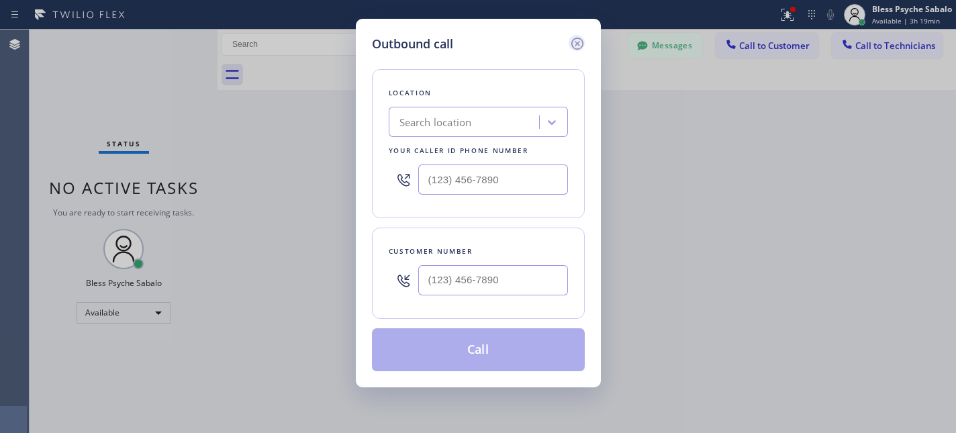
click at [578, 43] on icon at bounding box center [577, 44] width 16 height 16
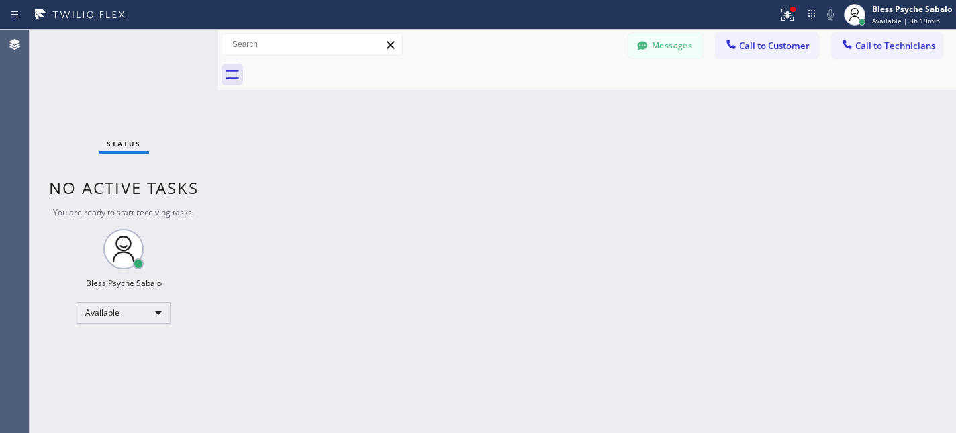
drag, startPoint x: 715, startPoint y: 138, endPoint x: 827, endPoint y: 76, distance: 128.9
click at [715, 138] on div "Back to Dashboard Change Sender ID Customers Technicians SC [PERSON_NAME] [DATE…" at bounding box center [586, 231] width 738 height 403
click at [852, 60] on div at bounding box center [601, 75] width 709 height 30
click at [862, 54] on button "Call to Technicians" at bounding box center [886, 46] width 111 height 26
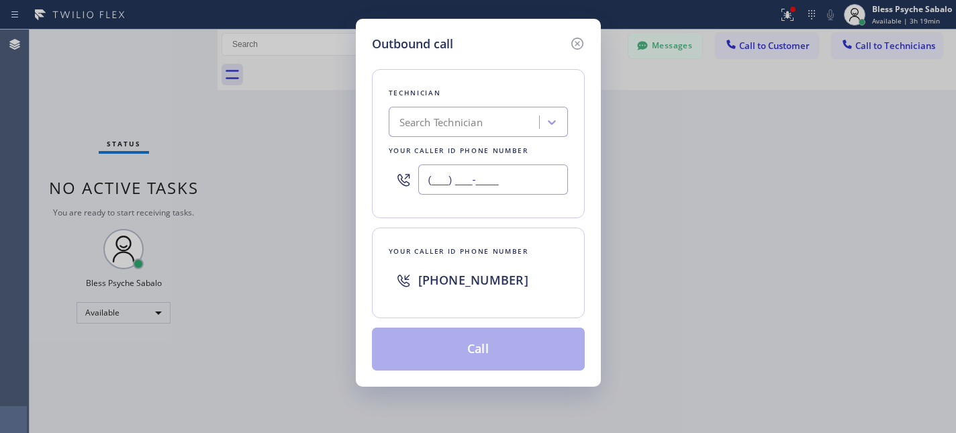
click at [478, 176] on input "(___) ___-____" at bounding box center [493, 179] width 150 height 30
paste input "310) 663-2370"
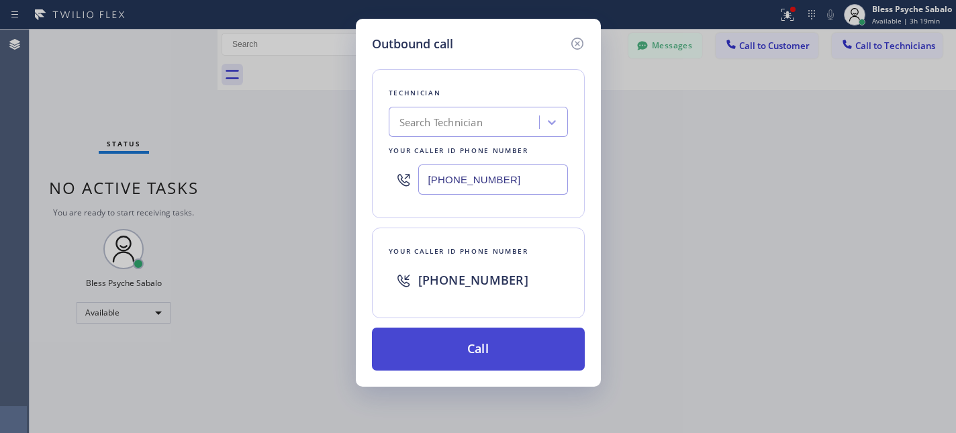
type input "(310) 663-2370"
click at [491, 346] on button "Call" at bounding box center [478, 348] width 213 height 43
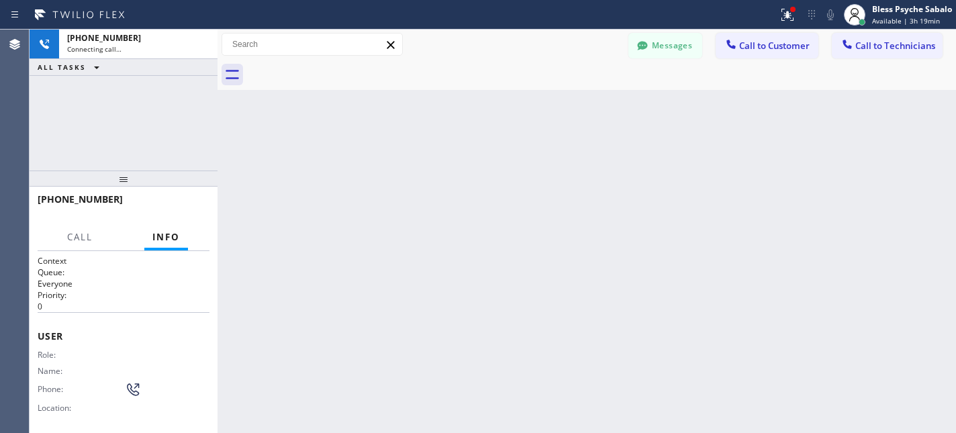
click at [484, 136] on div "Back to Dashboard Change Sender ID Customers Technicians SC [PERSON_NAME] [DATE…" at bounding box center [586, 231] width 738 height 403
click at [84, 242] on span "Call" at bounding box center [80, 237] width 26 height 12
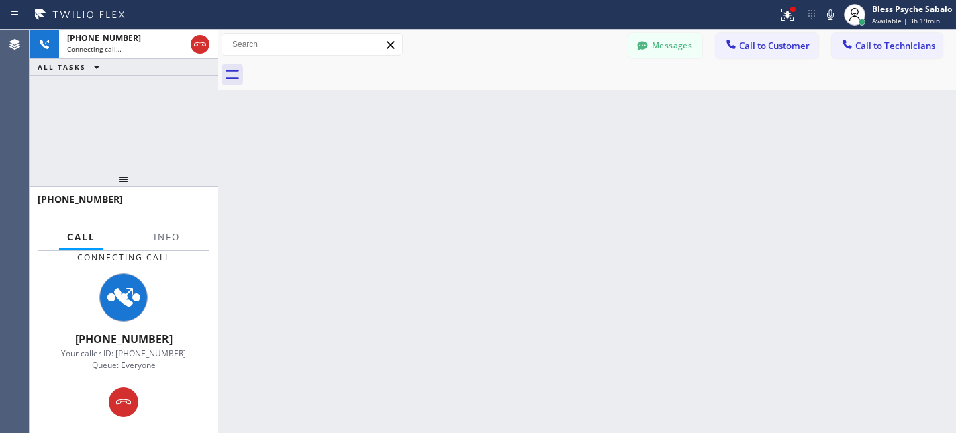
drag, startPoint x: 419, startPoint y: 189, endPoint x: 618, endPoint y: 90, distance: 222.1
click at [420, 189] on div "Back to Dashboard Change Sender ID Customers Technicians SC [PERSON_NAME] [DATE…" at bounding box center [586, 231] width 738 height 403
click at [660, 50] on button "Messages" at bounding box center [665, 46] width 74 height 26
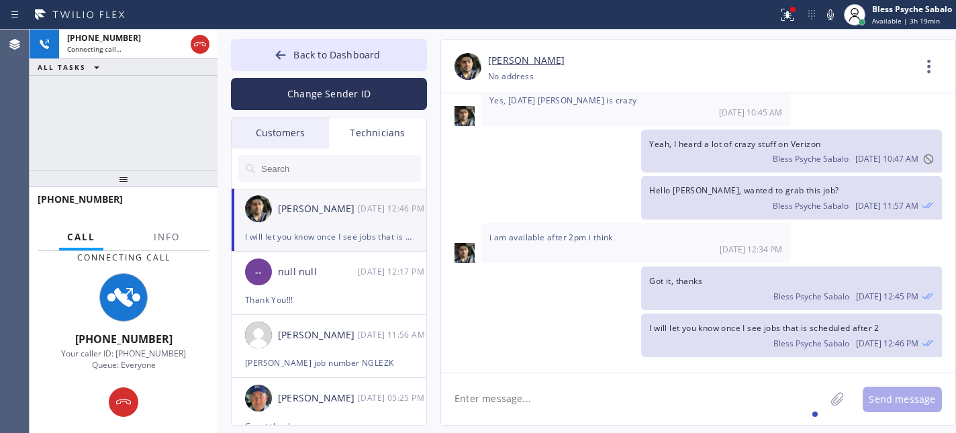
click at [303, 132] on div "Customers" at bounding box center [280, 132] width 97 height 31
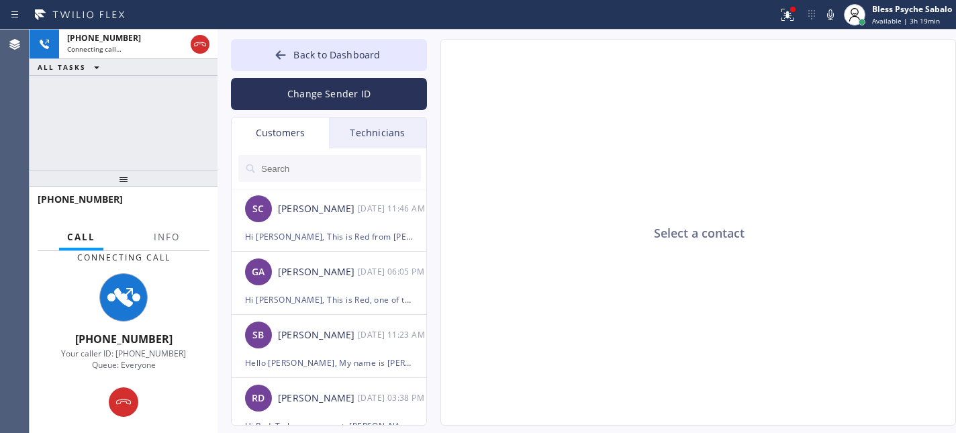
click at [307, 169] on input "text" at bounding box center [340, 168] width 161 height 27
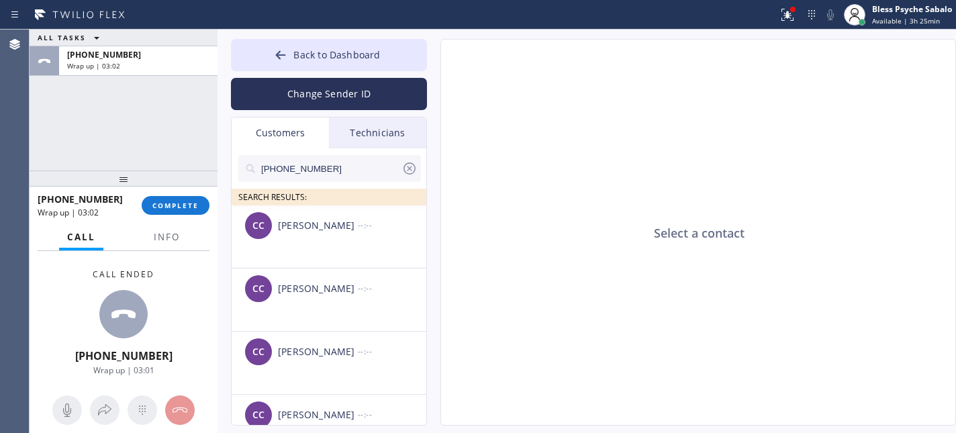
drag, startPoint x: 580, startPoint y: 215, endPoint x: 580, endPoint y: 197, distance: 18.1
click at [580, 215] on div "Select a contact" at bounding box center [698, 233] width 515 height 387
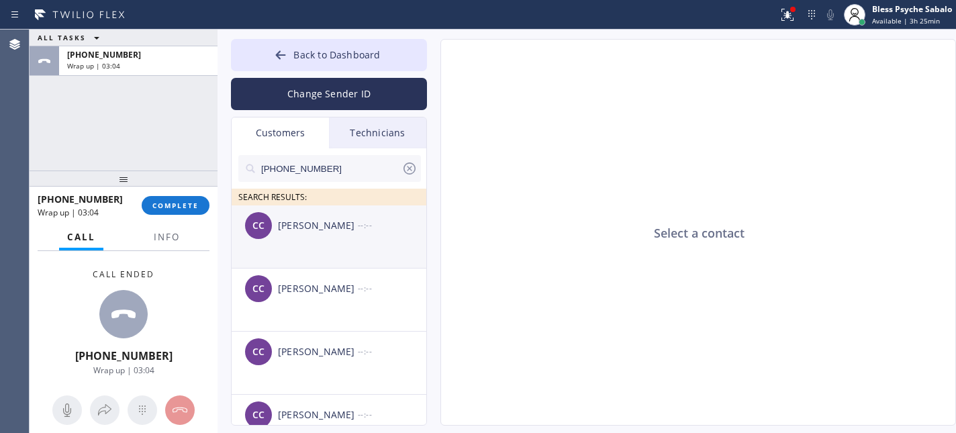
click at [374, 247] on li "CC Christopher Conway --:--" at bounding box center [330, 236] width 196 height 63
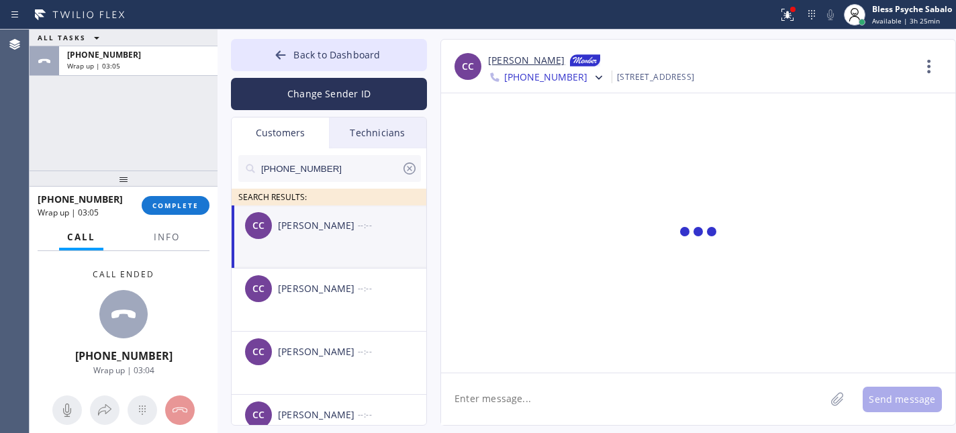
scroll to position [138, 0]
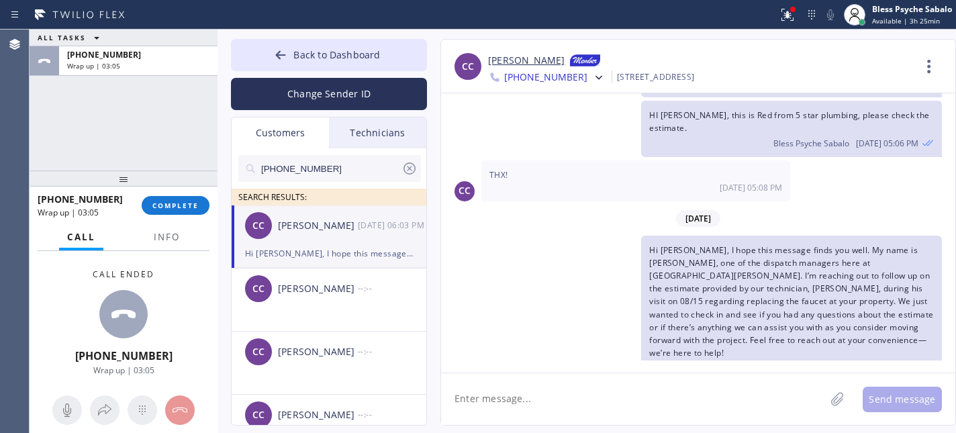
click at [572, 361] on div "08/18/2025 Bless Psyche Sabalo 08/18 05:05 PM HI Chris, this is Red from 5 star…" at bounding box center [698, 232] width 514 height 279
click at [575, 389] on textarea at bounding box center [633, 399] width 384 height 52
click at [705, 417] on textarea "Hello Chris, your technician's ETA is between" at bounding box center [645, 399] width 408 height 52
paste textarea "even 12-12:30"
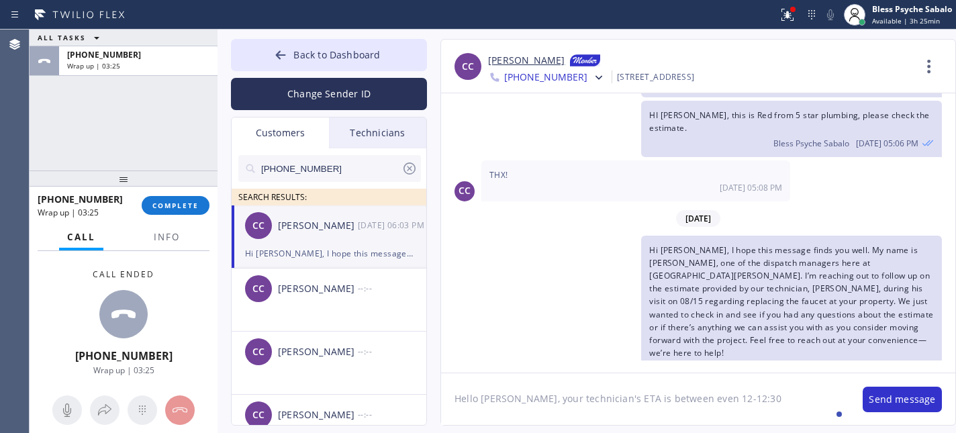
scroll to position [11, 0]
click at [741, 391] on textarea "Hello Chris, your technician's ETA is between even 12-12:30" at bounding box center [645, 399] width 408 height 52
type textarea "Hello Chris, your technician's ETA is between even 12-12:30PM"
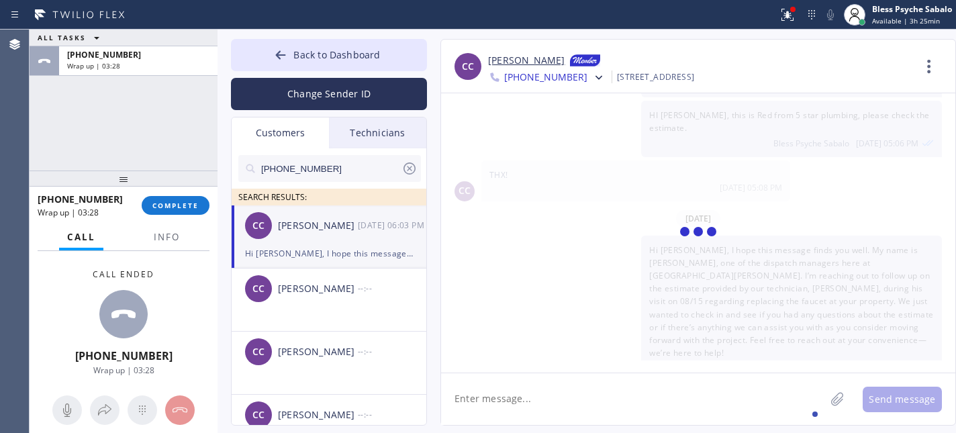
scroll to position [216, 0]
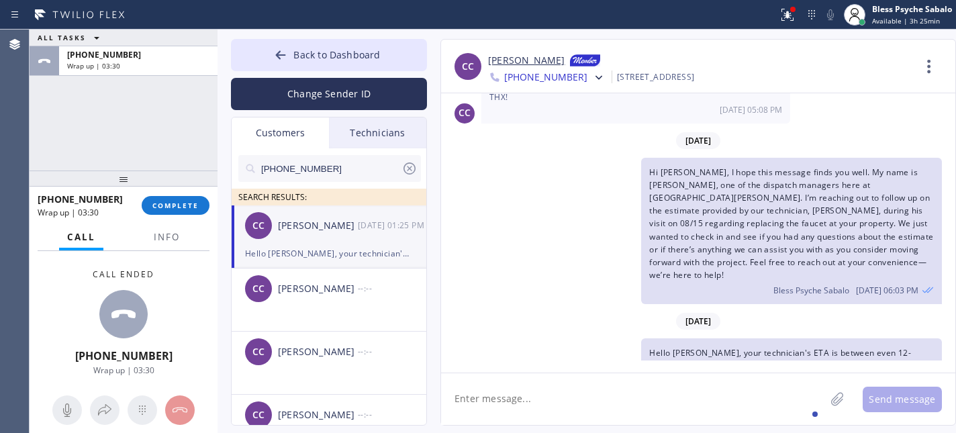
click at [172, 195] on div "+13106632370 Wrap up | 03:30 COMPLETE" at bounding box center [124, 205] width 172 height 35
click at [172, 204] on span "COMPLETE" at bounding box center [175, 205] width 46 height 9
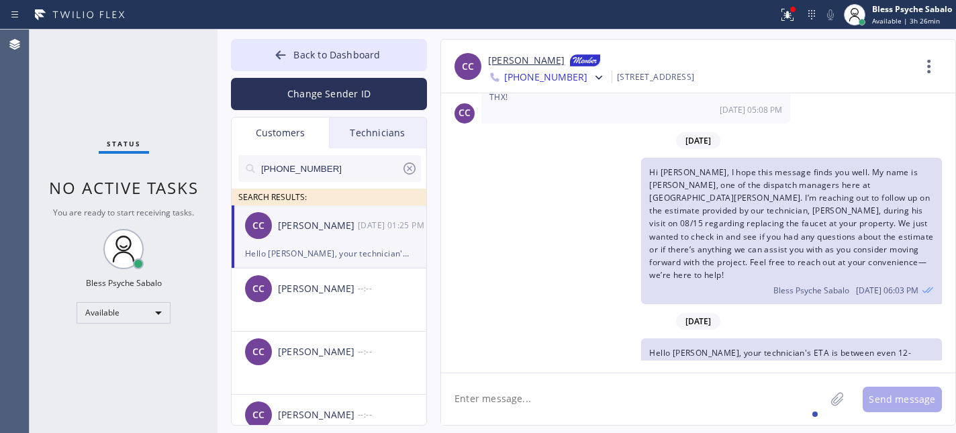
click at [611, 179] on div "Hi Christopher, I hope this message finds you well. My name is Red, one of the …" at bounding box center [691, 231] width 501 height 147
drag, startPoint x: 507, startPoint y: 230, endPoint x: 516, endPoint y: 89, distance: 140.5
click at [508, 226] on div "Hi Christopher, I hope this message finds you well. My name is Red, one of the …" at bounding box center [691, 231] width 501 height 147
drag, startPoint x: 525, startPoint y: 201, endPoint x: 626, endPoint y: 8, distance: 218.2
click at [527, 199] on div "Hi Christopher, I hope this message finds you well. My name is Red, one of the …" at bounding box center [691, 231] width 501 height 147
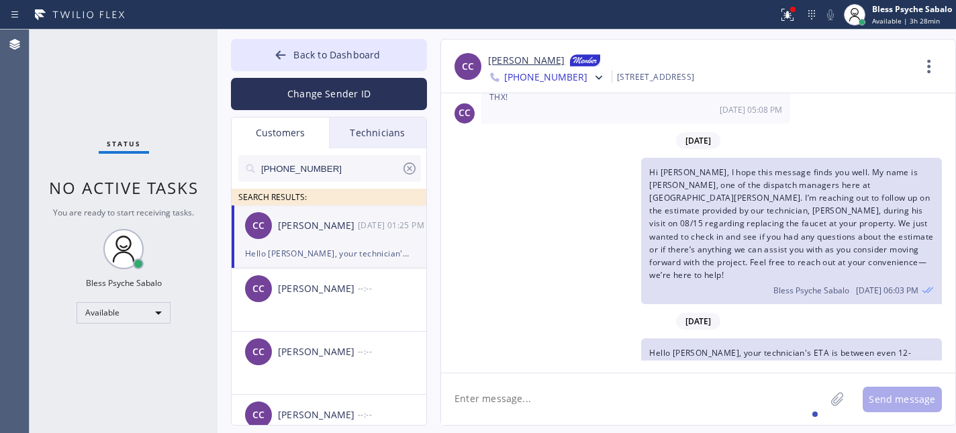
click at [642, 240] on div "Hi Christopher, I hope this message finds you well. My name is Red, one of the …" at bounding box center [791, 231] width 301 height 147
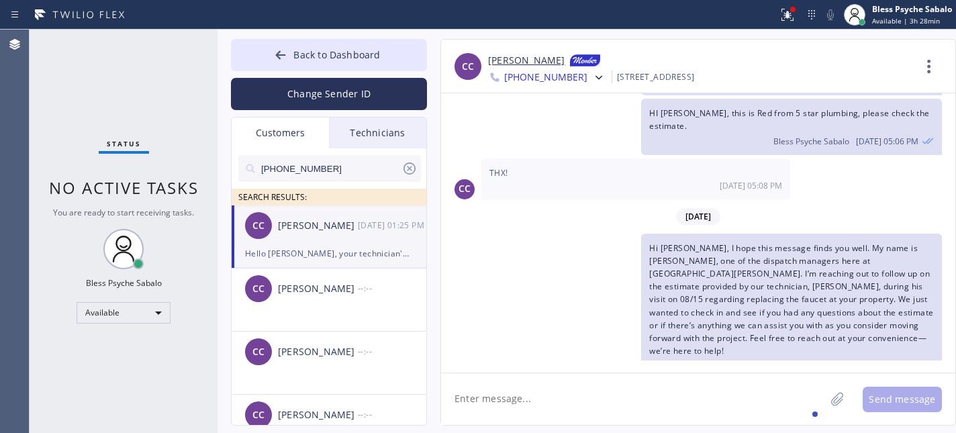
scroll to position [38, 0]
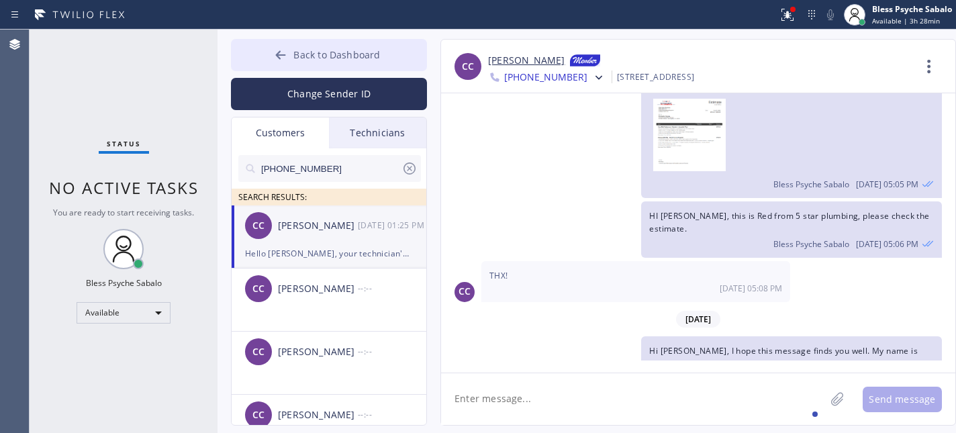
click at [352, 62] on button "Back to Dashboard" at bounding box center [329, 55] width 196 height 32
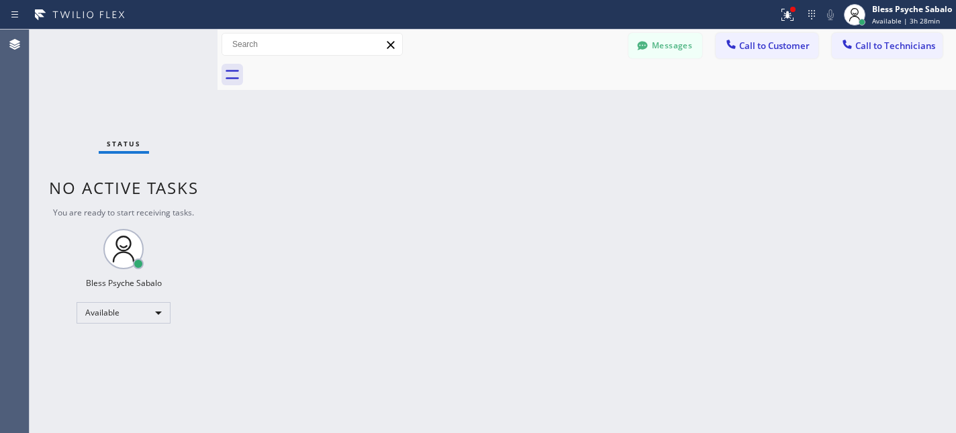
click at [513, 162] on div "Back to Dashboard Change Sender ID Customers Technicians (310) 663-2370 SEARCH …" at bounding box center [586, 231] width 738 height 403
drag, startPoint x: 142, startPoint y: 172, endPoint x: 125, endPoint y: 151, distance: 27.2
click at [142, 172] on div "Status No active tasks You are ready to start receiving tasks. Bless Psyche Sab…" at bounding box center [124, 231] width 188 height 403
